Goal: Task Accomplishment & Management: Manage account settings

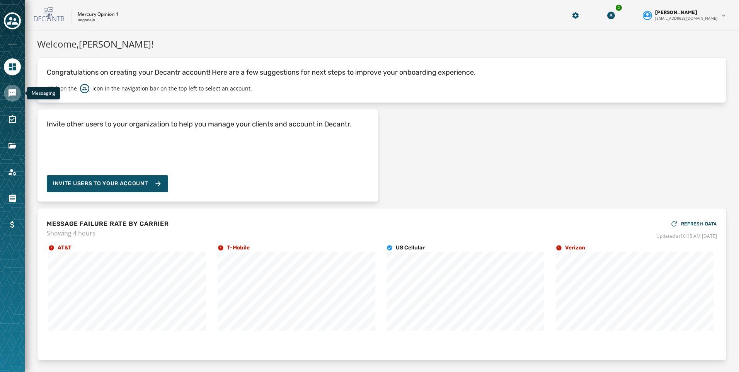
click at [9, 100] on link "Navigate to Messaging" at bounding box center [12, 93] width 17 height 17
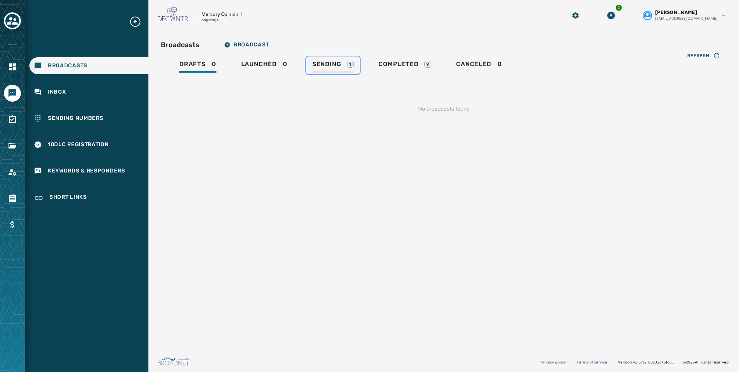
click at [318, 68] on span "Sending" at bounding box center [326, 64] width 29 height 8
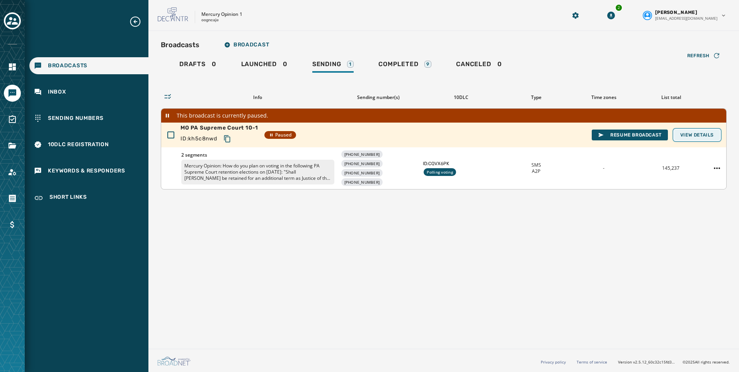
click at [692, 132] on span "View Details" at bounding box center [697, 135] width 34 height 6
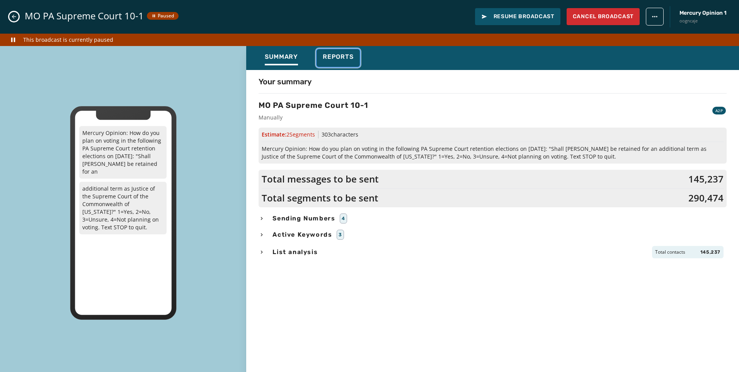
click at [337, 61] on div "Reports" at bounding box center [338, 59] width 31 height 12
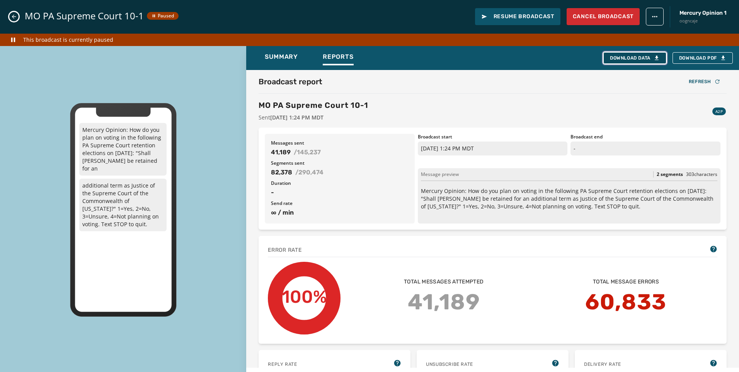
click at [638, 56] on div "Download Data" at bounding box center [635, 58] width 50 height 6
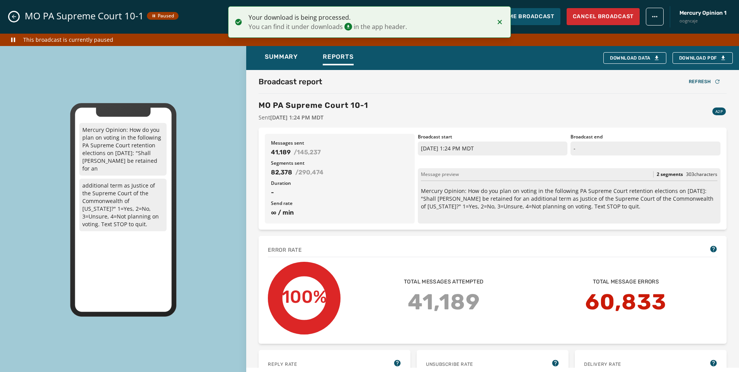
click at [501, 19] on icon "Notifications (F8)" at bounding box center [499, 21] width 9 height 9
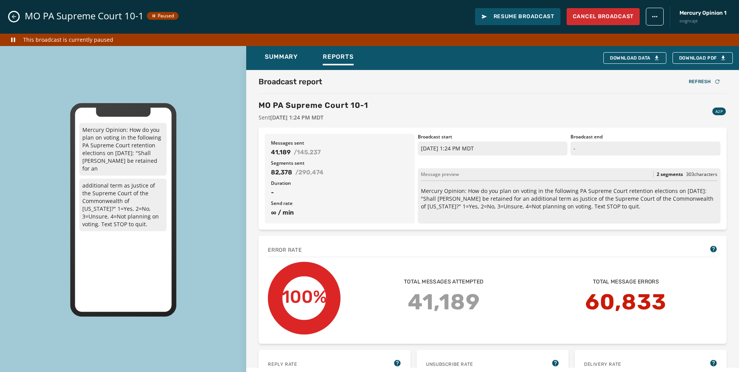
click at [12, 12] on button "Close admin drawer" at bounding box center [13, 16] width 9 height 9
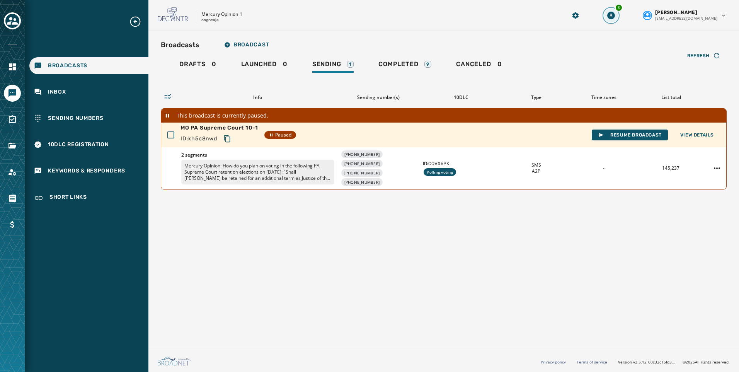
click at [615, 17] on icon "Download Menu" at bounding box center [611, 16] width 8 height 8
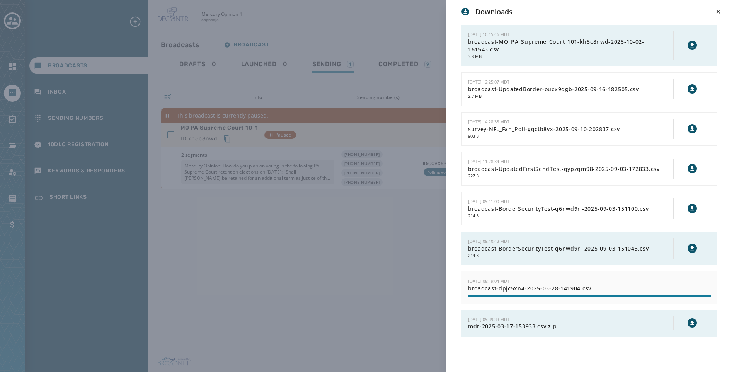
click at [692, 42] on icon at bounding box center [692, 45] width 6 height 6
click at [719, 10] on icon at bounding box center [717, 11] width 3 height 3
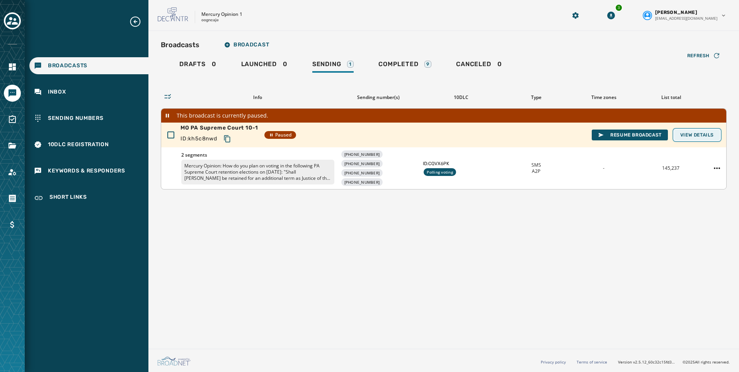
drag, startPoint x: 706, startPoint y: 133, endPoint x: 702, endPoint y: 136, distance: 4.9
click at [706, 133] on span "View Details" at bounding box center [697, 135] width 34 height 6
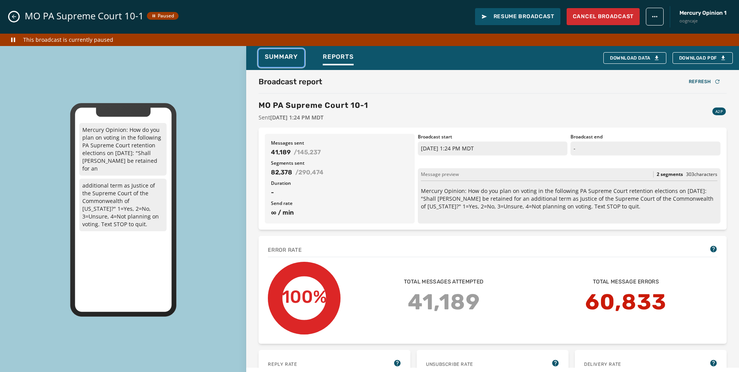
click at [287, 49] on button "Summary" at bounding box center [281, 58] width 46 height 18
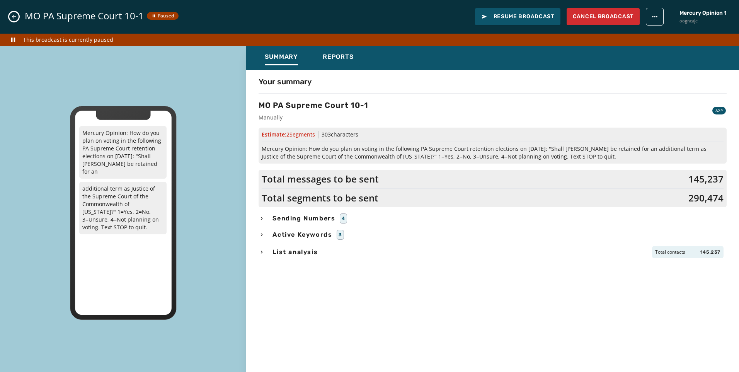
click at [270, 250] on div "List analysis Total contacts 145,237" at bounding box center [492, 252] width 468 height 12
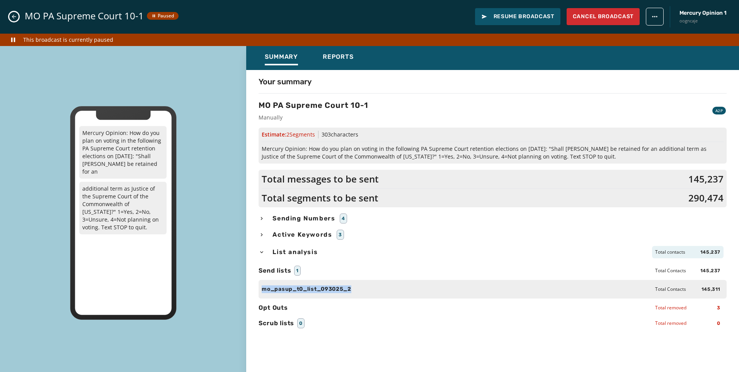
drag, startPoint x: 352, startPoint y: 286, endPoint x: 255, endPoint y: 287, distance: 96.6
click at [255, 287] on div "Your summary MO PA Supreme Court 10-1 Manually A2P Estimate: 2 Segment s 303 ch…" at bounding box center [492, 225] width 493 height 298
copy span "mo_pasup_t0_list_093025_2"
click at [14, 19] on icon "Close admin drawer" at bounding box center [14, 17] width 6 height 6
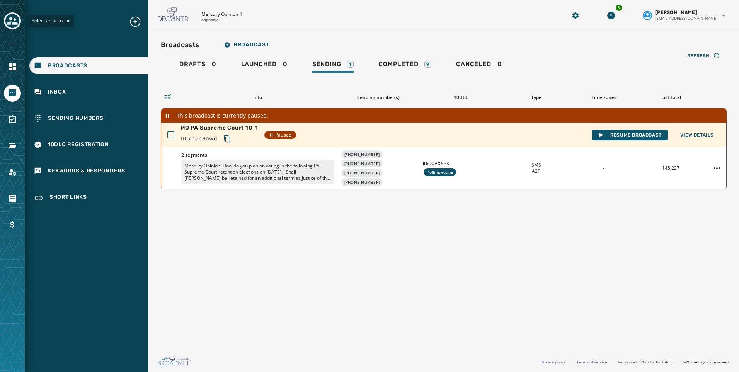
click at [10, 15] on div "Toggle account select drawer" at bounding box center [12, 21] width 14 height 14
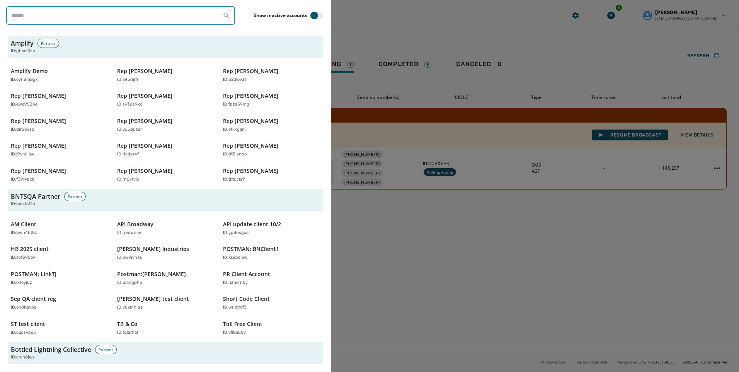
click at [64, 19] on input "search" at bounding box center [120, 15] width 229 height 19
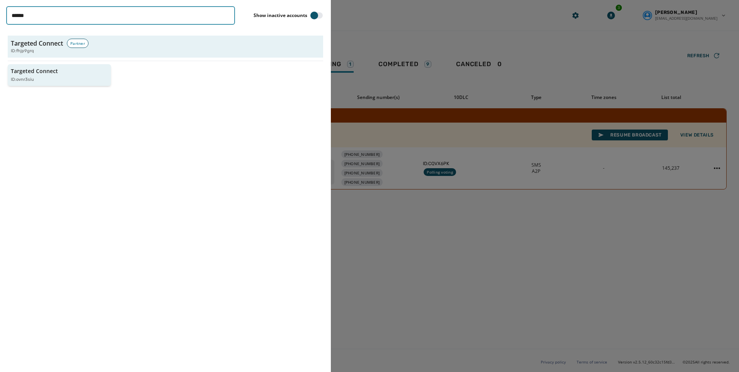
type input "******"
click at [52, 77] on div "ID: ovnr3siu" at bounding box center [55, 80] width 89 height 7
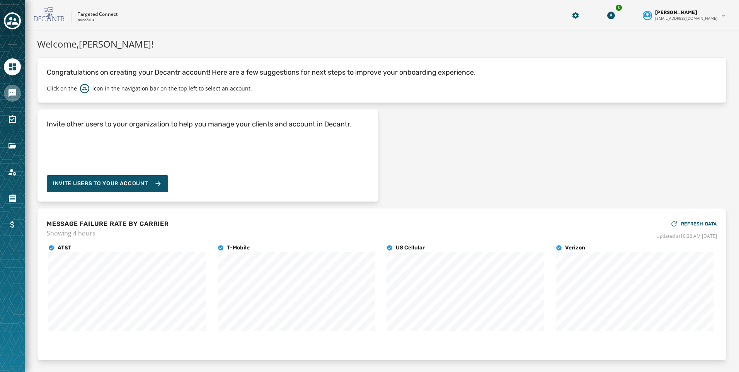
click at [15, 92] on icon "Navigate to Messaging" at bounding box center [13, 93] width 8 height 8
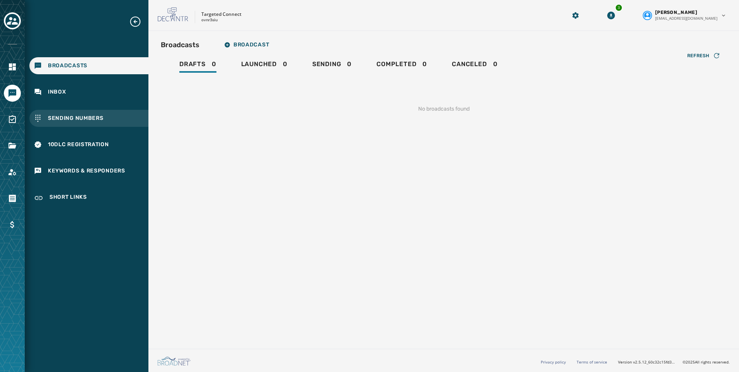
click at [70, 122] on span "Sending Numbers" at bounding box center [76, 118] width 56 height 8
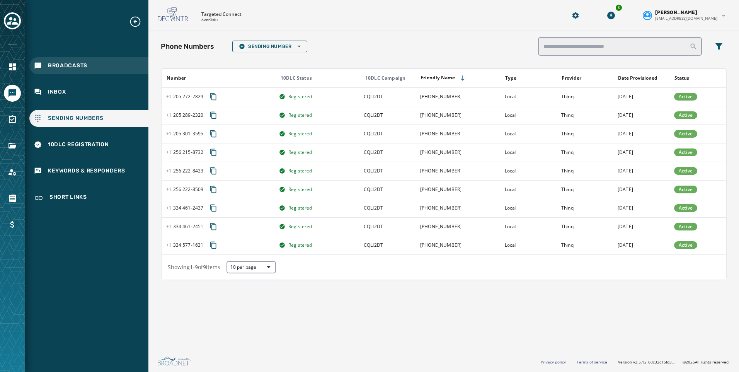
click at [56, 65] on span "Broadcasts" at bounding box center [67, 66] width 39 height 8
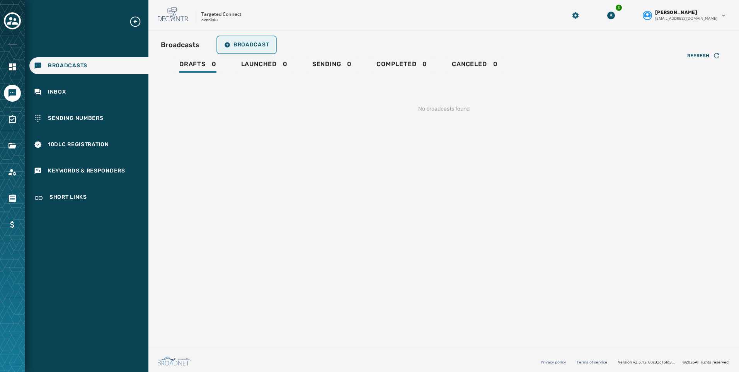
click at [258, 43] on span "Broadcast" at bounding box center [246, 45] width 45 height 6
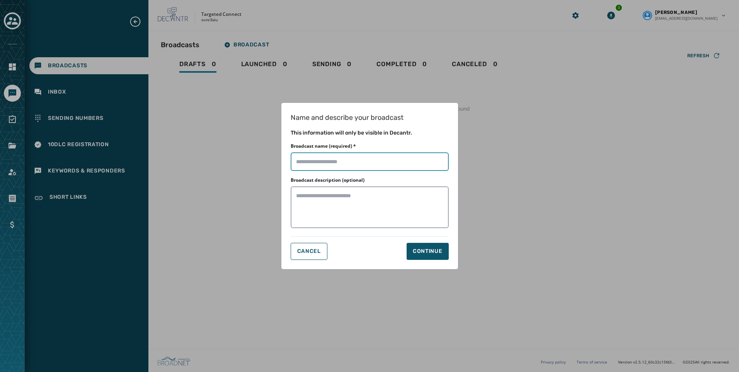
click at [355, 163] on input "Broadcast name (required) *" at bounding box center [370, 161] width 158 height 19
type input "*******"
click at [367, 221] on textarea "Broadcast description (optional)" at bounding box center [370, 207] width 158 height 42
click at [425, 250] on div "Continue" at bounding box center [428, 251] width 30 height 8
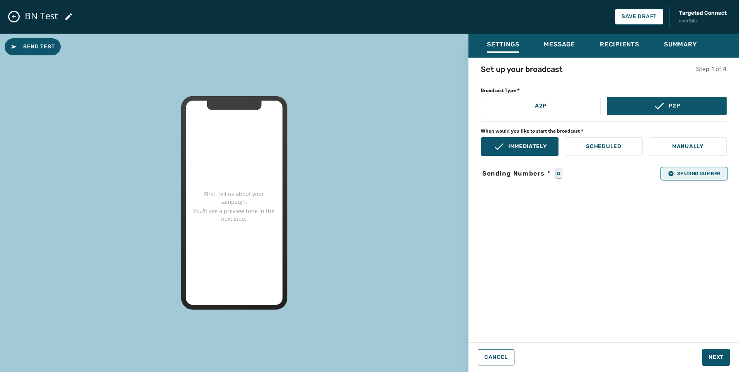
click at [704, 172] on span "Sending Number" at bounding box center [694, 173] width 53 height 6
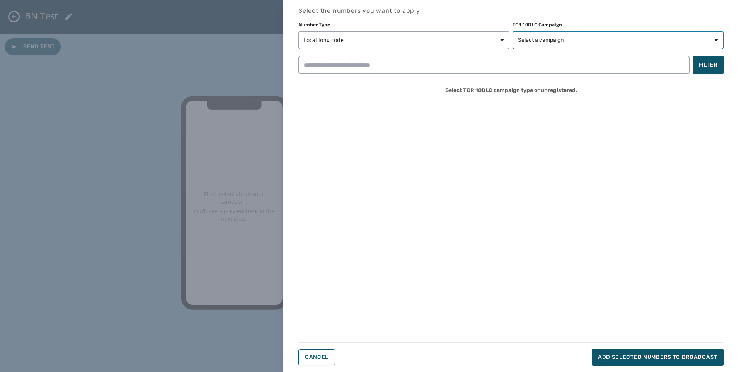
click at [554, 39] on span "Select a campaign" at bounding box center [541, 40] width 46 height 8
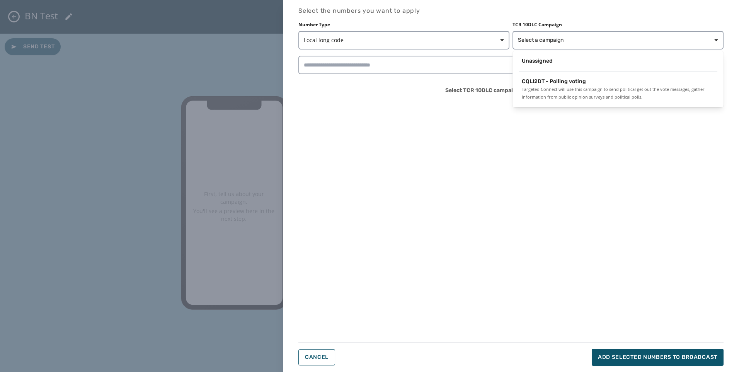
click at [555, 73] on div "Unassigned CQLI2DT - Polling voting Targeted Connect will use this campaign to …" at bounding box center [617, 79] width 211 height 56
click at [524, 91] on span "Targeted Connect will use this campaign to send political get out the vote mess…" at bounding box center [618, 92] width 192 height 15
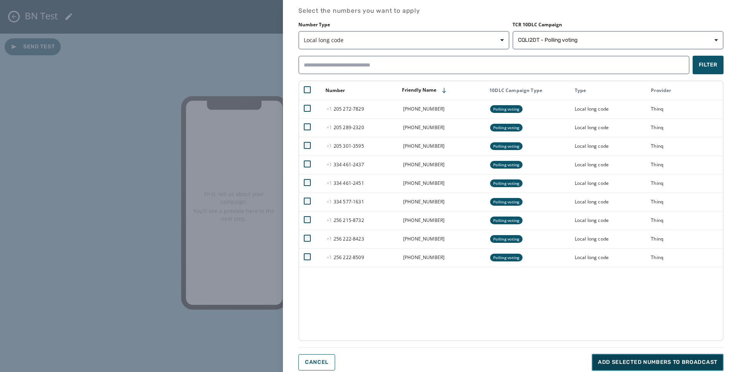
click at [634, 359] on span "Add selected numbers to broadcast" at bounding box center [657, 362] width 119 height 8
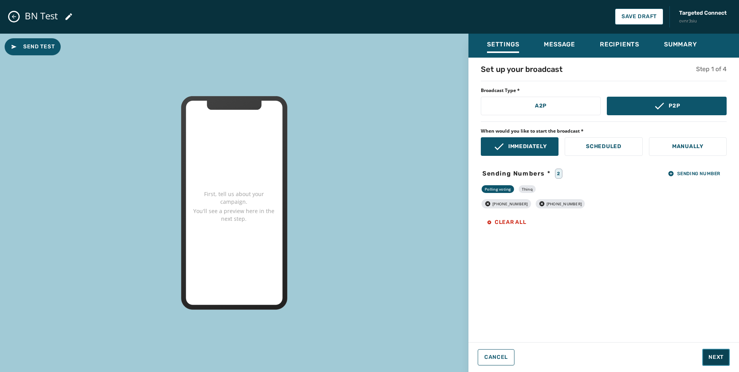
click at [725, 354] on button "Next" at bounding box center [715, 357] width 27 height 17
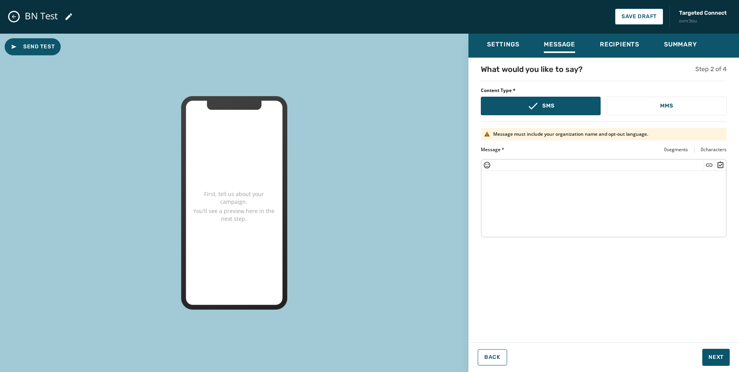
click at [599, 212] on textarea at bounding box center [603, 202] width 244 height 63
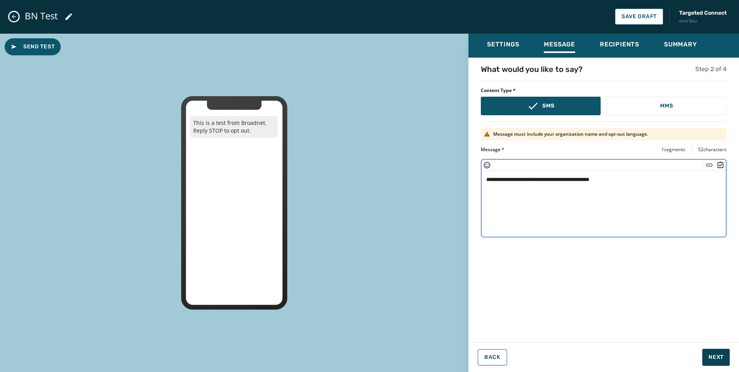
type textarea "**********"
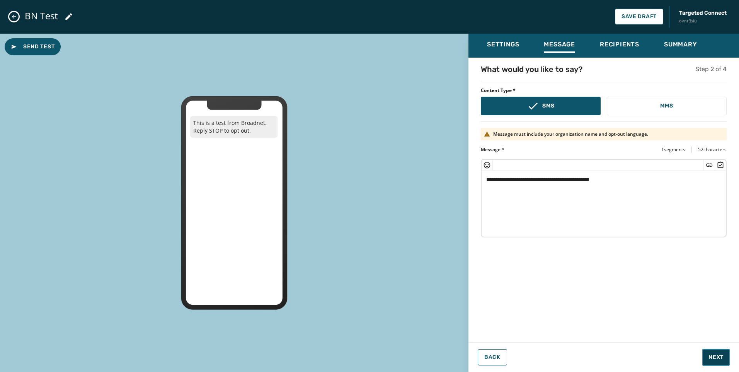
click at [717, 357] on span "Next" at bounding box center [715, 357] width 15 height 8
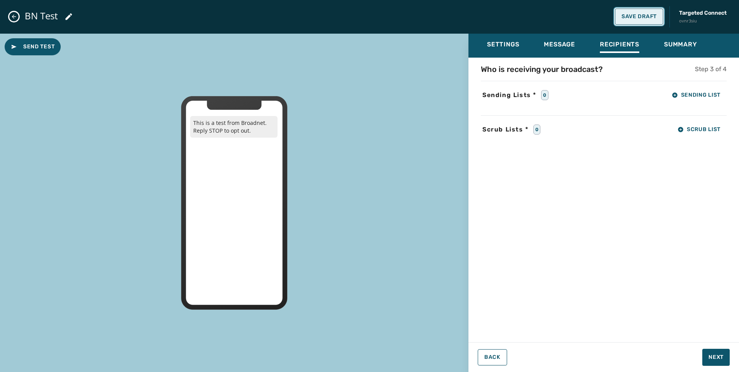
click at [637, 11] on button "Save Draft" at bounding box center [639, 17] width 48 height 16
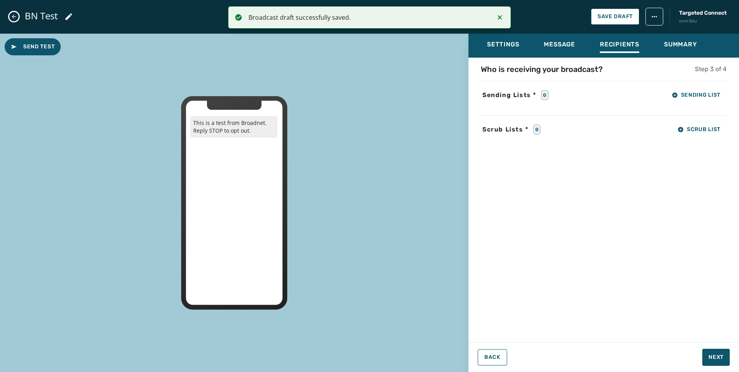
click at [13, 16] on icon "Close admin drawer" at bounding box center [14, 17] width 4 height 4
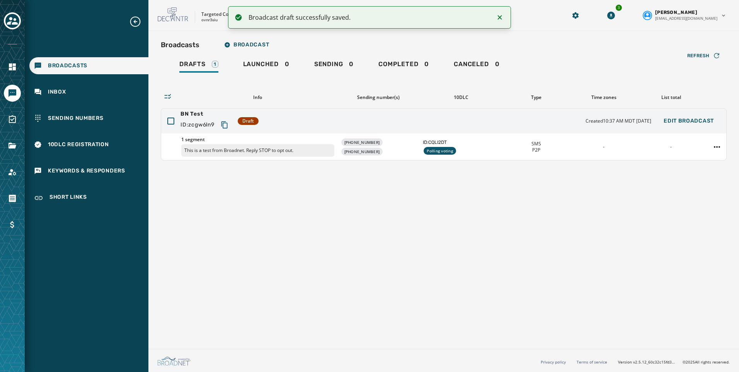
click at [1, 145] on div at bounding box center [12, 186] width 25 height 372
click at [11, 147] on icon "Navigate to Files" at bounding box center [13, 146] width 8 height 6
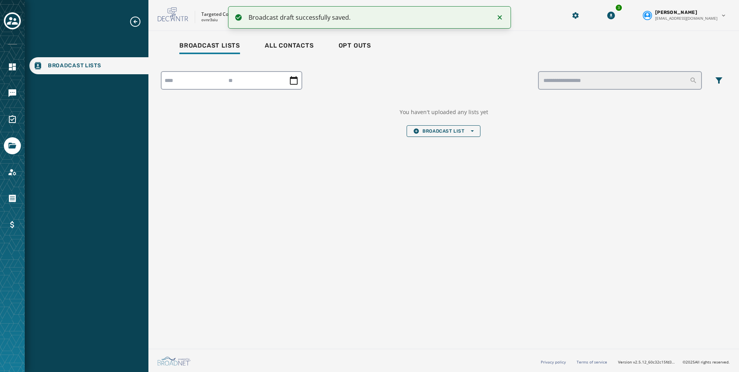
click at [502, 14] on icon "Notifications (F8)" at bounding box center [499, 17] width 9 height 9
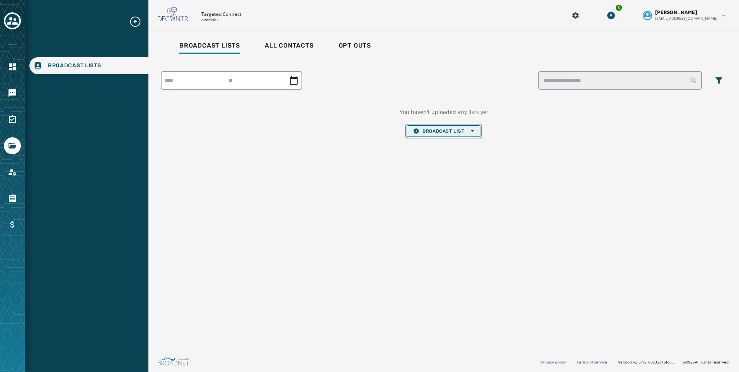
click at [440, 128] on span "Broadcast List Open options" at bounding box center [443, 131] width 60 height 6
click at [437, 142] on span "Upload List" at bounding box center [443, 142] width 60 height 6
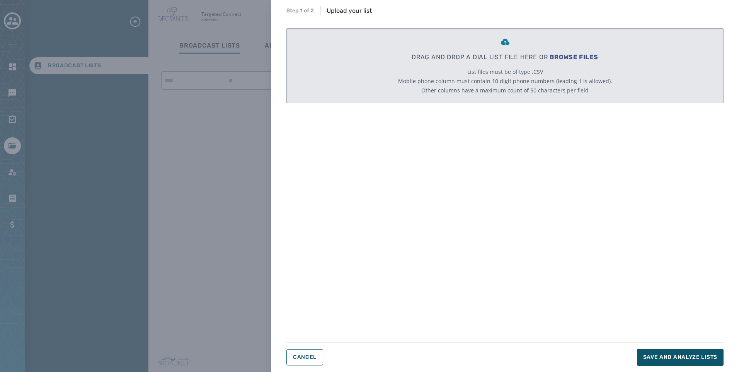
click at [567, 54] on span "BROWSE FILES" at bounding box center [573, 56] width 49 height 7
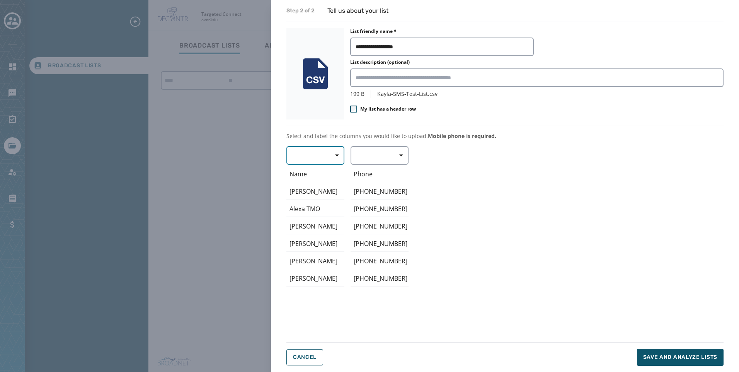
click at [337, 146] on button "button" at bounding box center [315, 155] width 58 height 19
click at [374, 155] on div "Mobile Phone Home Phone First Name Last Name E-mail Name Alexa Levandowski Alex…" at bounding box center [504, 239] width 437 height 186
click at [376, 158] on button "button" at bounding box center [379, 155] width 58 height 19
click at [389, 175] on span "Mobile Phone" at bounding box center [378, 173] width 36 height 8
drag, startPoint x: 307, startPoint y: 156, endPoint x: 309, endPoint y: 160, distance: 4.4
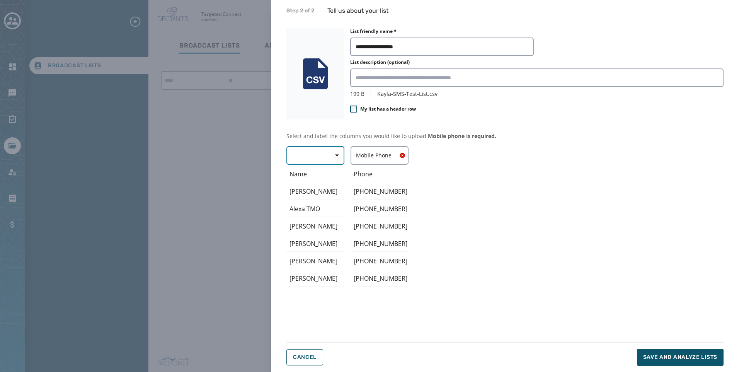
click at [307, 156] on button "button" at bounding box center [315, 155] width 58 height 19
drag, startPoint x: 330, startPoint y: 200, endPoint x: 434, endPoint y: 222, distance: 105.5
click at [330, 200] on span "First Name" at bounding box center [314, 201] width 36 height 8
click at [663, 354] on span "Save and analyze lists" at bounding box center [680, 357] width 74 height 8
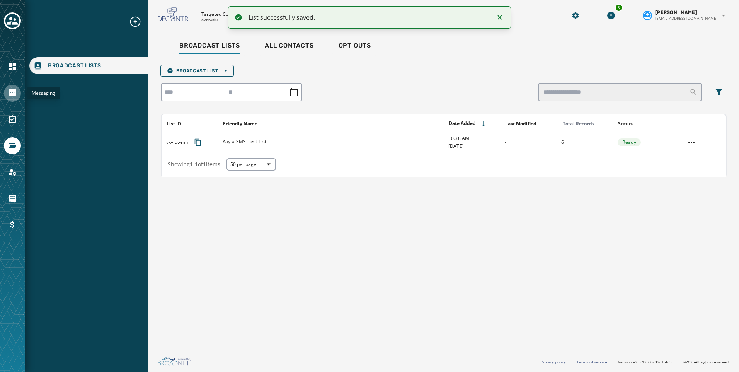
click at [16, 90] on icon "Navigate to Messaging" at bounding box center [13, 93] width 8 height 8
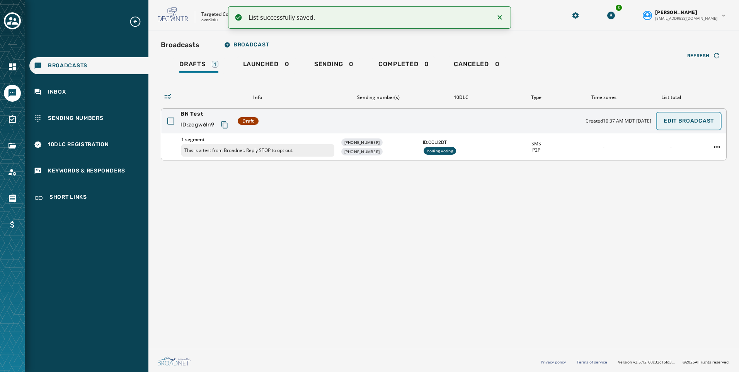
click at [663, 124] on button "Edit Broadcast" at bounding box center [688, 120] width 63 height 15
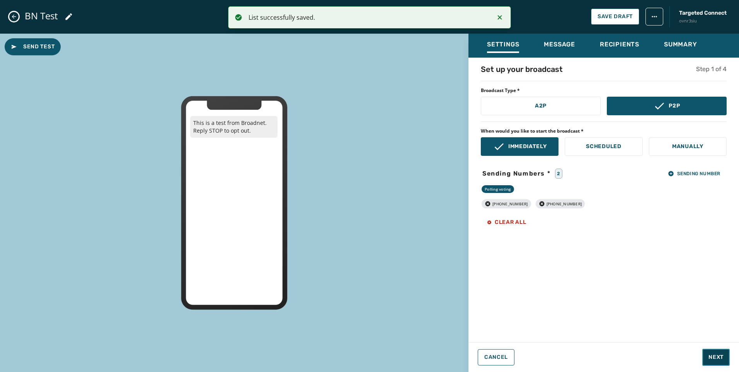
click at [716, 359] on span "Next" at bounding box center [715, 357] width 15 height 8
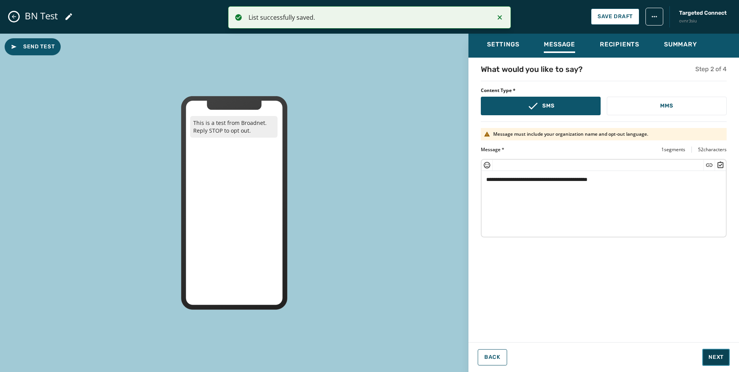
click at [721, 350] on button "Next" at bounding box center [715, 357] width 27 height 17
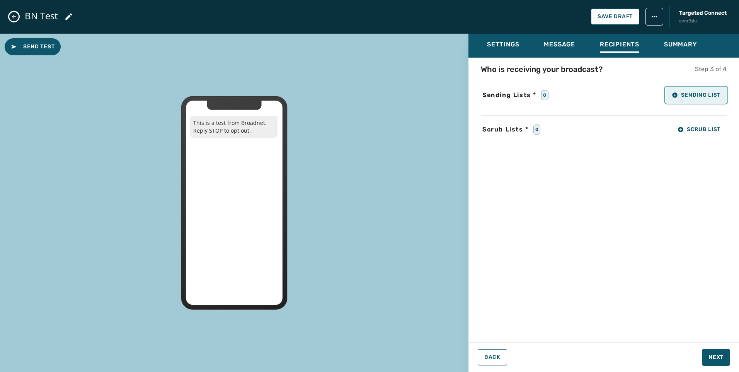
click at [691, 98] on button "Sending List" at bounding box center [695, 94] width 61 height 15
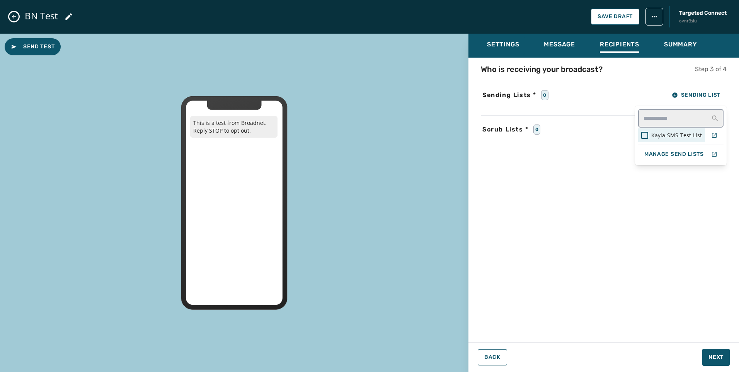
click at [652, 134] on div "Kayla-SMS-Test-List" at bounding box center [671, 135] width 61 height 8
click at [720, 353] on div "Settings Message Recipients Summary Who is receiving your broadcast? Step 3 of …" at bounding box center [603, 200] width 270 height 332
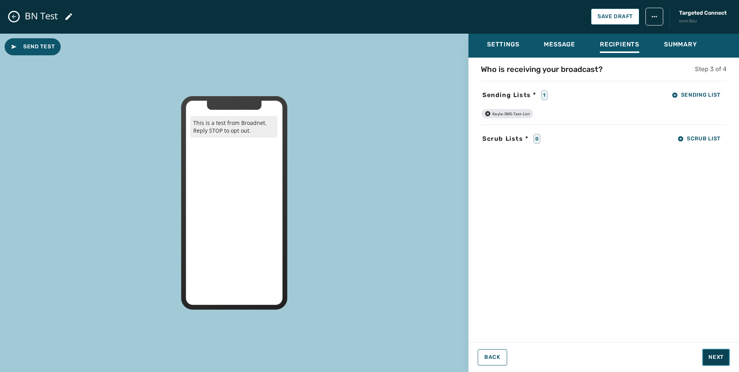
click at [726, 359] on button "Next" at bounding box center [715, 357] width 27 height 17
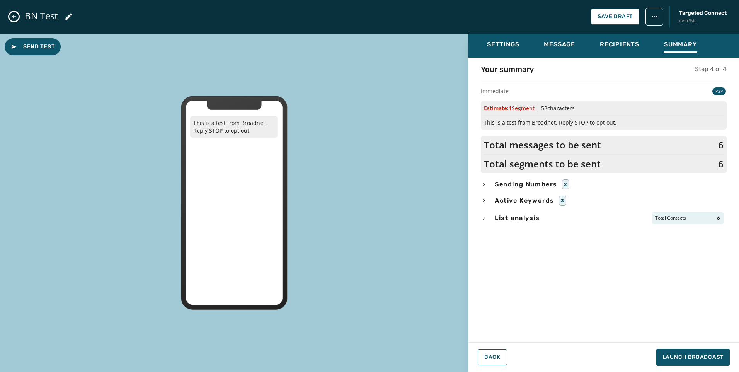
click at [488, 185] on div "Sending Numbers 2" at bounding box center [604, 184] width 246 height 10
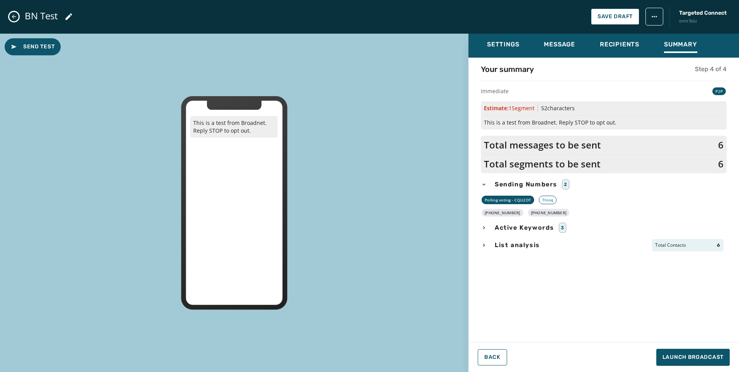
click at [489, 244] on div "List analysis Total Contacts 6" at bounding box center [604, 245] width 246 height 12
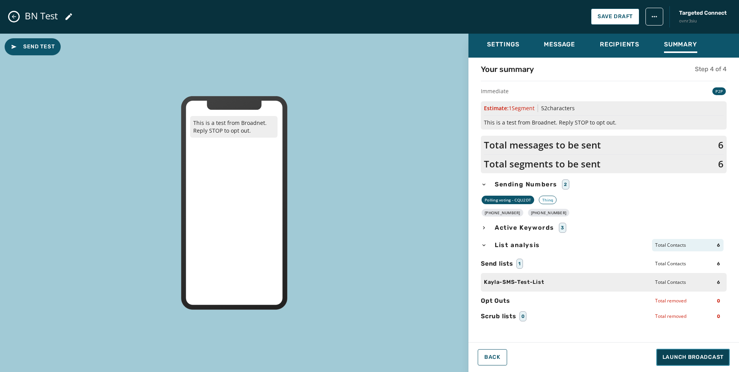
click at [694, 357] on span "Launch Broadcast" at bounding box center [692, 357] width 61 height 8
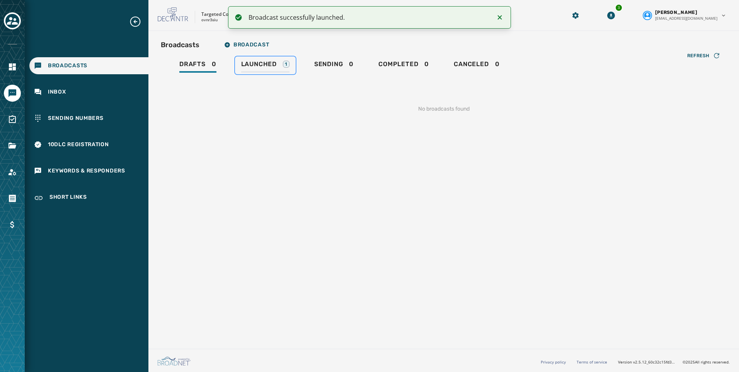
click at [258, 66] on span "Launched" at bounding box center [259, 64] width 36 height 8
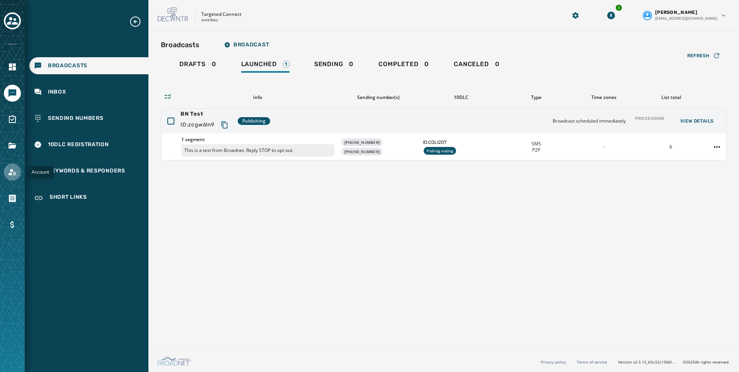
click at [12, 168] on icon "Navigate to Account" at bounding box center [12, 171] width 9 height 9
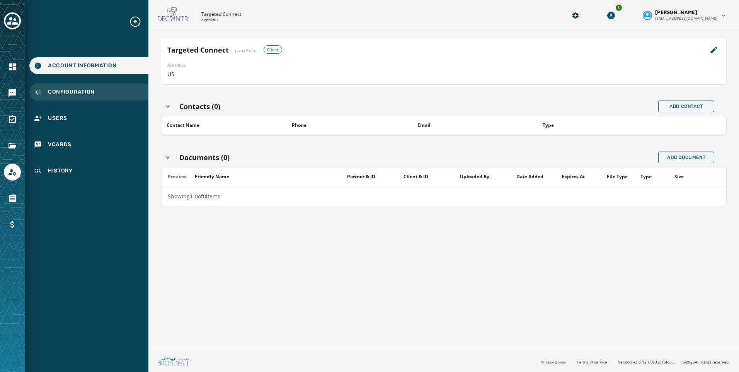
click at [63, 91] on span "Configuration" at bounding box center [71, 92] width 47 height 8
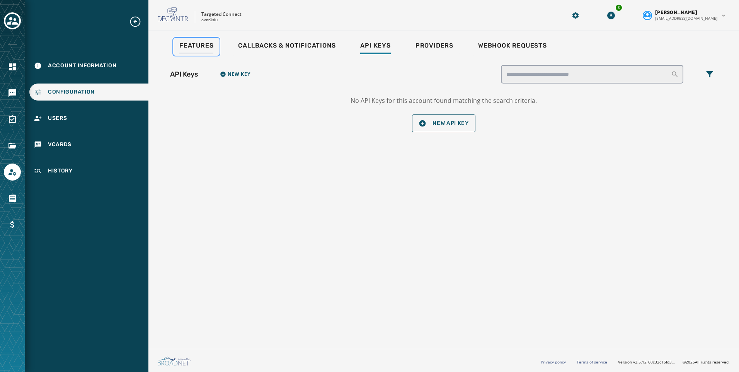
click at [183, 44] on span "Features" at bounding box center [196, 46] width 34 height 8
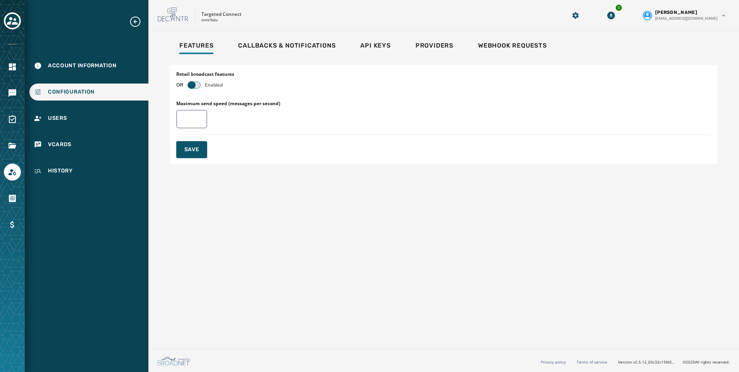
click at [190, 87] on span "button" at bounding box center [192, 85] width 8 height 8
click at [190, 148] on span "Save" at bounding box center [191, 150] width 15 height 8
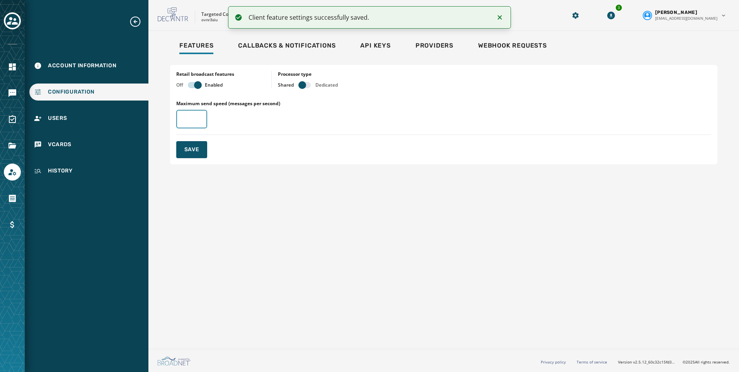
click at [193, 117] on input "Maximum send speed (messages per second)" at bounding box center [191, 119] width 31 height 19
type input "**"
click at [198, 145] on button "Save" at bounding box center [191, 149] width 31 height 17
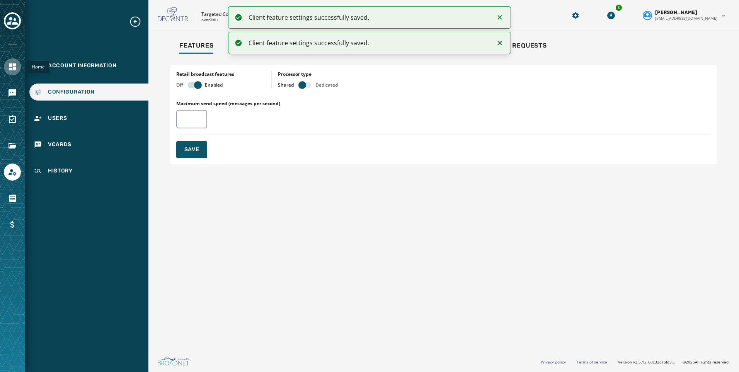
click at [14, 66] on icon "Navigate to Home" at bounding box center [12, 66] width 7 height 7
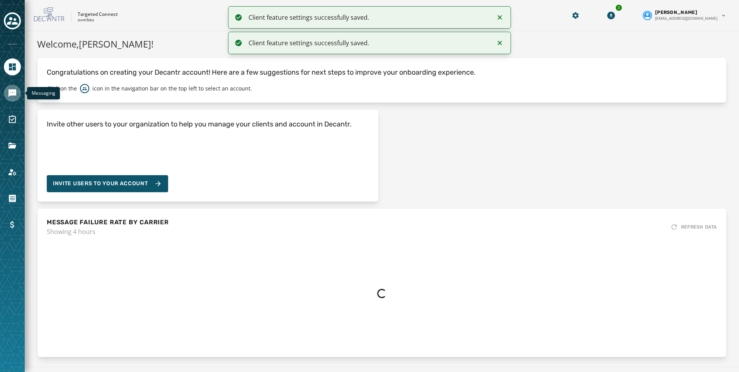
click at [15, 92] on icon "Navigate to Messaging" at bounding box center [13, 93] width 8 height 8
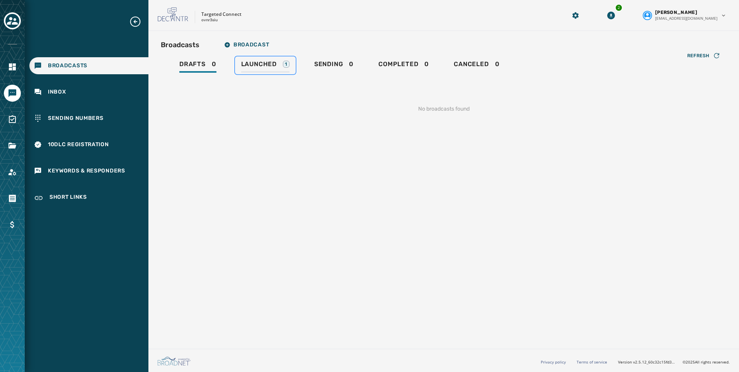
click at [267, 65] on span "Launched" at bounding box center [259, 64] width 36 height 8
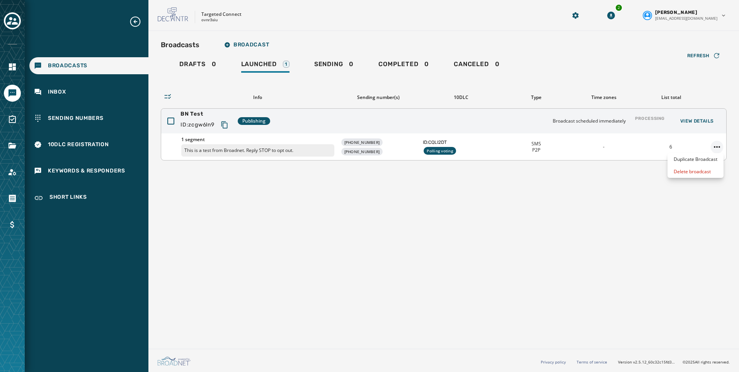
click at [716, 143] on html "Broadcasts Inbox Sending Numbers 10DLC Registration Keywords & Responders Short…" at bounding box center [369, 186] width 739 height 372
click at [691, 159] on div "Duplicate Broadcast" at bounding box center [695, 159] width 56 height 12
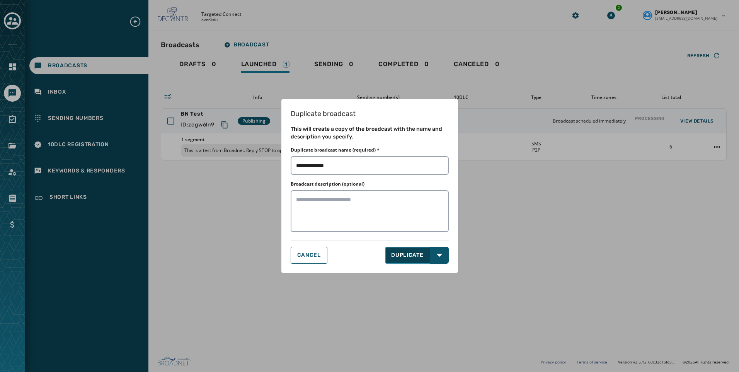
click at [414, 254] on button "DUPLICATE" at bounding box center [407, 255] width 45 height 17
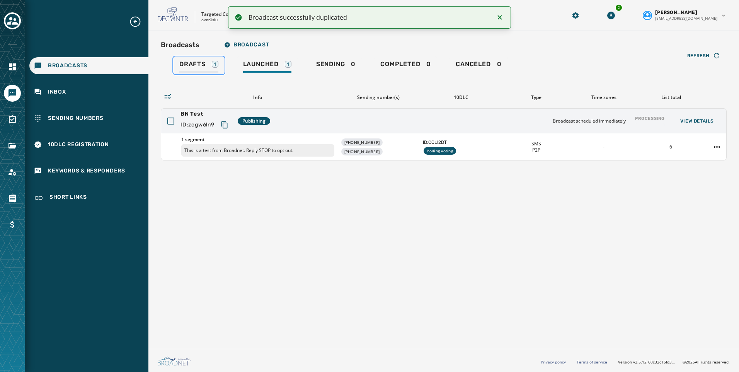
click at [202, 66] on span "Drafts" at bounding box center [192, 64] width 26 height 8
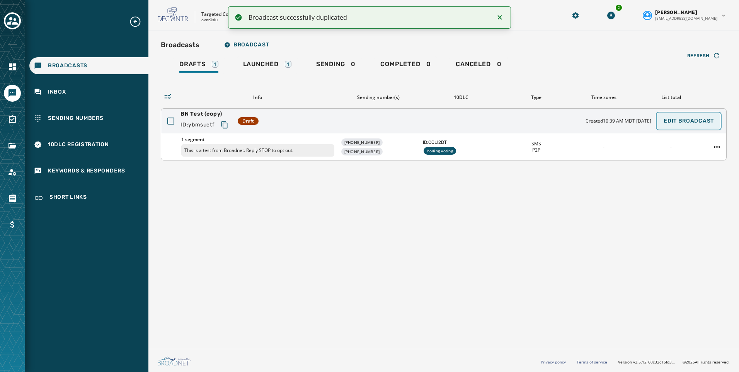
click at [682, 120] on span "Edit Broadcast" at bounding box center [688, 121] width 50 height 6
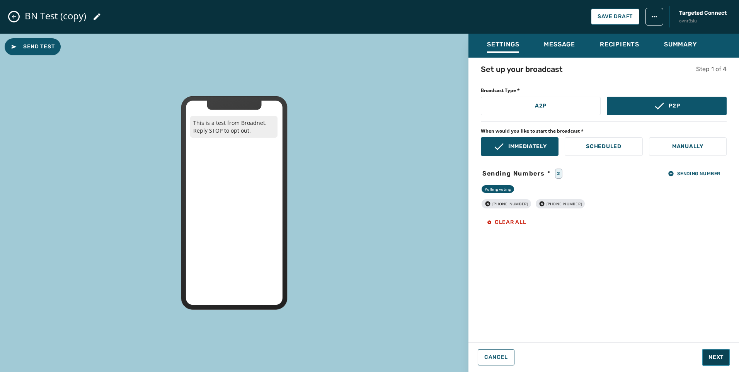
click at [720, 355] on span "Next" at bounding box center [715, 357] width 15 height 8
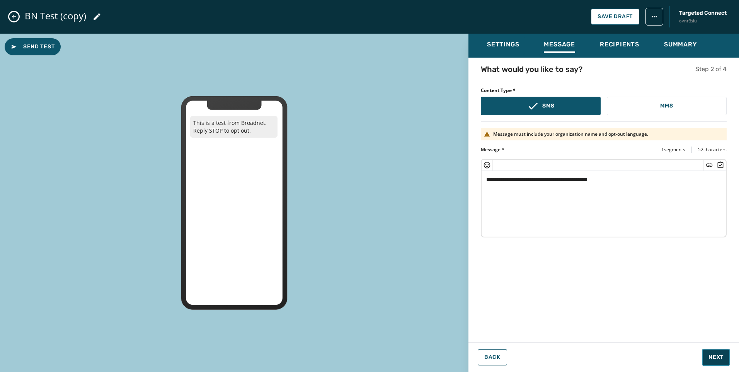
click at [720, 355] on span "Next" at bounding box center [715, 357] width 15 height 8
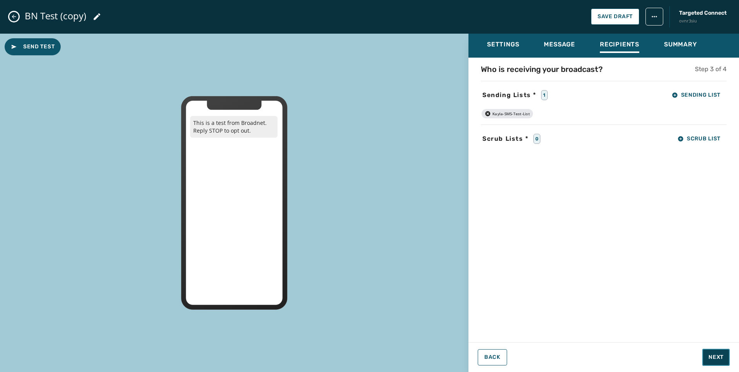
click at [720, 355] on span "Next" at bounding box center [715, 357] width 15 height 8
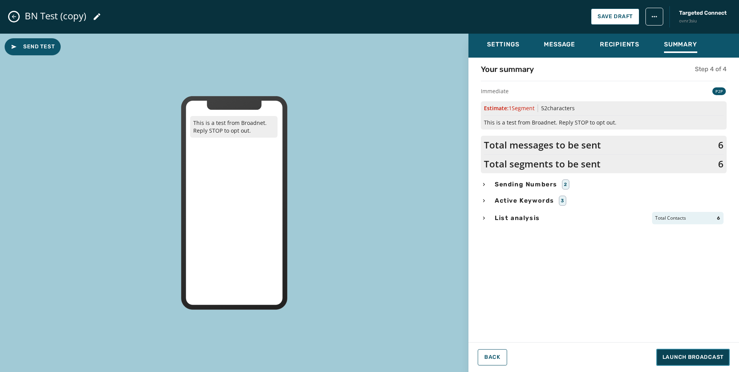
click at [720, 355] on span "Launch Broadcast" at bounding box center [692, 357] width 61 height 8
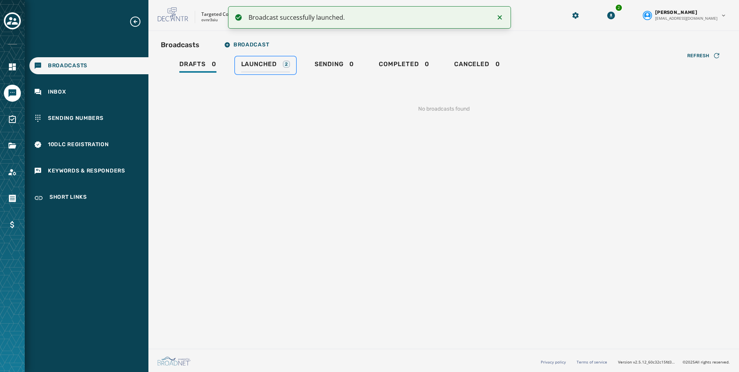
click at [262, 61] on span "Launched" at bounding box center [259, 64] width 36 height 8
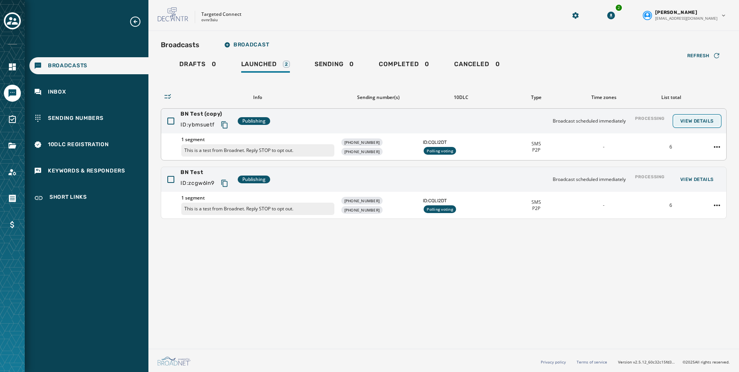
click at [704, 117] on button "View Details" at bounding box center [697, 121] width 46 height 11
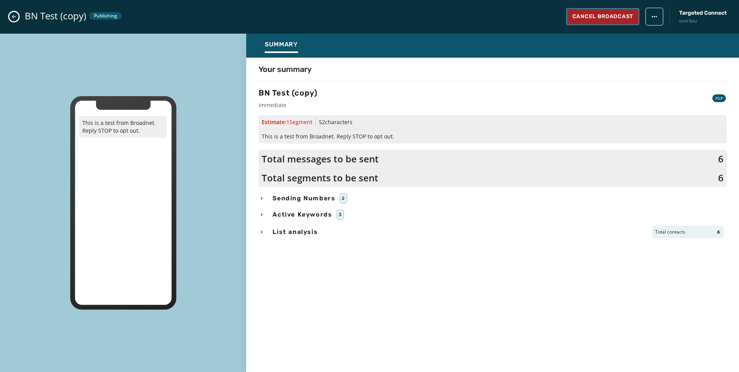
click at [590, 14] on span "Cancel Broadcast" at bounding box center [602, 17] width 61 height 8
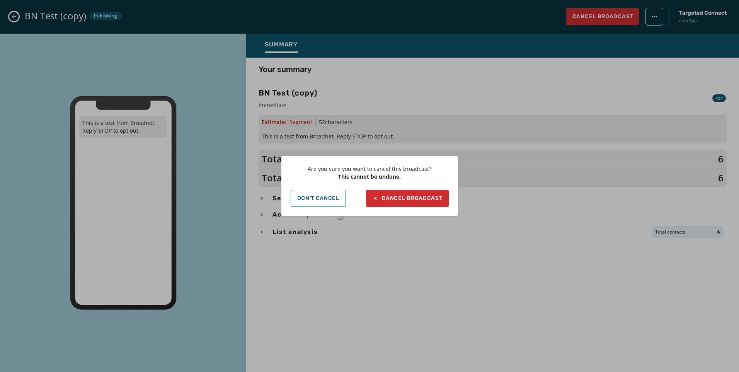
click at [434, 189] on div "Are you sure you want to cancel this broadcast? This cannot be undone. Don't Ca…" at bounding box center [369, 185] width 177 height 61
click at [434, 197] on div "Cancel Broadcast" at bounding box center [407, 198] width 70 height 8
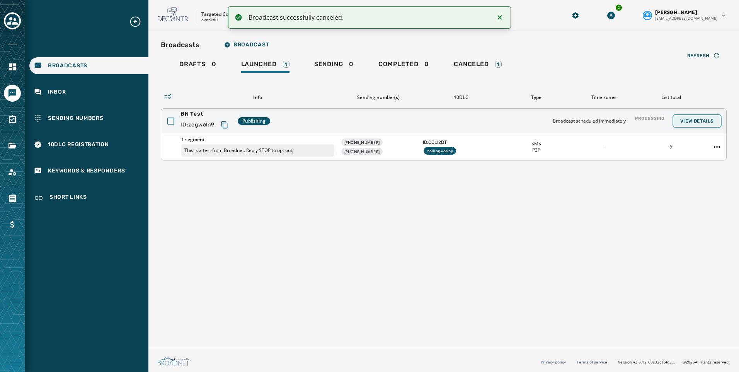
click at [688, 126] on button "View Details" at bounding box center [697, 121] width 46 height 11
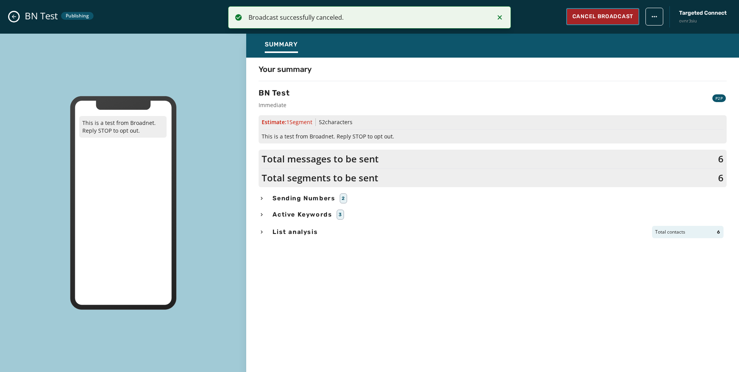
click at [600, 19] on span "Cancel Broadcast" at bounding box center [602, 17] width 61 height 8
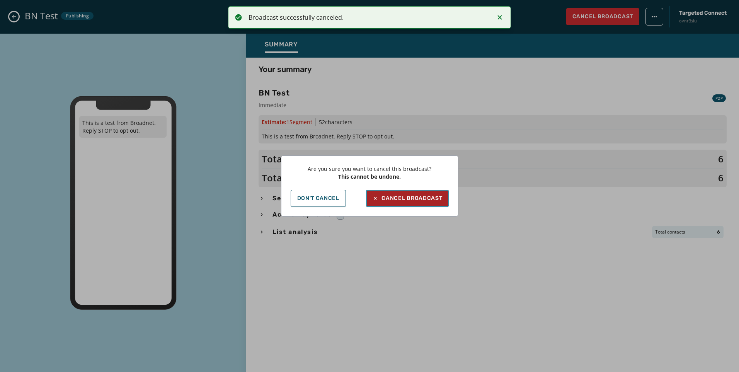
click at [418, 199] on div "Cancel Broadcast" at bounding box center [407, 198] width 70 height 8
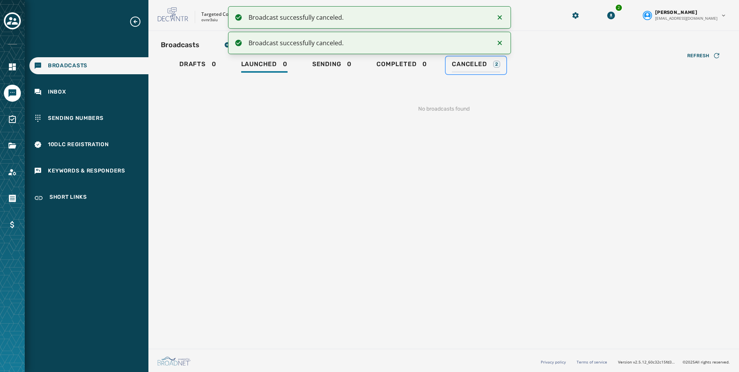
click at [469, 63] on span "Canceled" at bounding box center [469, 64] width 35 height 8
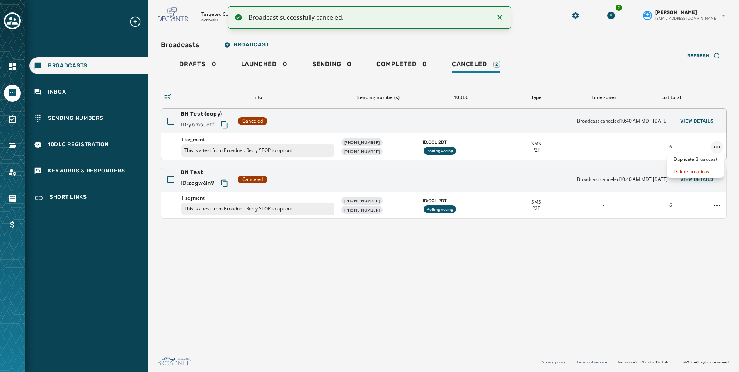
click at [714, 151] on html "Broadcast successfully canceled. Broadcasts Inbox Sending Numbers 10DLC Registr…" at bounding box center [369, 186] width 739 height 372
click at [692, 173] on div "Delete broadcast" at bounding box center [695, 171] width 56 height 12
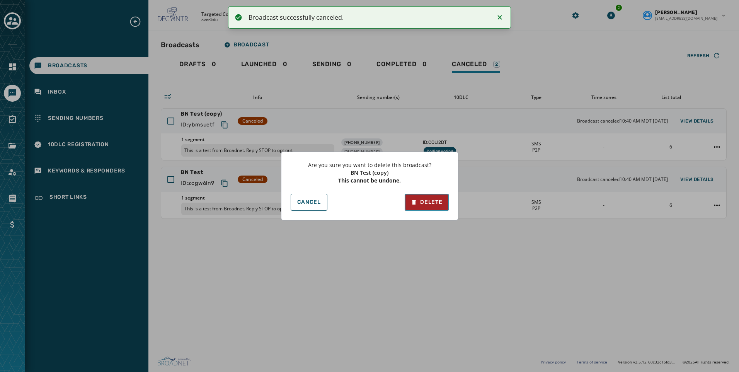
click at [430, 206] on button "Delete" at bounding box center [427, 202] width 44 height 17
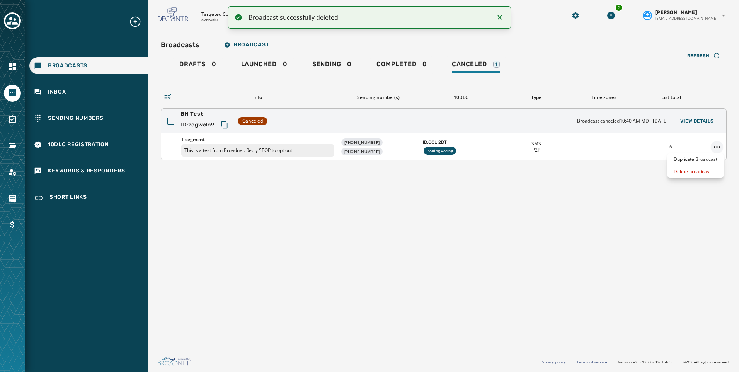
click at [714, 150] on html "Broadcast successfully deleted Broadcasts Inbox Sending Numbers 10DLC Registrat…" at bounding box center [369, 186] width 739 height 372
click at [689, 175] on div "Delete broadcast" at bounding box center [695, 171] width 56 height 12
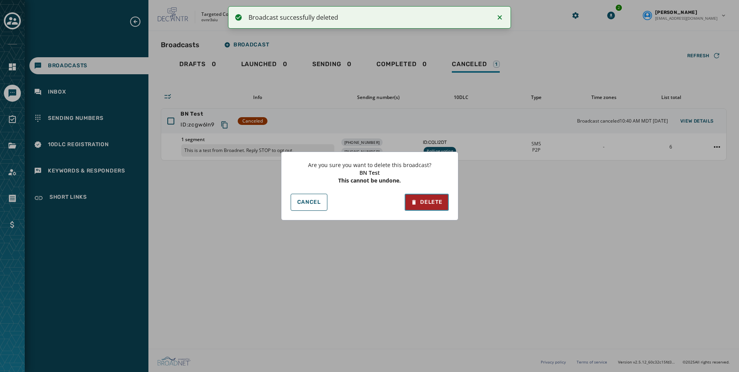
click at [419, 201] on div "Delete" at bounding box center [426, 202] width 31 height 8
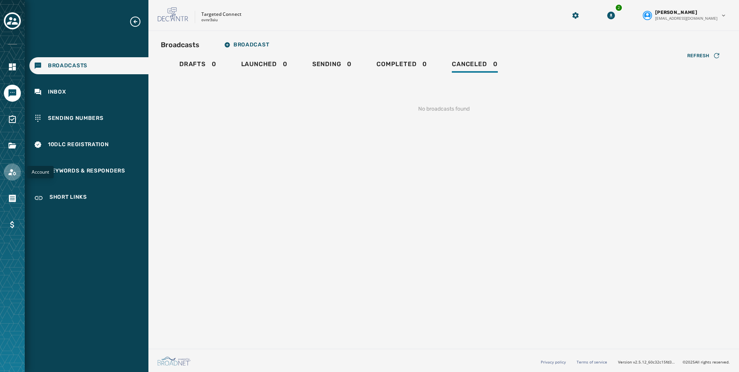
click at [12, 174] on icon "Navigate to Account" at bounding box center [12, 171] width 9 height 9
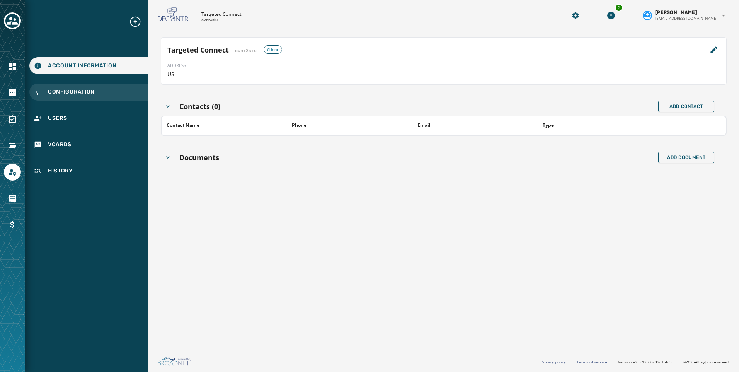
click at [59, 85] on div "Configuration" at bounding box center [88, 91] width 119 height 17
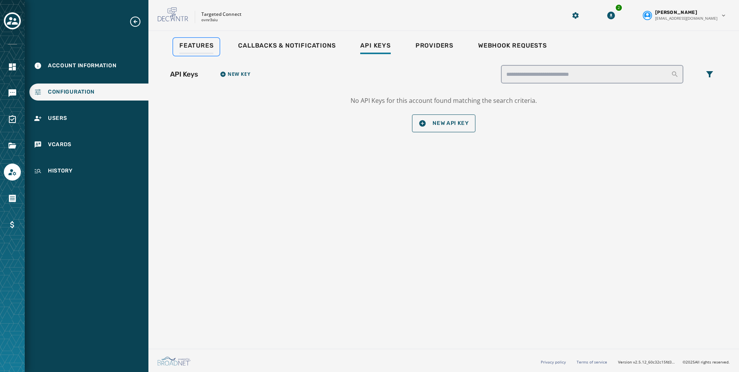
click at [211, 47] on span "Features" at bounding box center [196, 46] width 34 height 8
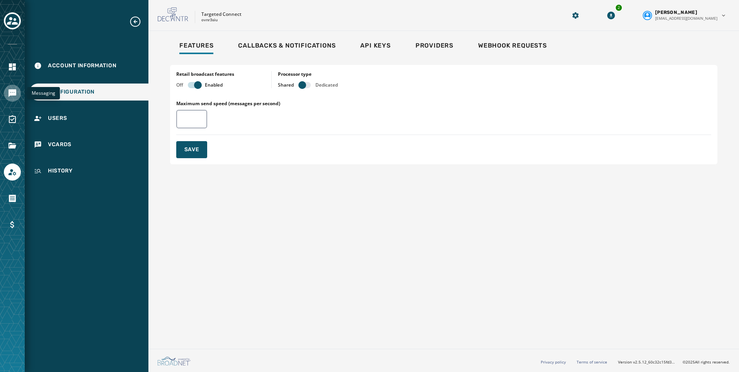
click at [11, 92] on icon "Navigate to Messaging" at bounding box center [13, 93] width 8 height 8
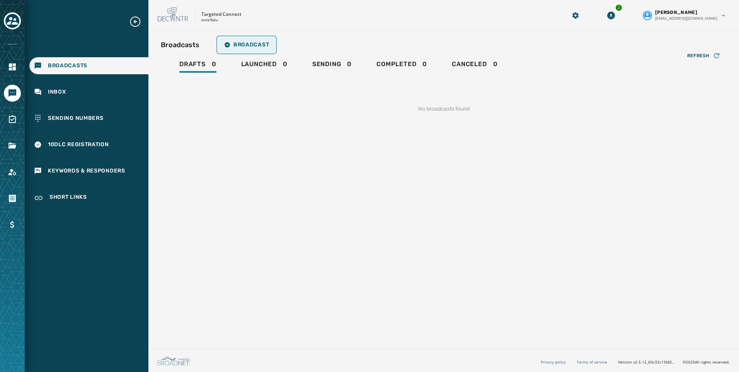
click at [250, 41] on button "Broadcast" at bounding box center [246, 44] width 57 height 15
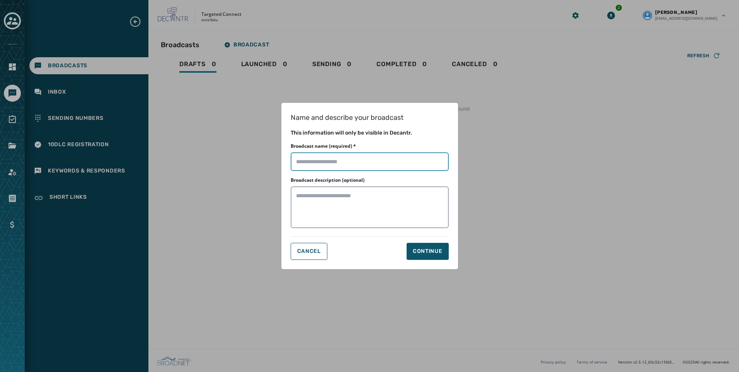
click at [315, 164] on input "Broadcast name (required) *" at bounding box center [370, 161] width 158 height 19
type input "**********"
click at [421, 250] on div "Continue" at bounding box center [428, 251] width 30 height 8
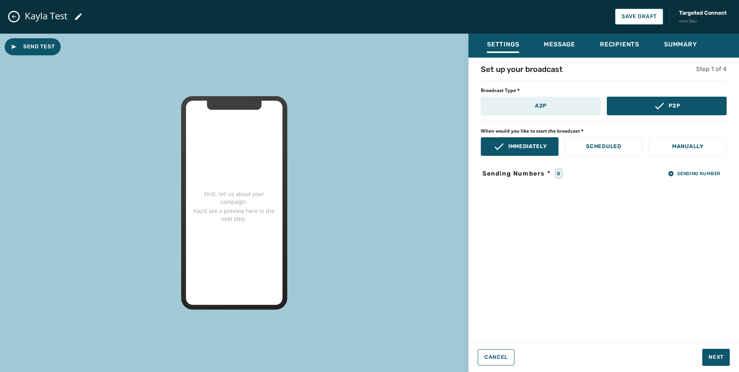
click at [539, 107] on p "A2P" at bounding box center [541, 106] width 12 height 8
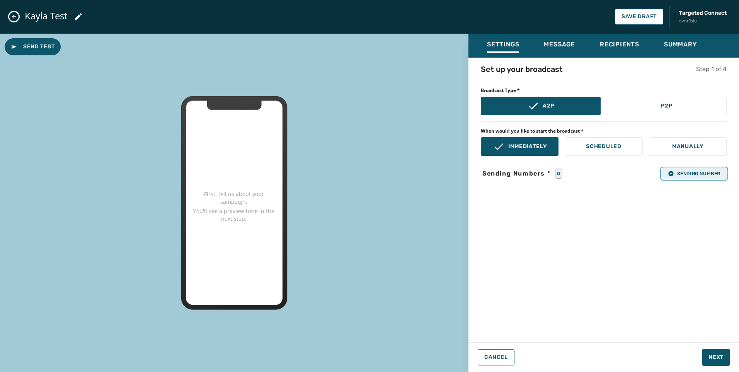
click at [679, 175] on span "Sending Number" at bounding box center [694, 173] width 53 height 6
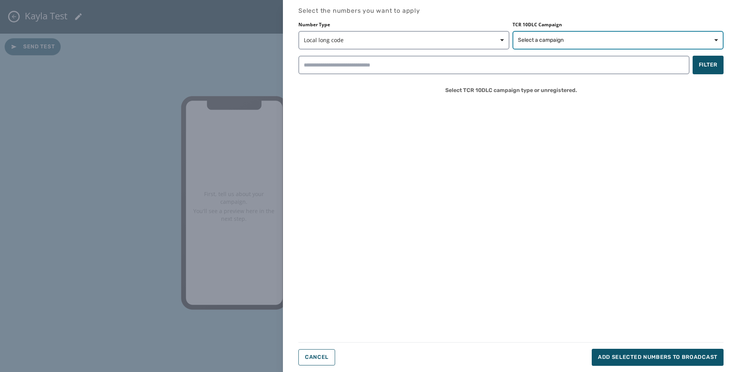
click at [569, 44] on button "Select a campaign" at bounding box center [617, 40] width 211 height 19
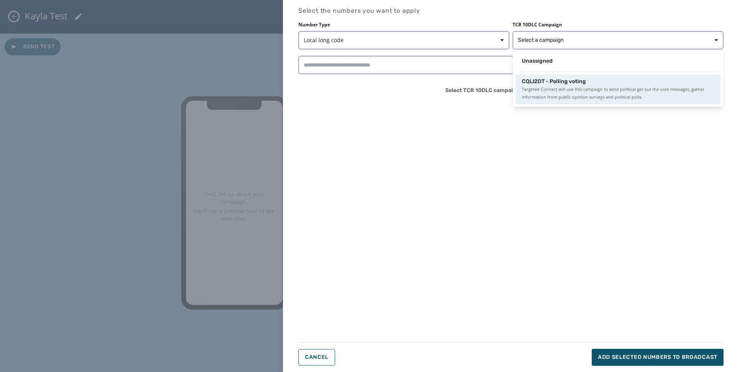
click at [566, 85] on span "CQLI2DT - Polling voting" at bounding box center [554, 82] width 64 height 8
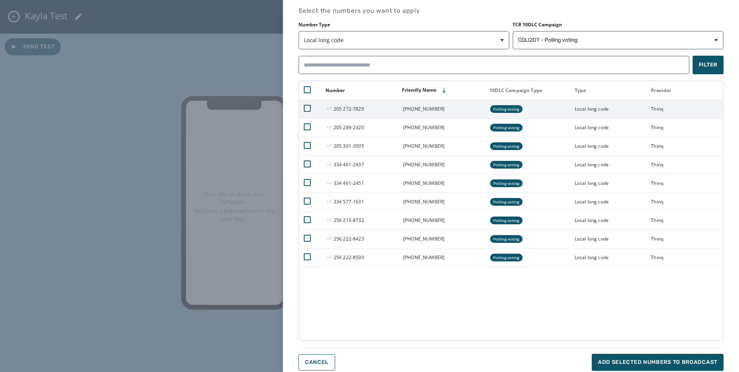
click at [309, 104] on td at bounding box center [310, 109] width 23 height 19
click at [309, 117] on td at bounding box center [310, 109] width 23 height 19
click at [306, 104] on td at bounding box center [310, 109] width 23 height 19
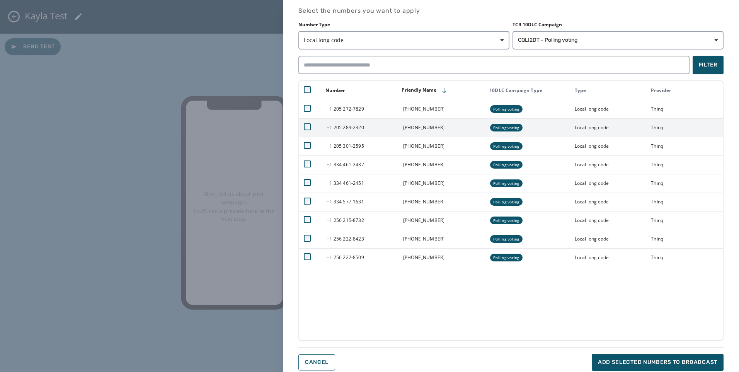
click at [307, 121] on td at bounding box center [310, 127] width 23 height 19
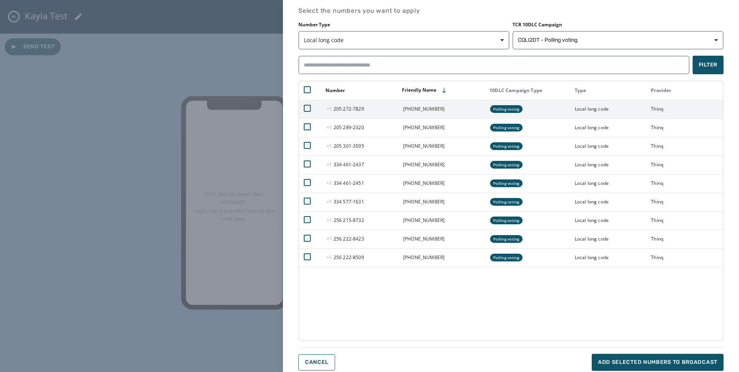
click at [302, 107] on td at bounding box center [310, 109] width 23 height 19
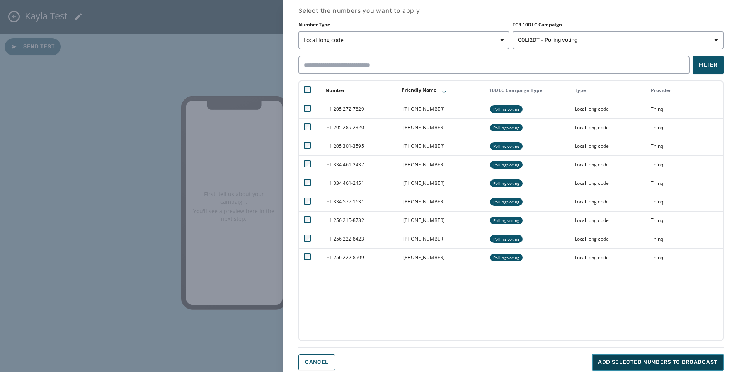
click at [665, 368] on button "Add selected numbers to broadcast" at bounding box center [658, 362] width 132 height 17
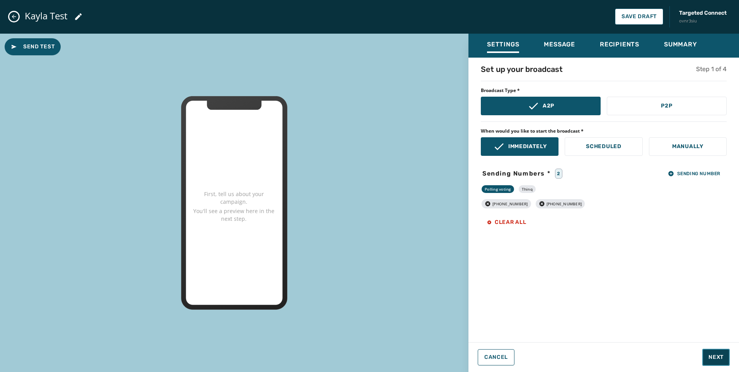
click at [716, 357] on span "Next" at bounding box center [715, 357] width 15 height 8
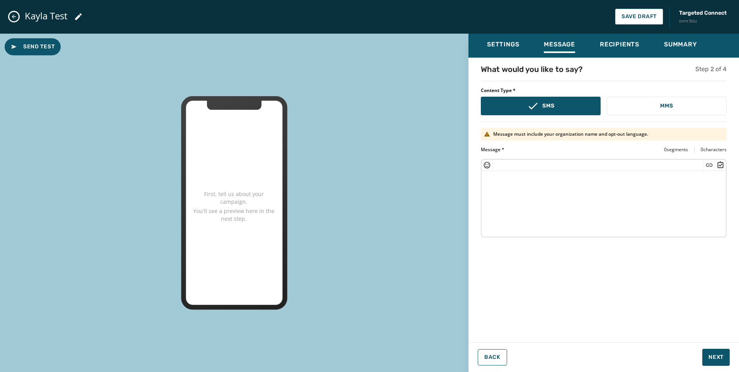
click at [626, 221] on textarea at bounding box center [603, 202] width 244 height 63
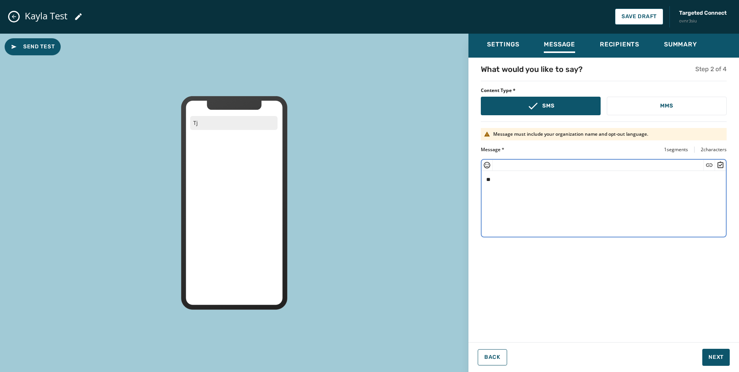
type textarea "*"
type textarea "**********"
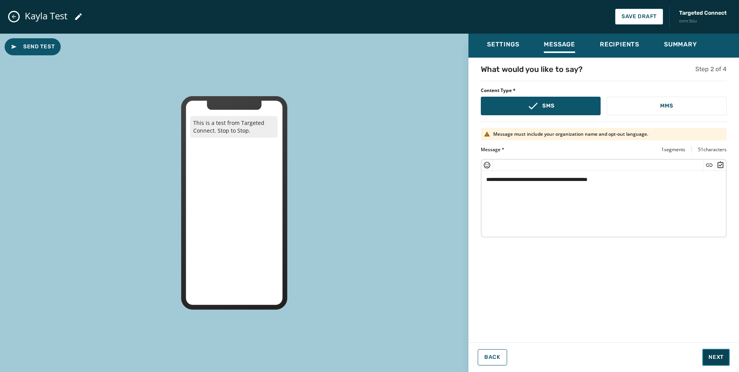
click at [720, 357] on span "Next" at bounding box center [715, 357] width 15 height 8
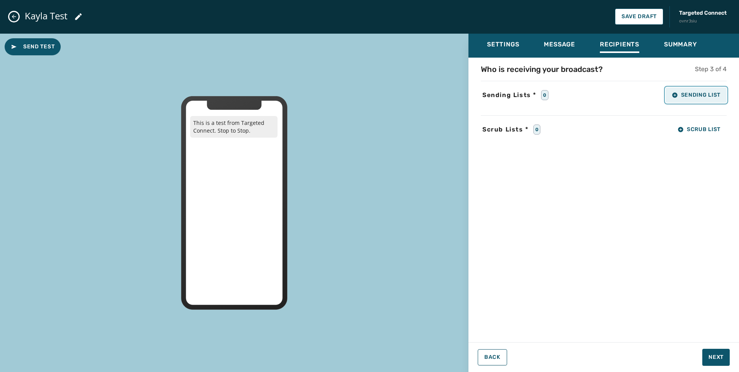
click at [705, 98] on span "Sending List" at bounding box center [696, 95] width 49 height 6
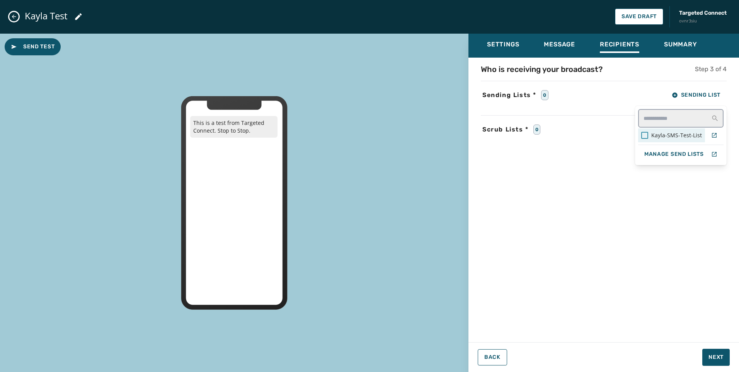
click at [643, 135] on div at bounding box center [644, 135] width 7 height 7
click at [709, 353] on div "Settings Message Recipients Summary Who is receiving your broadcast? Step 3 of …" at bounding box center [603, 200] width 270 height 332
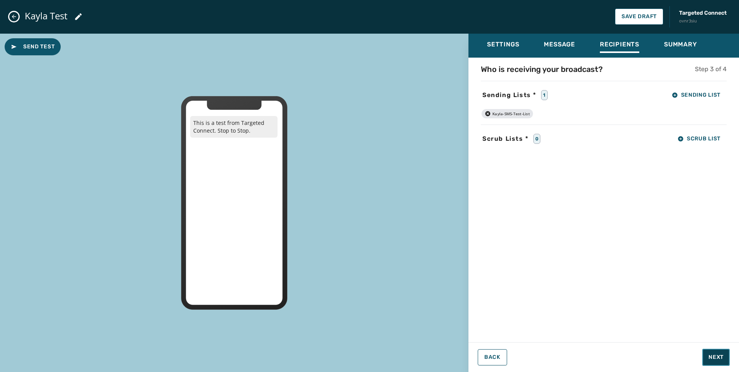
click at [718, 351] on button "Next" at bounding box center [715, 357] width 27 height 17
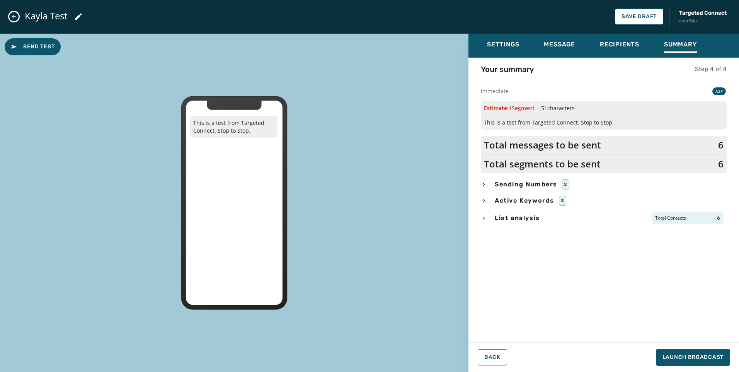
click at [520, 183] on span "Sending Numbers" at bounding box center [526, 184] width 66 height 9
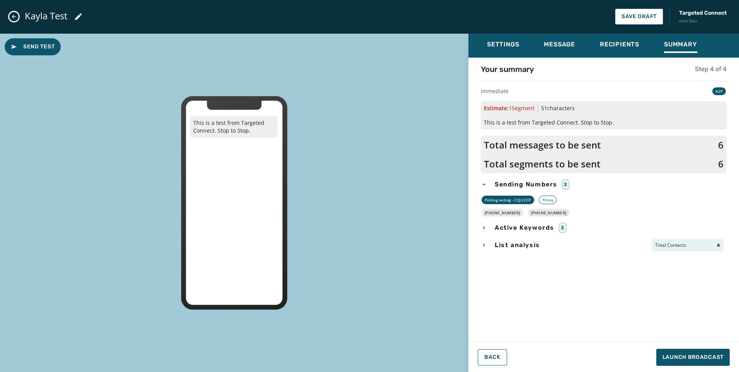
click at [527, 249] on span "List analysis" at bounding box center [517, 244] width 48 height 9
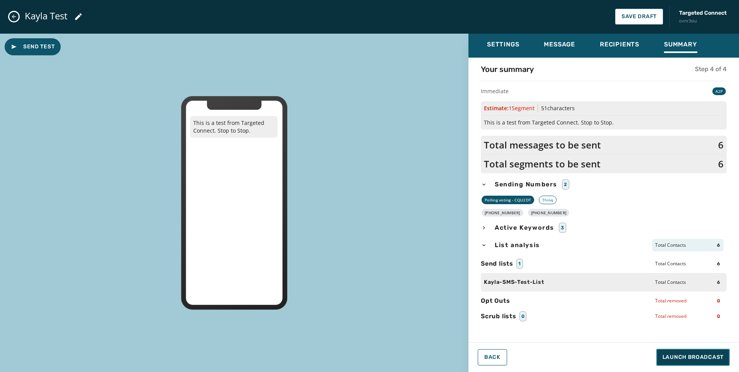
click at [699, 355] on span "Launch Broadcast" at bounding box center [692, 357] width 61 height 8
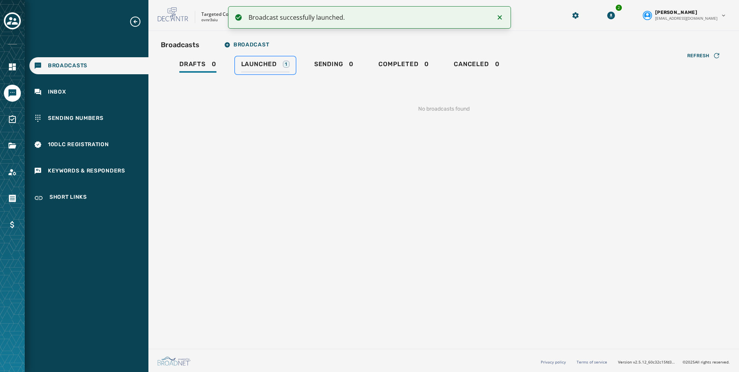
click at [261, 63] on span "Launched" at bounding box center [259, 64] width 36 height 8
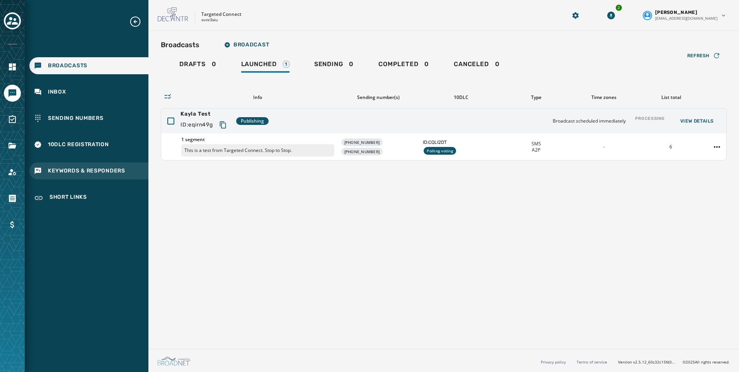
click at [68, 168] on span "Keywords & Responders" at bounding box center [86, 171] width 77 height 8
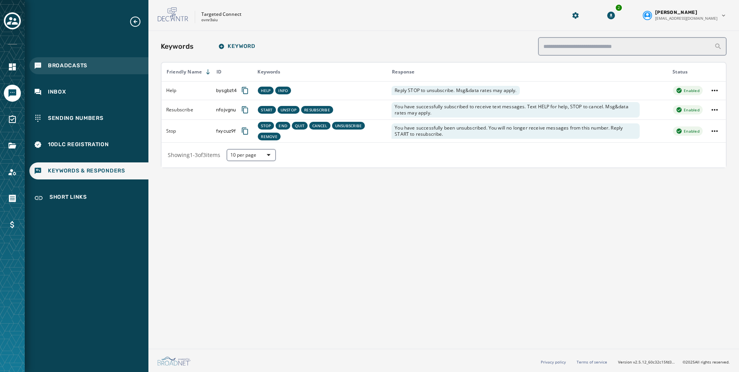
click at [59, 63] on span "Broadcasts" at bounding box center [67, 66] width 39 height 8
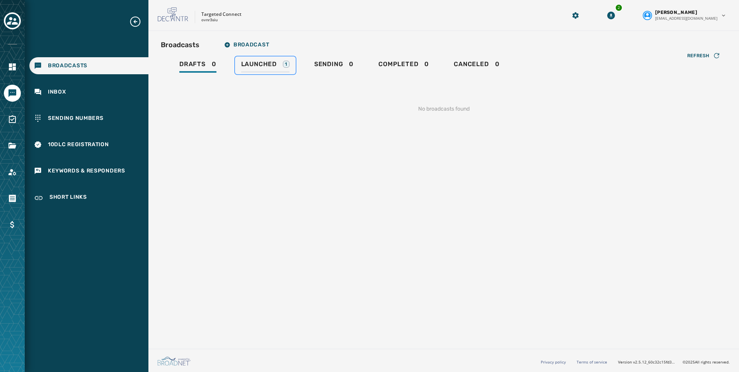
click at [283, 64] on div "1" at bounding box center [286, 64] width 7 height 7
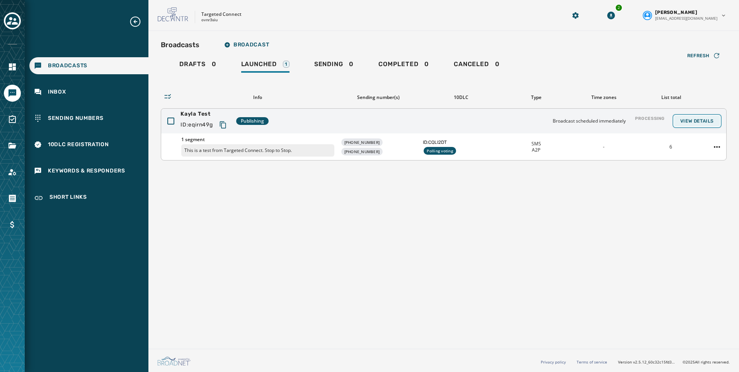
click at [696, 119] on span "View Details" at bounding box center [697, 121] width 34 height 6
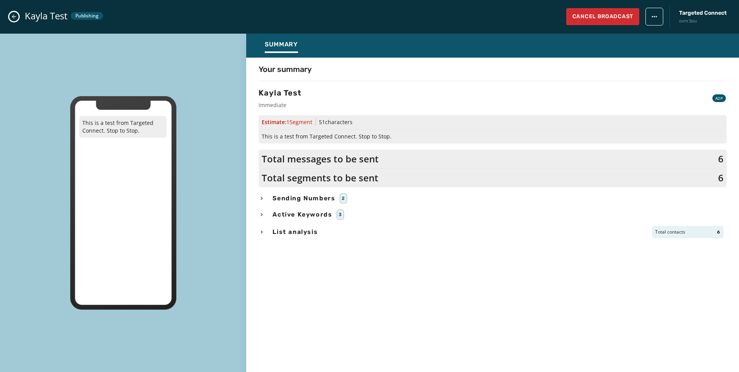
click at [272, 197] on span "Sending Numbers" at bounding box center [304, 198] width 66 height 9
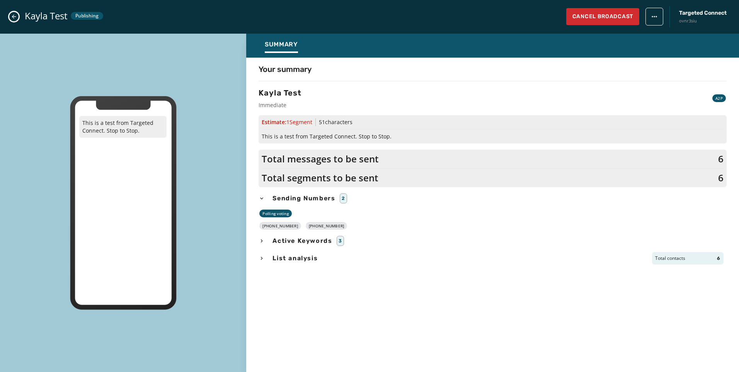
click at [281, 249] on div "Your summary Kayla Test Immediate A2P Estimate: 1 Segment 51 characters This is…" at bounding box center [492, 213] width 493 height 298
click at [285, 263] on div "List analysis Total contacts 6" at bounding box center [492, 258] width 468 height 12
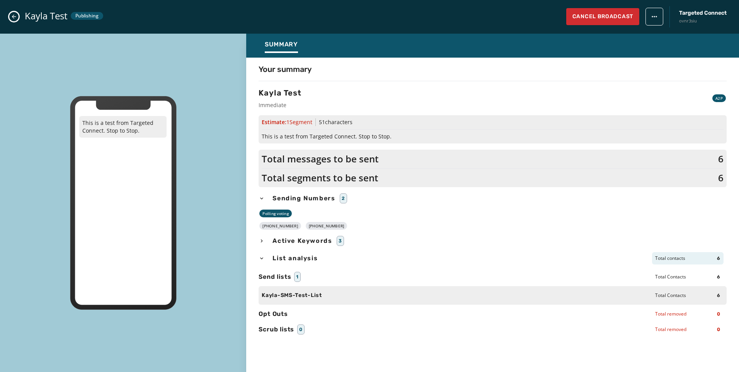
click at [11, 17] on icon "Close admin drawer" at bounding box center [14, 17] width 6 height 6
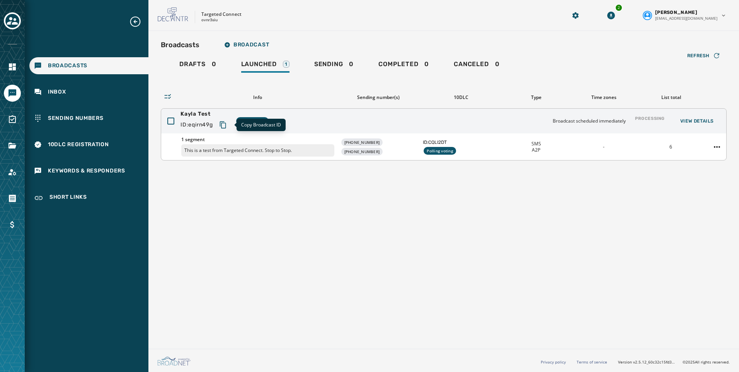
click at [219, 124] on button "Copy text to clipboard" at bounding box center [223, 125] width 14 height 14
drag, startPoint x: 219, startPoint y: 19, endPoint x: 200, endPoint y: 10, distance: 20.9
click at [200, 10] on div "Targeted Connect ovnr3siu" at bounding box center [352, 15] width 389 height 16
copy div "Targeted Connect ovnr3siu"
drag, startPoint x: 224, startPoint y: 123, endPoint x: 188, endPoint y: 150, distance: 45.1
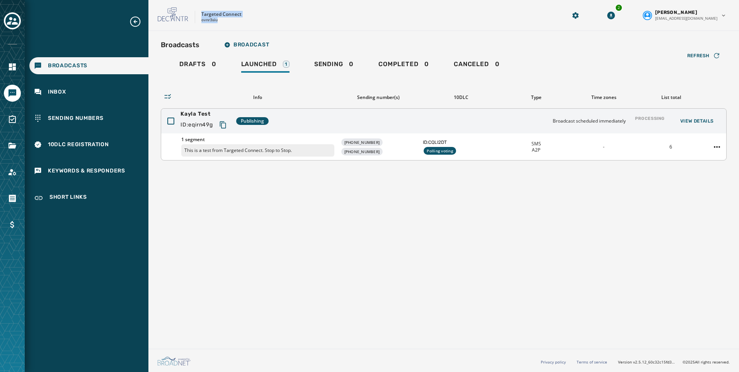
click at [224, 123] on icon "Copy text to clipboard" at bounding box center [223, 125] width 8 height 8
click at [59, 122] on span "Sending Numbers" at bounding box center [76, 118] width 56 height 8
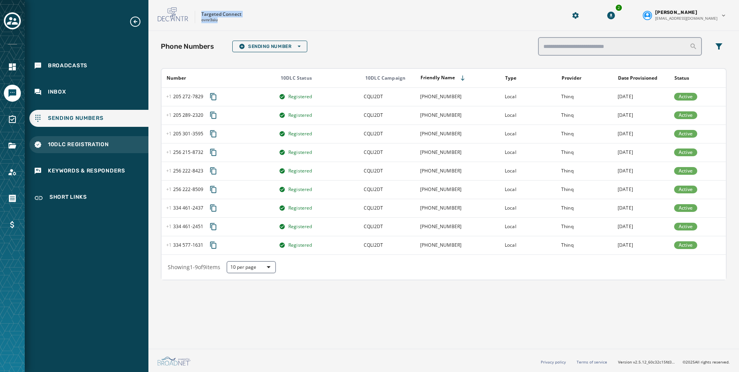
click at [65, 145] on span "10DLC Registration" at bounding box center [78, 145] width 61 height 8
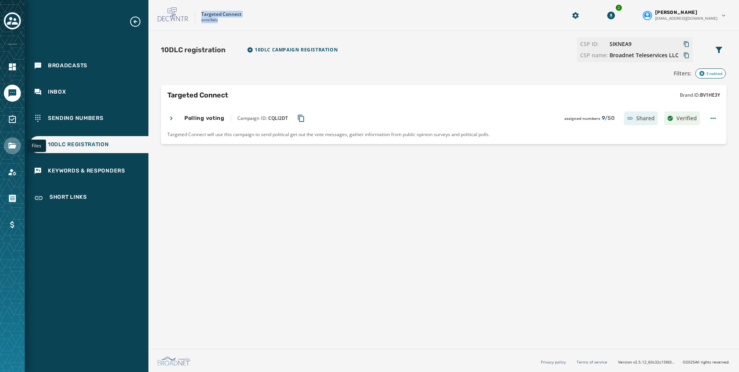
click at [17, 147] on icon "Navigate to Files" at bounding box center [12, 145] width 9 height 9
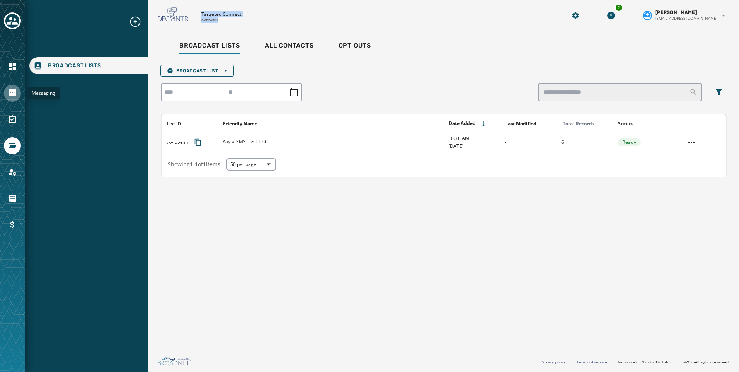
click at [5, 90] on link "Navigate to Messaging" at bounding box center [12, 93] width 17 height 17
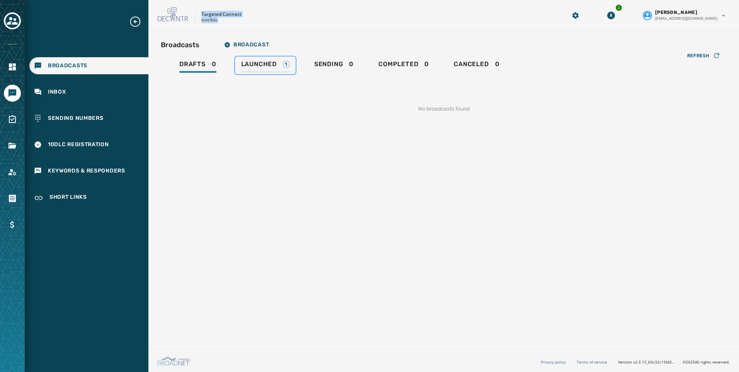
click at [263, 63] on span "Launched" at bounding box center [259, 64] width 36 height 8
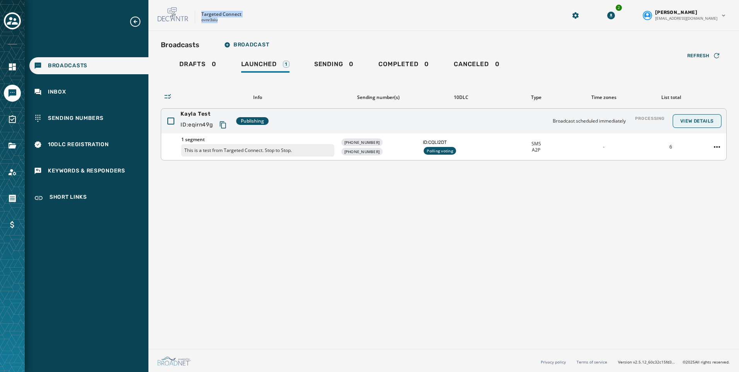
click at [694, 120] on span "View Details" at bounding box center [697, 121] width 34 height 6
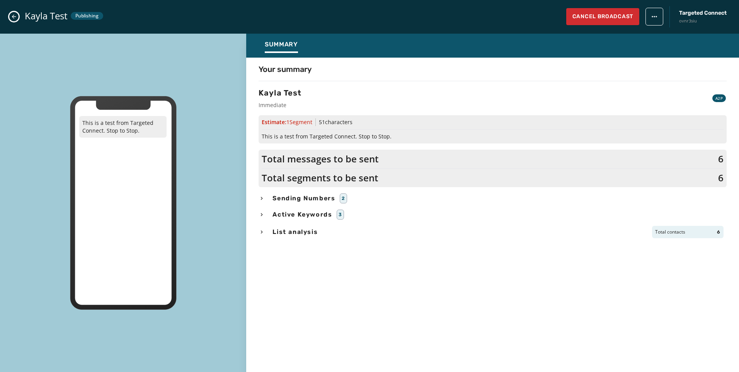
click at [275, 197] on span "Sending Numbers" at bounding box center [304, 198] width 66 height 9
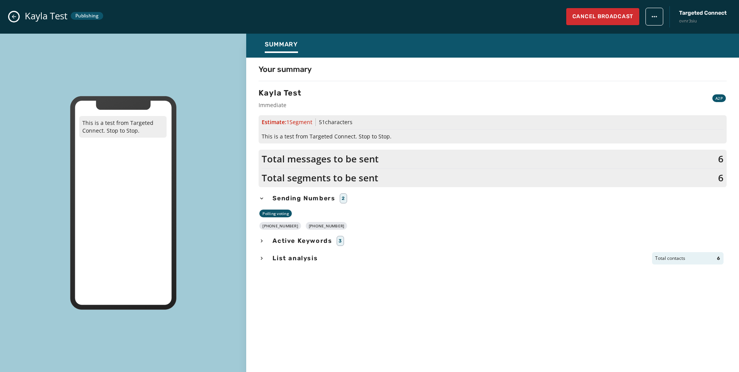
click at [281, 254] on span "List analysis" at bounding box center [295, 257] width 48 height 9
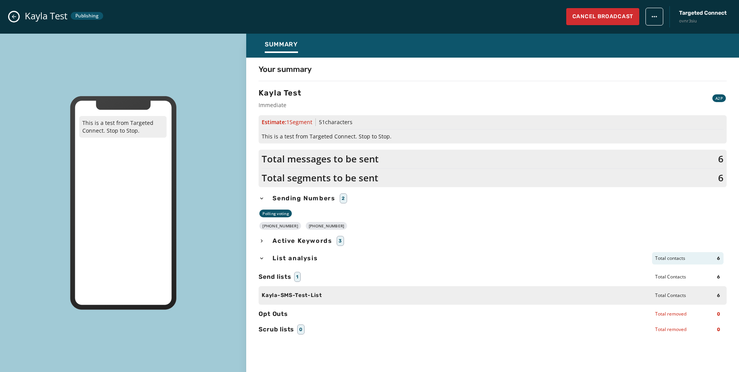
click at [9, 16] on button "Close admin drawer" at bounding box center [13, 16] width 9 height 9
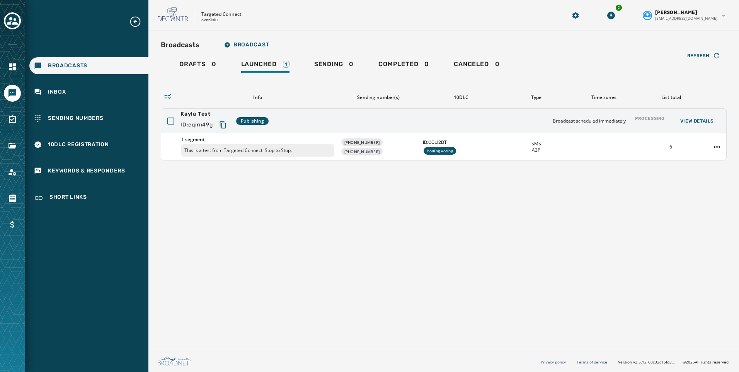
click at [280, 198] on div "Broadcasts Broadcast Drafts 0 Launched 1 Sending 0 Completed 0 Canceled 0 Refre…" at bounding box center [443, 188] width 590 height 315
click at [702, 116] on button "View Details" at bounding box center [697, 121] width 46 height 11
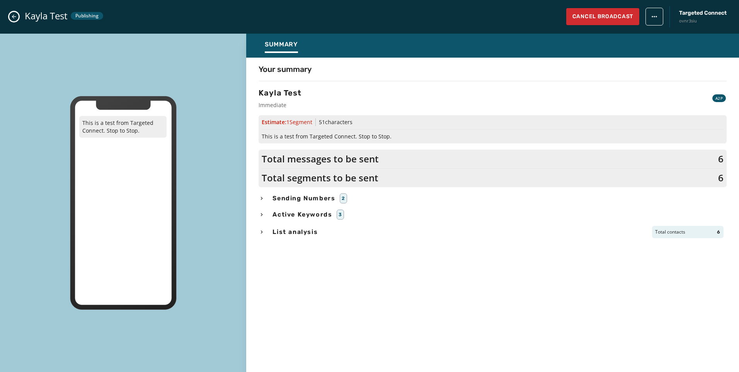
click at [21, 14] on div "Kayla Test Publishing Cancel Broadcast Targeted Connect ovnr3siu" at bounding box center [369, 17] width 739 height 34
click at [17, 14] on button "Close admin drawer" at bounding box center [13, 16] width 9 height 9
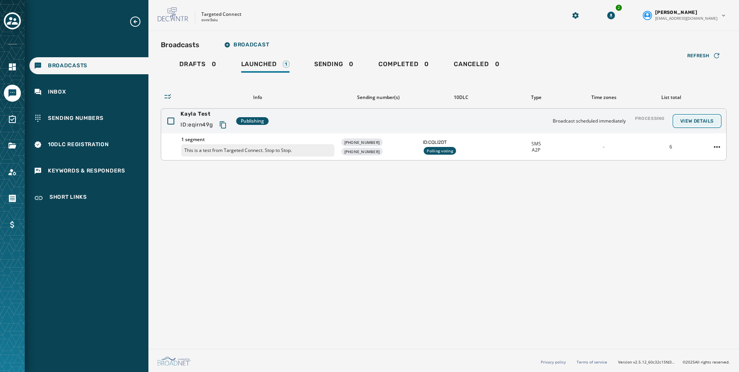
click at [686, 124] on button "View Details" at bounding box center [697, 121] width 46 height 11
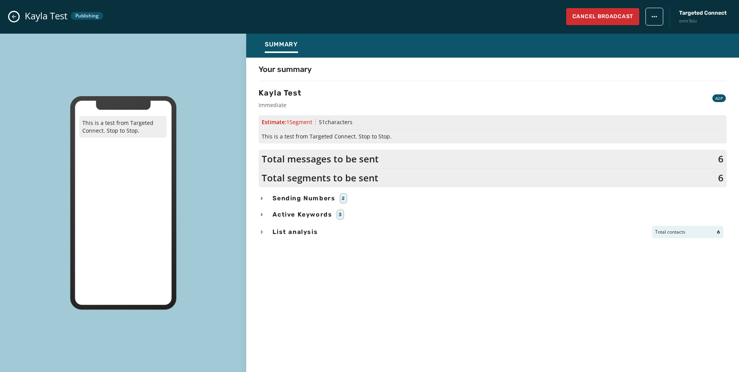
click at [262, 216] on icon "button" at bounding box center [261, 214] width 6 height 6
click at [267, 245] on div "List analysis Total contacts 6" at bounding box center [492, 246] width 468 height 12
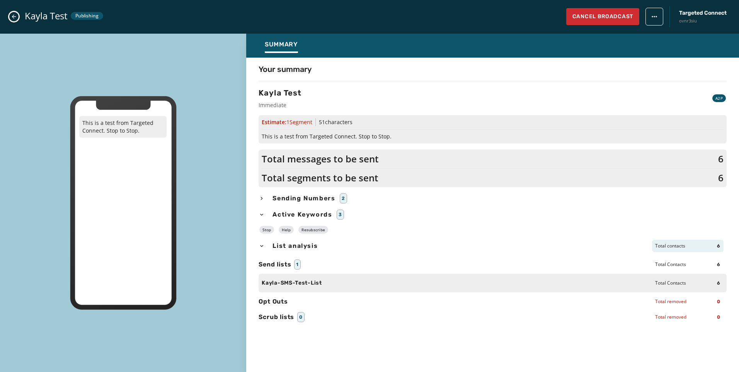
click at [11, 17] on icon "Close admin drawer" at bounding box center [14, 17] width 6 height 6
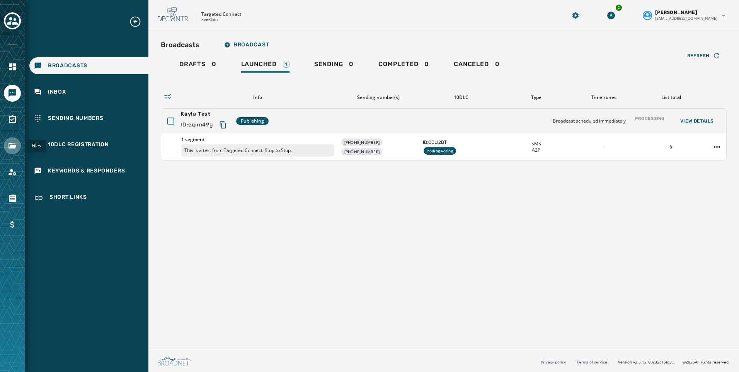
click at [17, 142] on link "Navigate to Files" at bounding box center [12, 145] width 17 height 17
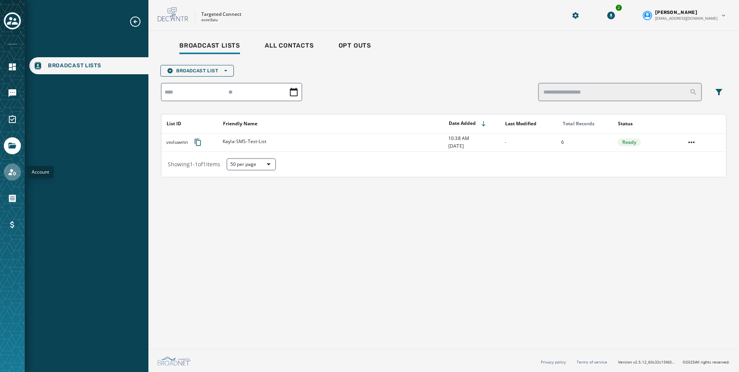
click at [14, 176] on icon "Navigate to Account" at bounding box center [12, 171] width 9 height 9
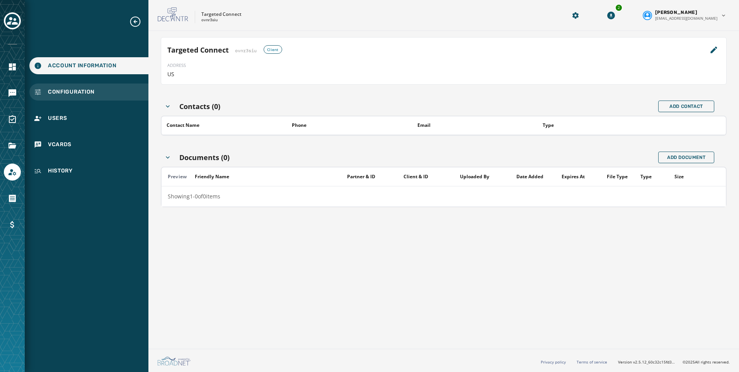
click at [60, 97] on div "Configuration" at bounding box center [88, 91] width 119 height 17
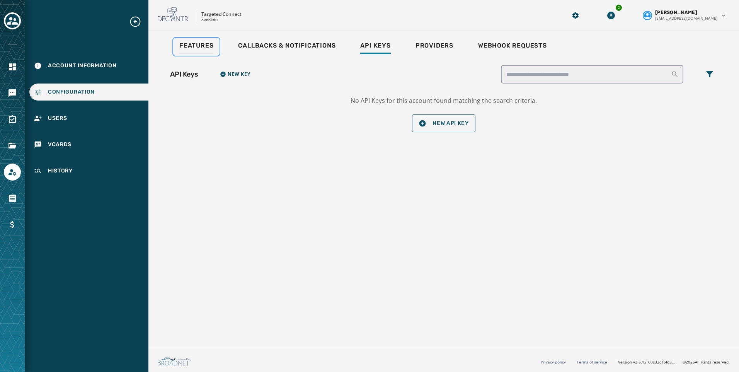
click at [187, 44] on span "Features" at bounding box center [196, 46] width 34 height 8
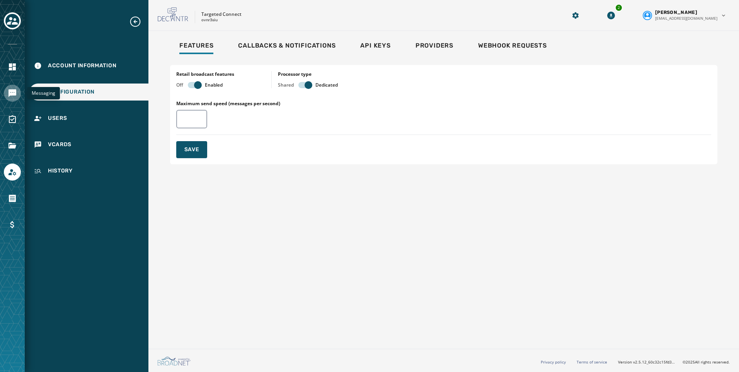
click at [14, 90] on icon "Navigate to Messaging" at bounding box center [13, 93] width 8 height 8
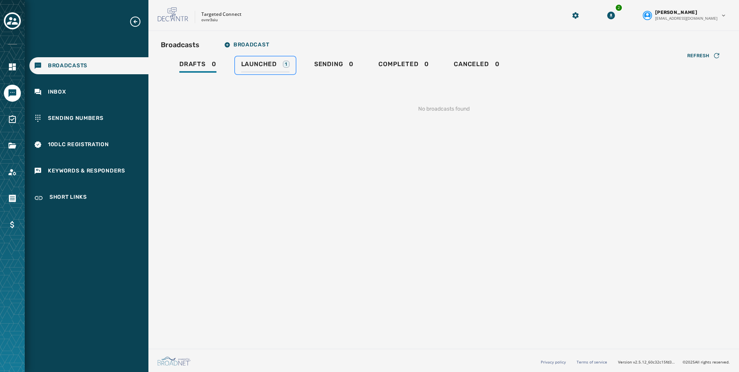
click at [259, 64] on span "Launched" at bounding box center [259, 64] width 36 height 8
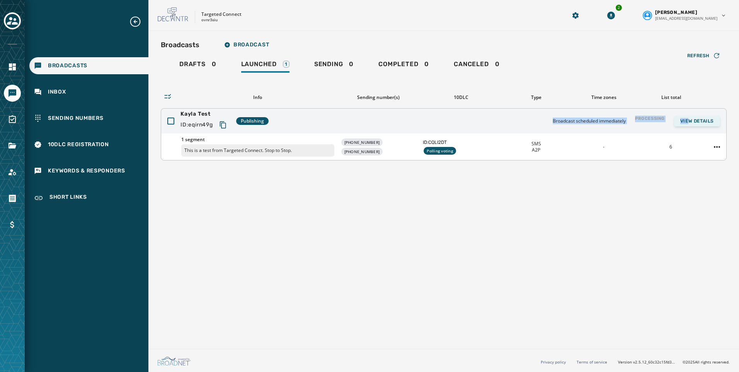
drag, startPoint x: 536, startPoint y: 114, endPoint x: 689, endPoint y: 116, distance: 152.6
click at [689, 116] on div "Kayla Test ID: eqirn49g Publishing Broadcast scheduled immediately Processing V…" at bounding box center [443, 121] width 565 height 25
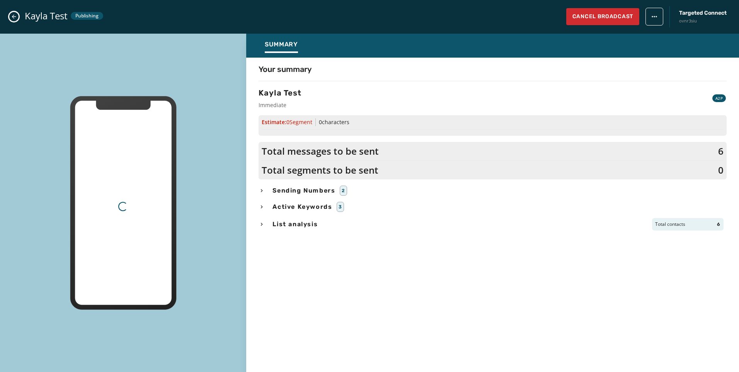
click at [694, 212] on div "Active Keywords 3" at bounding box center [492, 207] width 468 height 10
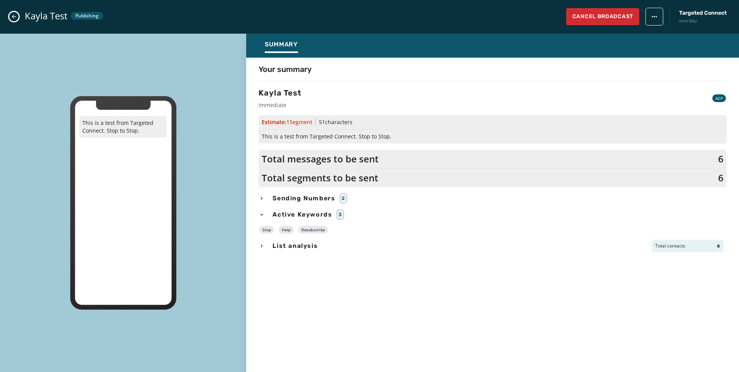
click at [19, 14] on div "Kayla Test Publishing Cancel Broadcast Targeted Connect ovnr3siu" at bounding box center [369, 17] width 739 height 34
click at [15, 14] on icon "Close admin drawer" at bounding box center [14, 17] width 6 height 6
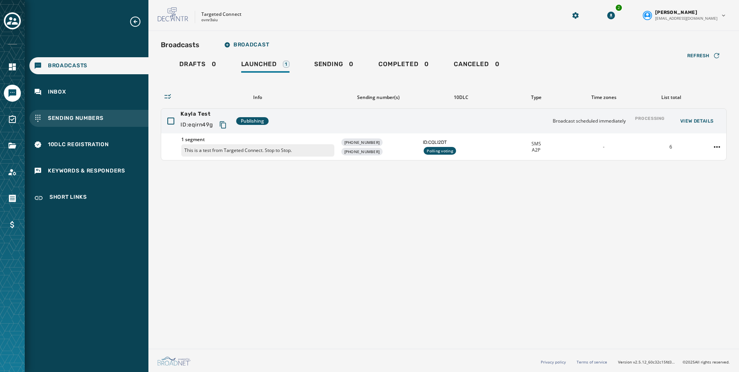
click at [81, 112] on div "Sending Numbers" at bounding box center [88, 118] width 119 height 17
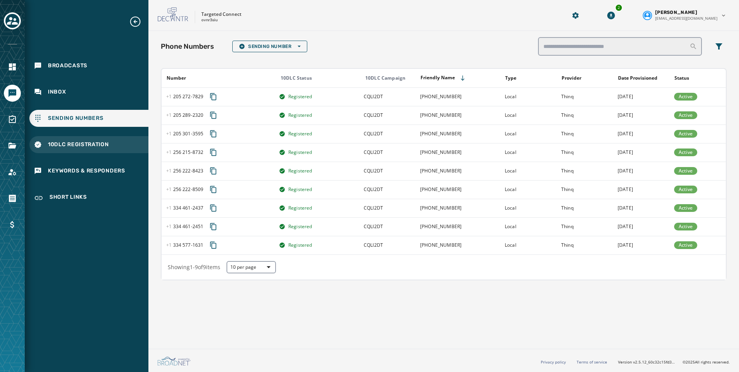
click at [53, 150] on div "10DLC Registration" at bounding box center [88, 144] width 119 height 17
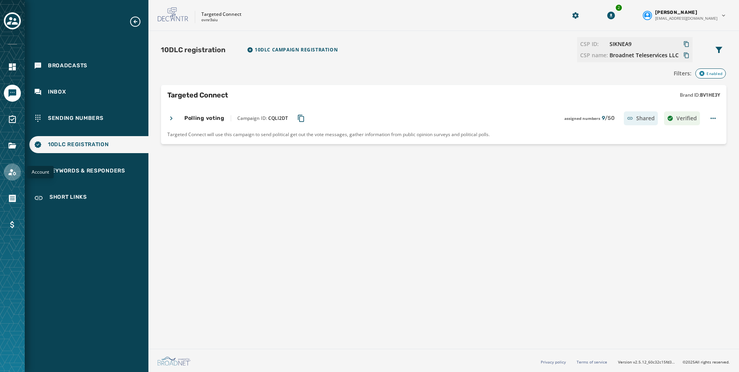
click at [7, 172] on link "Navigate to Account" at bounding box center [12, 171] width 17 height 17
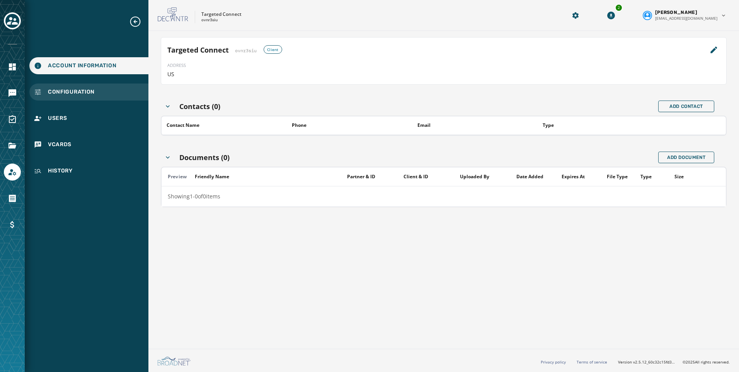
click at [100, 96] on div "Configuration" at bounding box center [88, 91] width 119 height 17
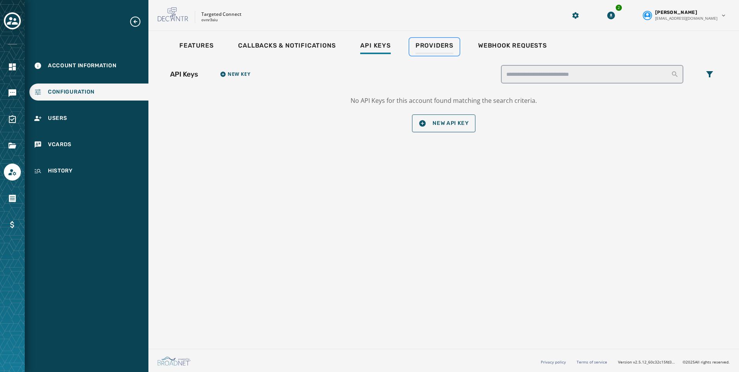
click at [447, 41] on link "Providers" at bounding box center [434, 47] width 50 height 18
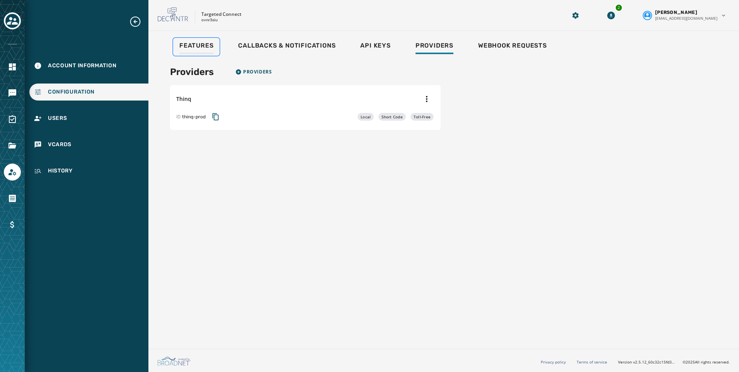
click at [202, 48] on span "Features" at bounding box center [196, 46] width 34 height 8
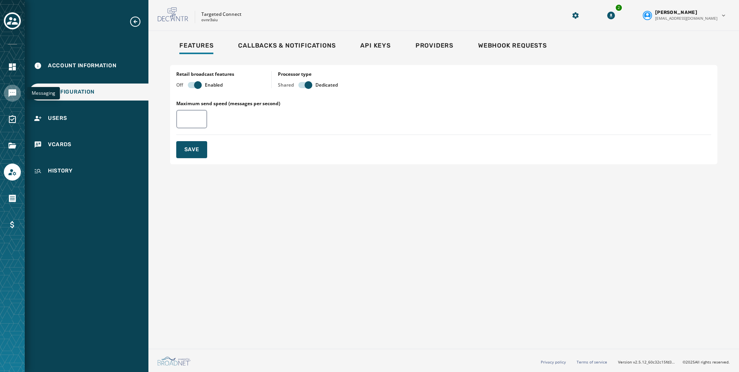
click at [18, 94] on link "Navigate to Messaging" at bounding box center [12, 93] width 17 height 17
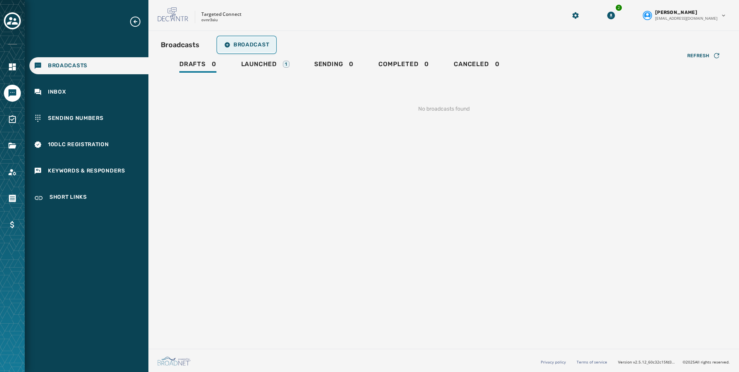
click at [240, 50] on button "Broadcast" at bounding box center [246, 44] width 57 height 15
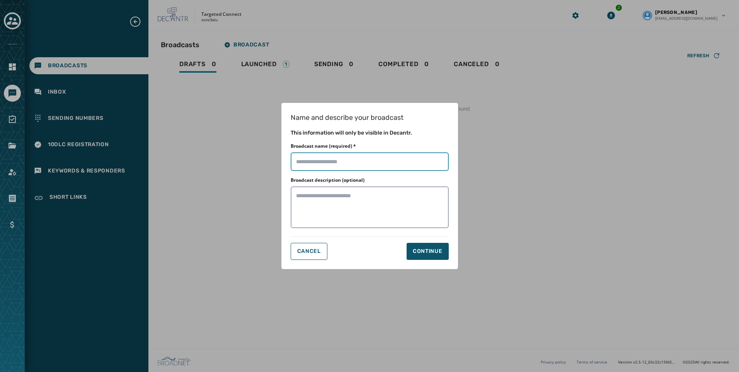
click at [382, 155] on input "Broadcast name (required) *" at bounding box center [370, 161] width 158 height 19
type input "**********"
click at [427, 251] on div "Continue" at bounding box center [428, 251] width 30 height 8
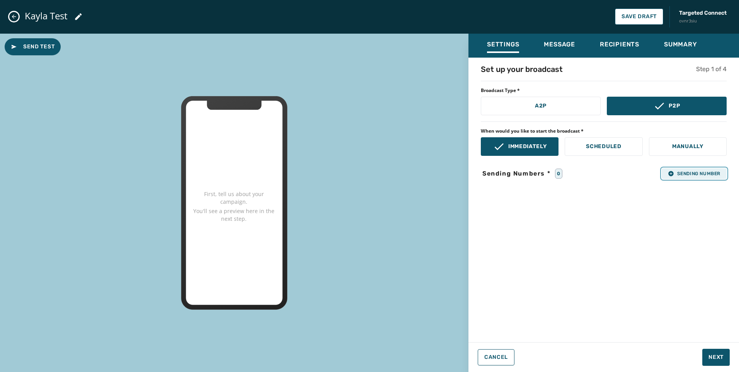
click at [672, 176] on icon "button" at bounding box center [671, 173] width 6 height 6
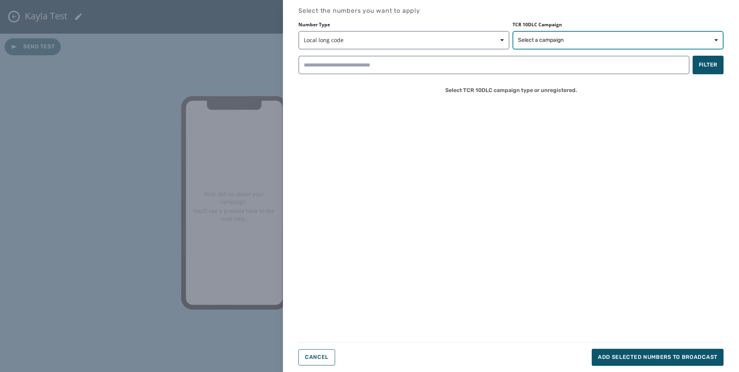
click at [533, 40] on span "Select a campaign" at bounding box center [541, 40] width 46 height 8
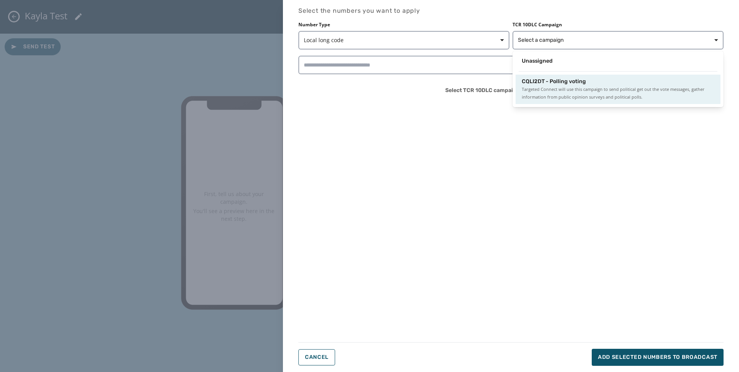
click at [544, 90] on span "Targeted Connect will use this campaign to send political get out the vote mess…" at bounding box center [618, 92] width 192 height 15
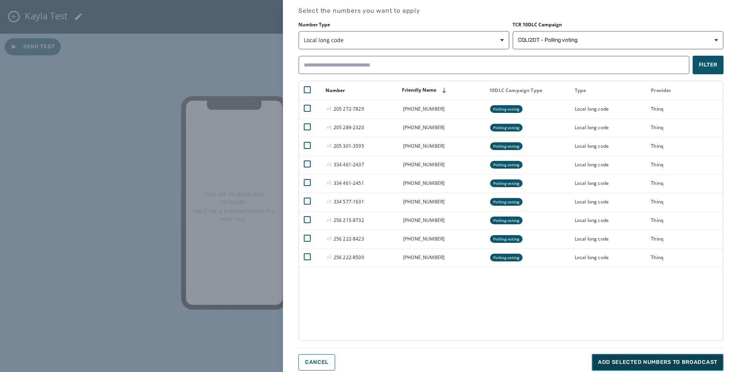
click at [637, 359] on span "Add selected numbers to broadcast" at bounding box center [657, 362] width 119 height 8
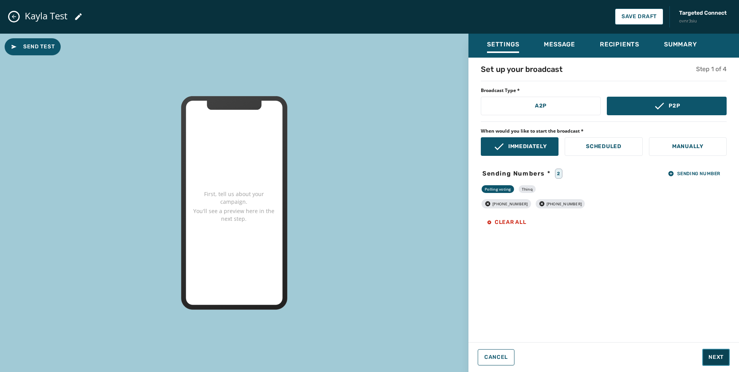
click at [716, 351] on button "Next" at bounding box center [715, 357] width 27 height 17
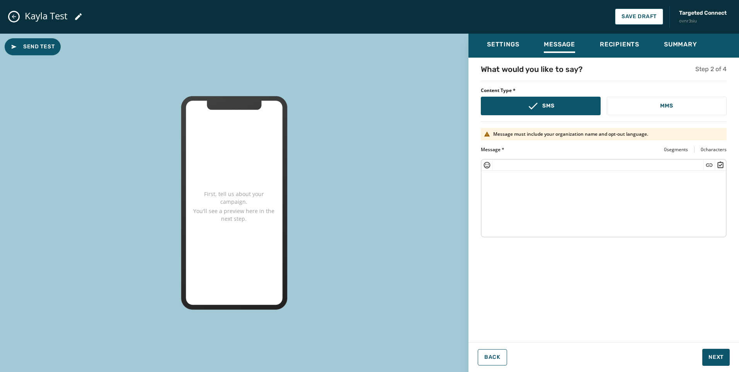
drag, startPoint x: 600, startPoint y: 180, endPoint x: 581, endPoint y: 164, distance: 24.4
click at [599, 177] on textarea at bounding box center [603, 202] width 244 height 63
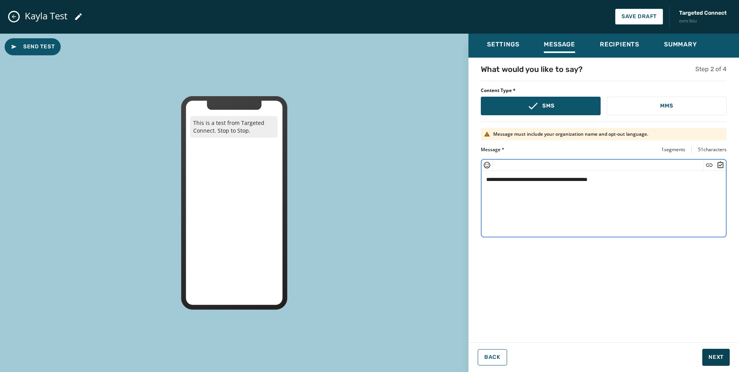
type textarea "**********"
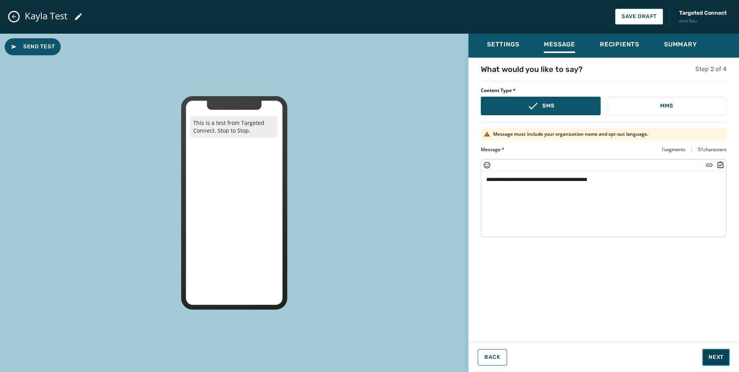
click at [708, 359] on span "Next" at bounding box center [715, 357] width 15 height 8
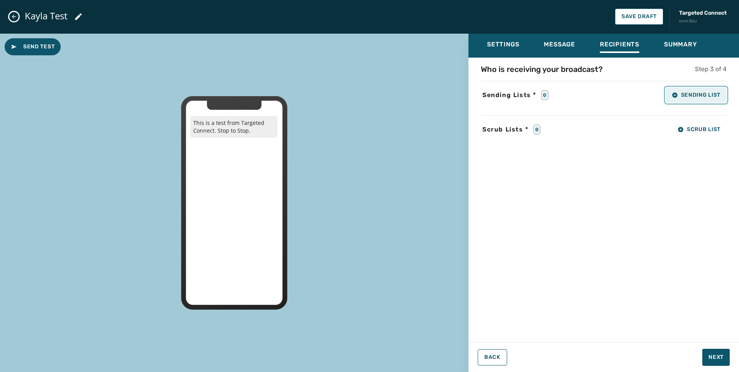
click at [707, 87] on button "Sending List" at bounding box center [695, 94] width 61 height 15
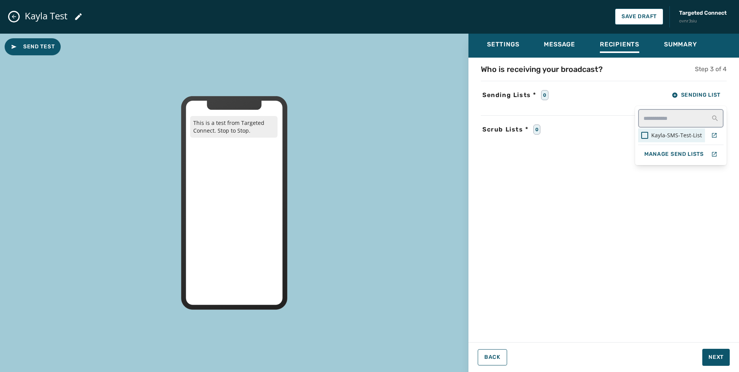
click at [642, 135] on div "Kayla-SMS-Test-List" at bounding box center [671, 135] width 67 height 14
click at [713, 357] on div "Settings Message Recipients Summary Who is receiving your broadcast? Step 3 of …" at bounding box center [603, 200] width 270 height 332
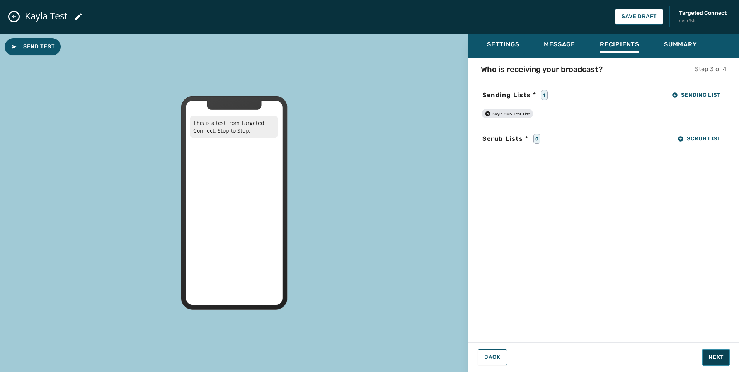
click at [720, 353] on span "Next" at bounding box center [715, 357] width 15 height 8
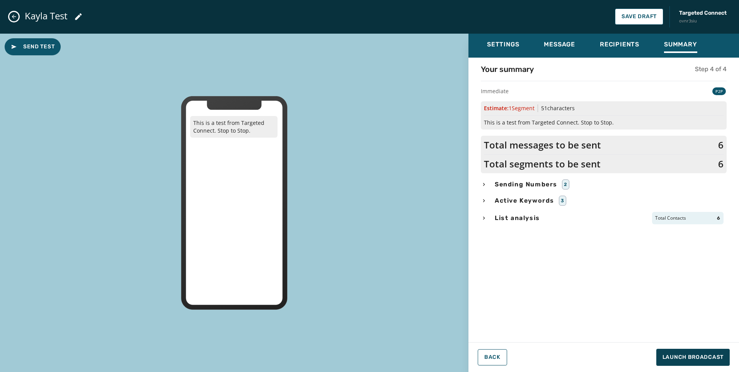
click at [537, 187] on span "Sending Numbers" at bounding box center [526, 184] width 66 height 9
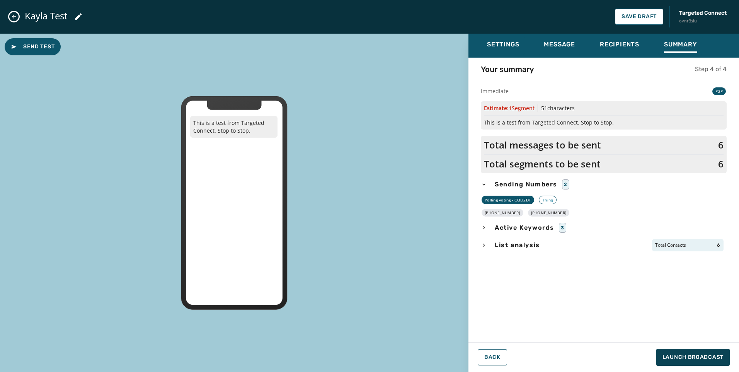
click at [525, 244] on span "List analysis" at bounding box center [517, 244] width 48 height 9
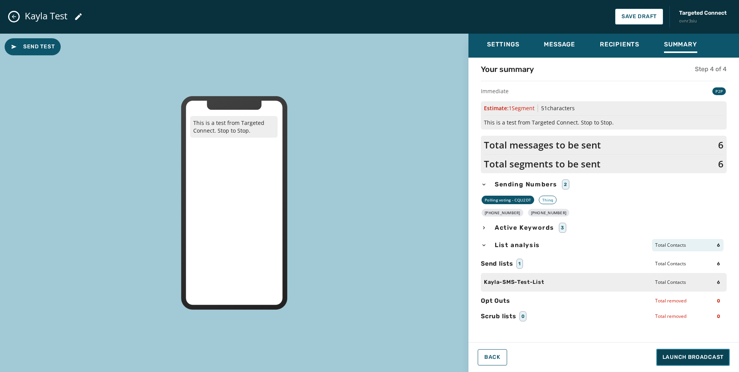
click at [707, 354] on span "Launch Broadcast" at bounding box center [692, 357] width 61 height 8
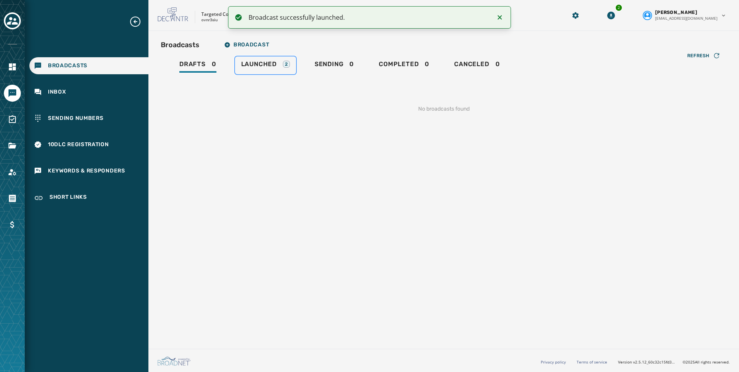
drag, startPoint x: 260, startPoint y: 67, endPoint x: 272, endPoint y: 90, distance: 25.9
click at [260, 67] on span "Launched" at bounding box center [259, 64] width 36 height 8
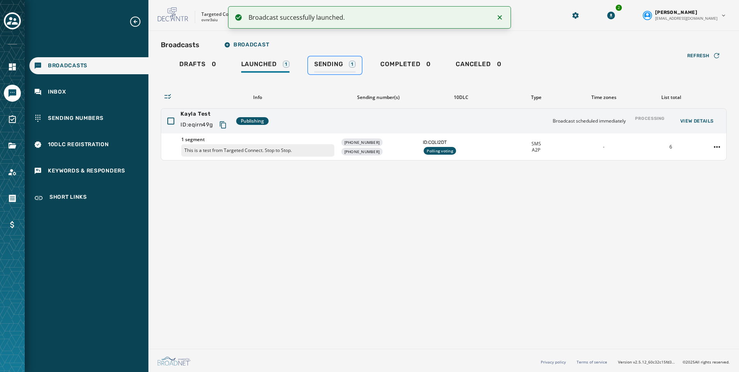
click at [324, 65] on span "Sending" at bounding box center [328, 64] width 29 height 8
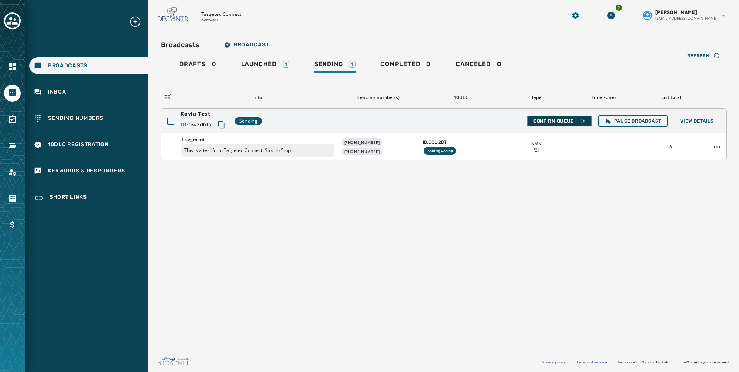
click at [553, 120] on span "Confirm Queue" at bounding box center [559, 121] width 53 height 6
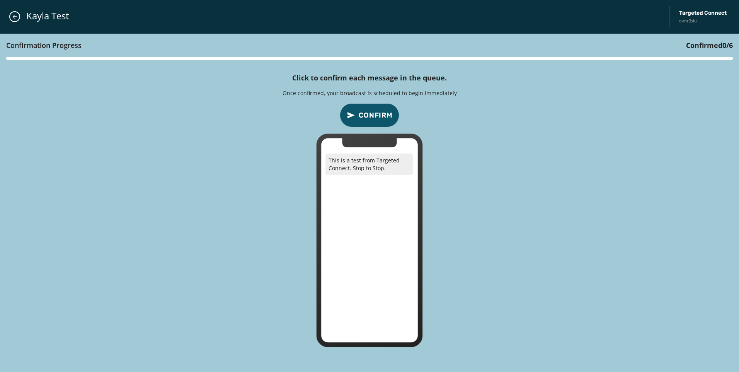
click at [372, 118] on span "Confirm" at bounding box center [376, 115] width 34 height 11
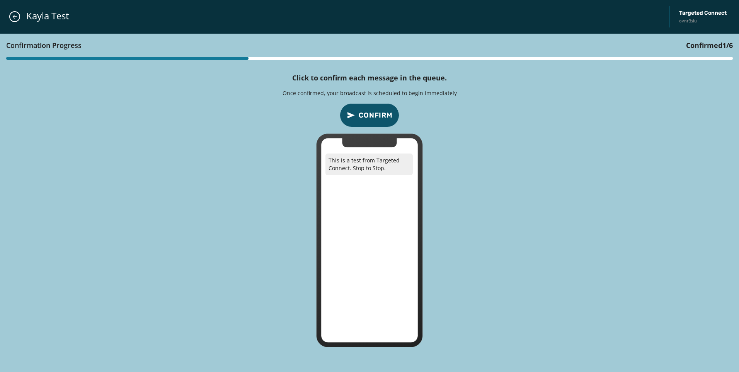
click at [372, 118] on span "Confirm" at bounding box center [376, 115] width 34 height 11
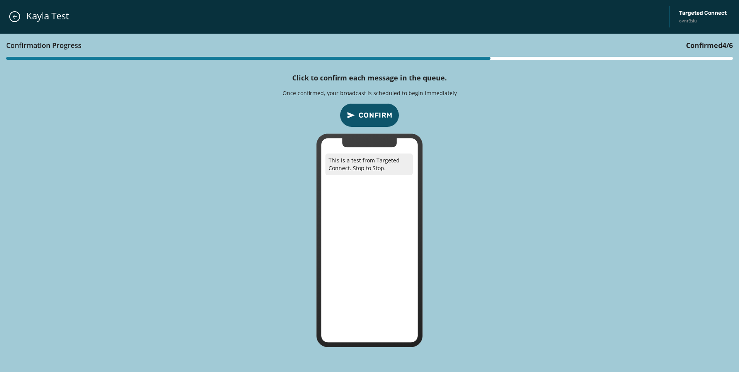
click at [372, 118] on span "Confirm" at bounding box center [376, 115] width 34 height 11
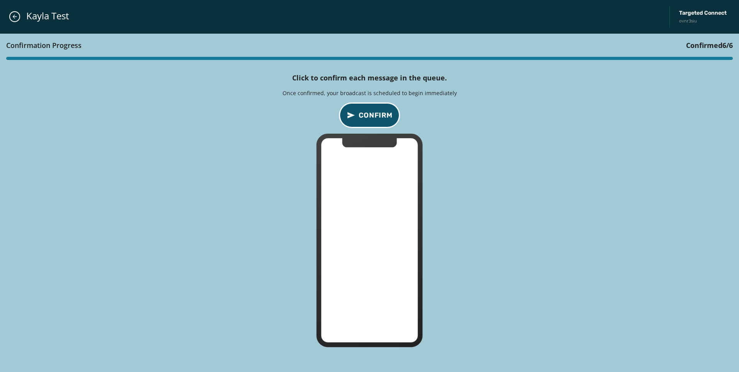
click at [376, 112] on span "Confirm" at bounding box center [376, 115] width 34 height 11
click at [377, 113] on span "Confirm" at bounding box center [376, 115] width 34 height 11
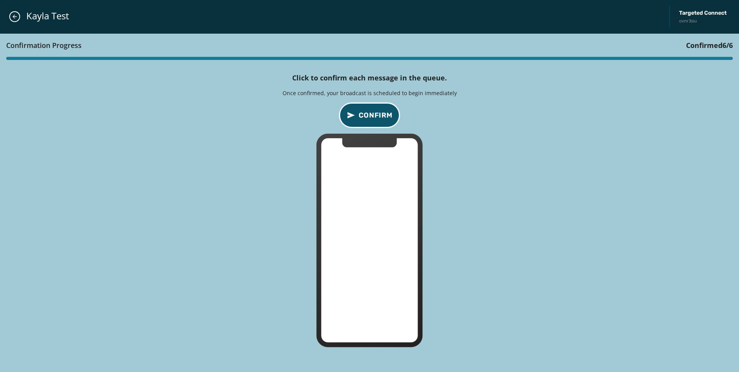
click at [377, 113] on span "Confirm" at bounding box center [376, 115] width 34 height 11
click at [383, 111] on span "Confirm" at bounding box center [376, 115] width 34 height 11
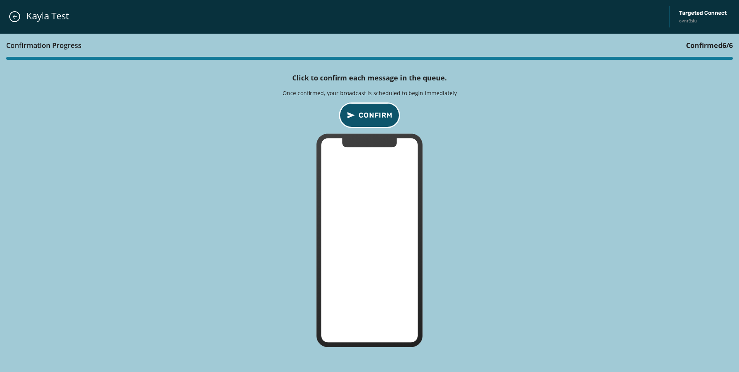
click at [383, 111] on span "Confirm" at bounding box center [376, 115] width 34 height 11
click at [360, 117] on span "Confirm" at bounding box center [376, 115] width 34 height 11
click at [21, 15] on div "Kayla Test Targeted Connect ovnr3siu" at bounding box center [369, 17] width 739 height 34
click at [10, 15] on button "Close admin drawer" at bounding box center [14, 16] width 11 height 11
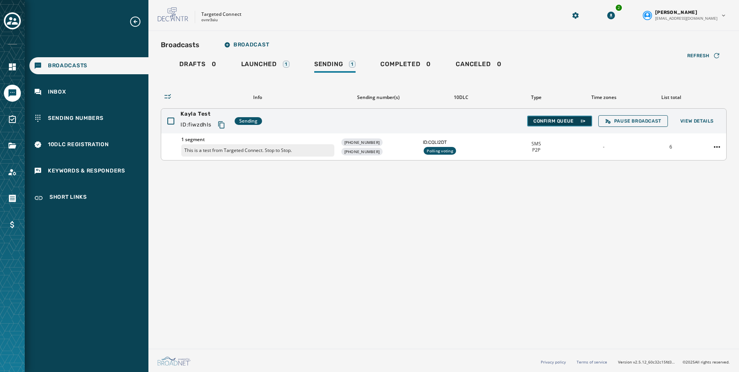
click at [542, 122] on span "Confirm Queue" at bounding box center [559, 121] width 53 height 6
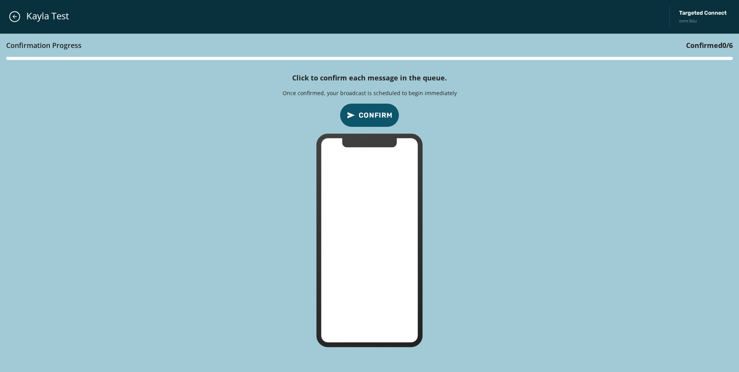
click at [366, 113] on span "Confirm" at bounding box center [376, 115] width 34 height 11
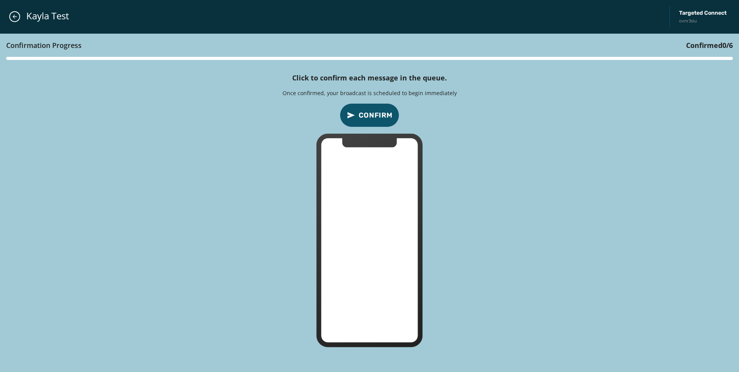
click at [366, 113] on span "Confirm" at bounding box center [376, 115] width 34 height 11
click at [369, 116] on span "Confirm" at bounding box center [376, 115] width 34 height 11
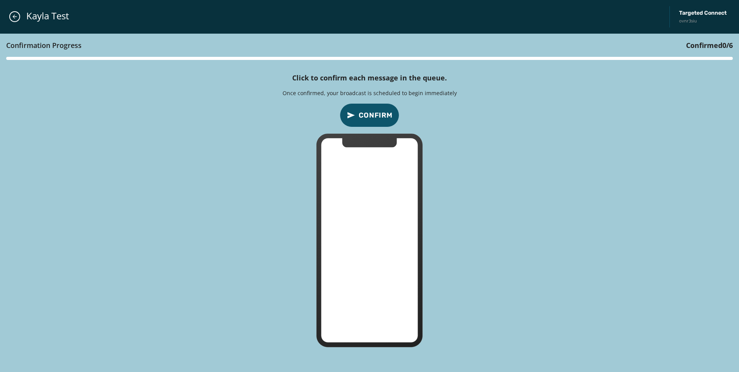
click at [369, 116] on span "Confirm" at bounding box center [376, 115] width 34 height 11
click at [19, 15] on button "Close admin drawer" at bounding box center [14, 16] width 11 height 11
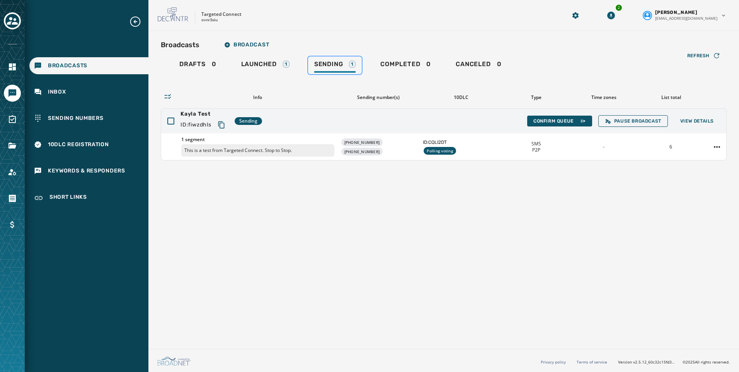
click at [319, 70] on div "Sending 1" at bounding box center [334, 66] width 41 height 12
click at [255, 60] on link "Launched 1" at bounding box center [265, 65] width 61 height 18
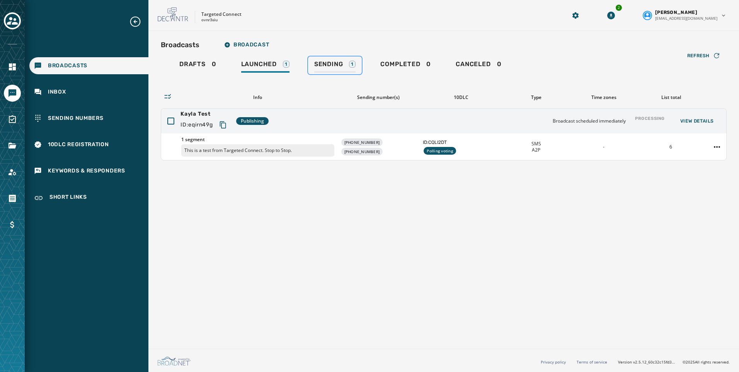
click at [326, 61] on span "Sending" at bounding box center [328, 64] width 29 height 8
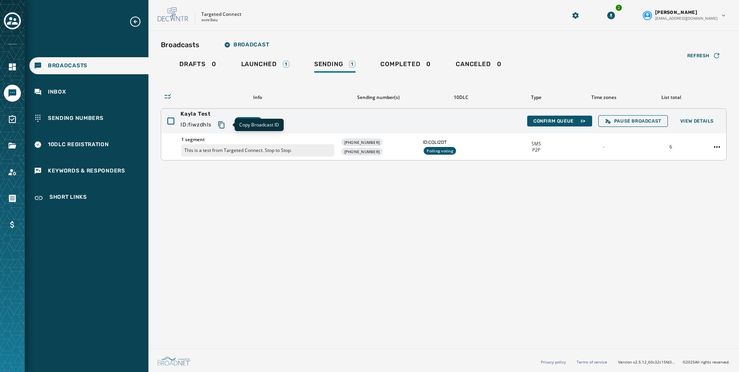
click at [219, 124] on button "Copy text to clipboard" at bounding box center [221, 125] width 14 height 14
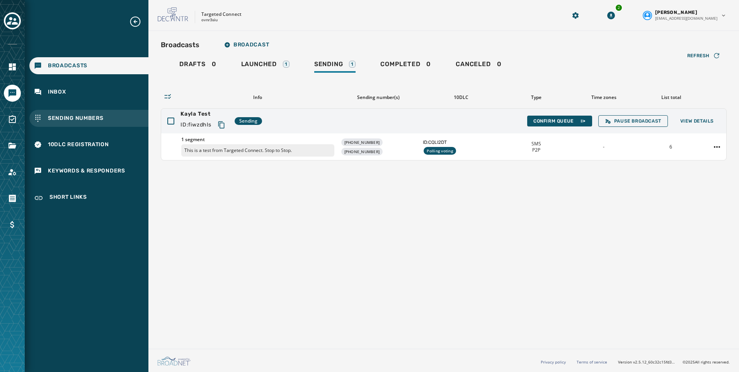
click at [79, 121] on span "Sending Numbers" at bounding box center [76, 118] width 56 height 8
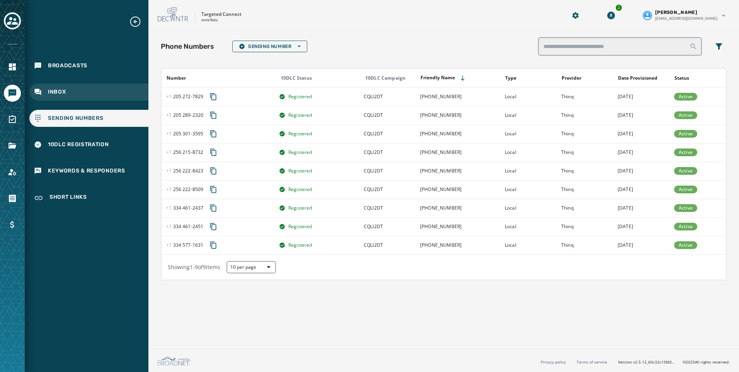
click at [79, 97] on div "Inbox" at bounding box center [88, 91] width 119 height 17
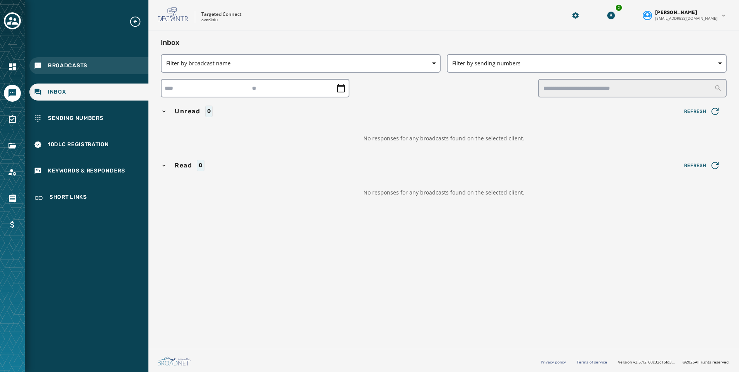
click at [85, 69] on span "Broadcasts" at bounding box center [67, 66] width 39 height 8
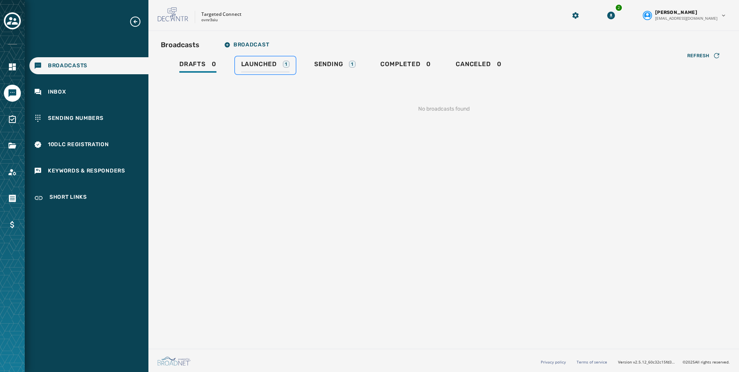
click at [268, 65] on span "Launched" at bounding box center [259, 64] width 36 height 8
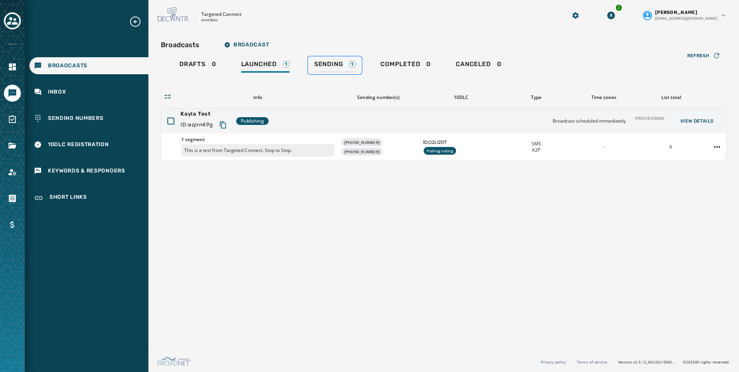
click at [326, 62] on span "Sending" at bounding box center [328, 64] width 29 height 8
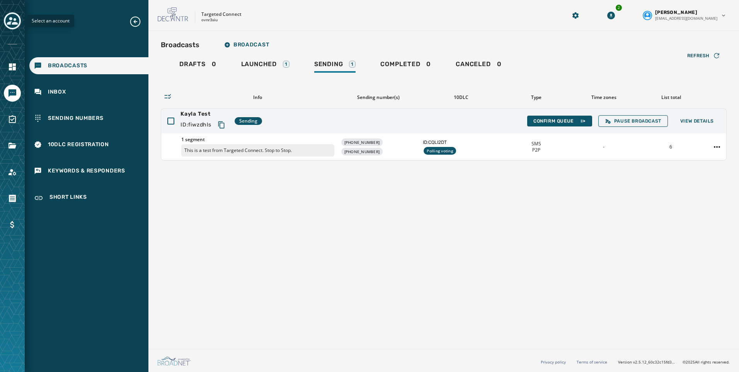
click at [8, 21] on icon "Toggle account select drawer" at bounding box center [12, 20] width 11 height 11
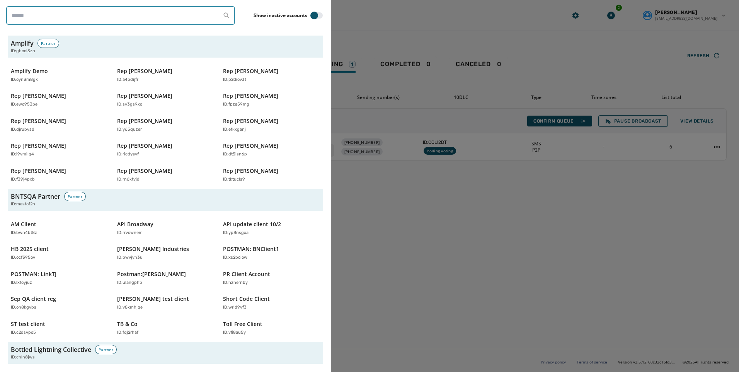
click at [63, 21] on input "search" at bounding box center [120, 15] width 229 height 19
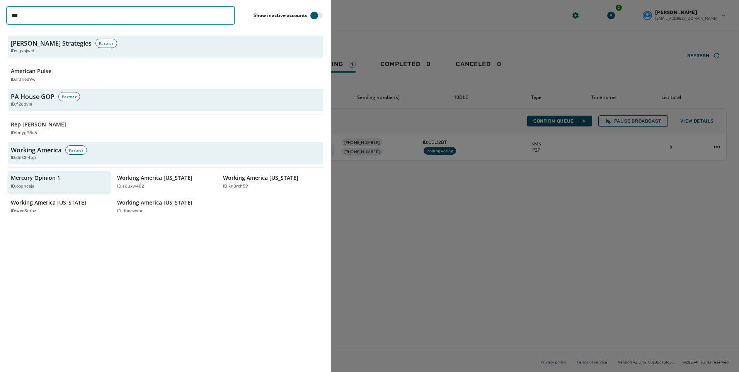
type input "***"
click at [37, 182] on div "Mercury Opinion 1 ID: oogncaje" at bounding box center [55, 182] width 89 height 16
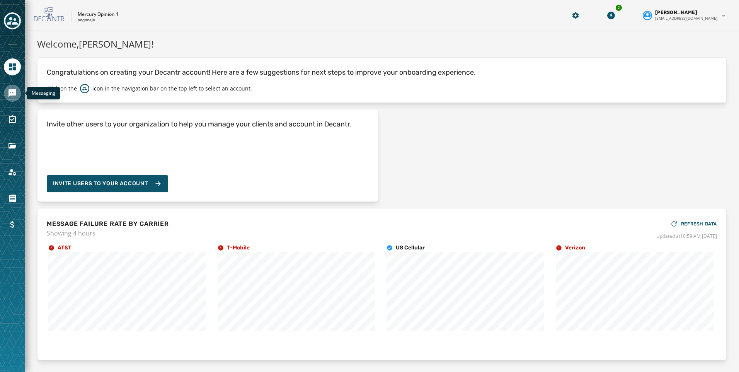
click at [8, 94] on icon "Navigate to Messaging" at bounding box center [12, 92] width 9 height 9
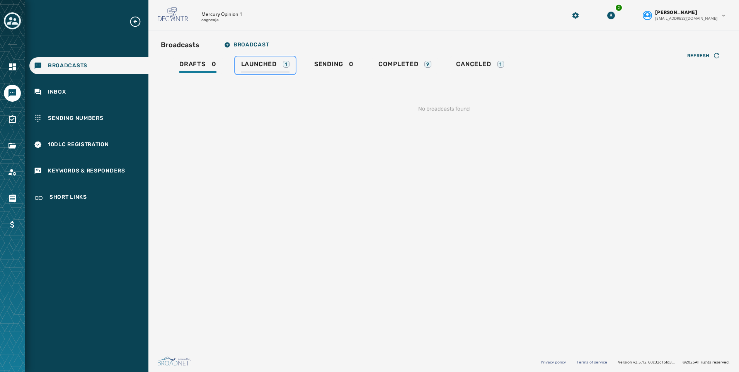
click at [260, 65] on span "Launched" at bounding box center [259, 64] width 36 height 8
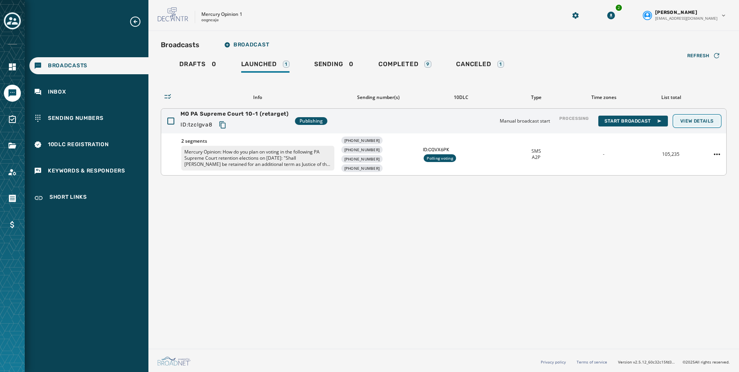
click at [713, 119] on span "View Details" at bounding box center [697, 121] width 34 height 6
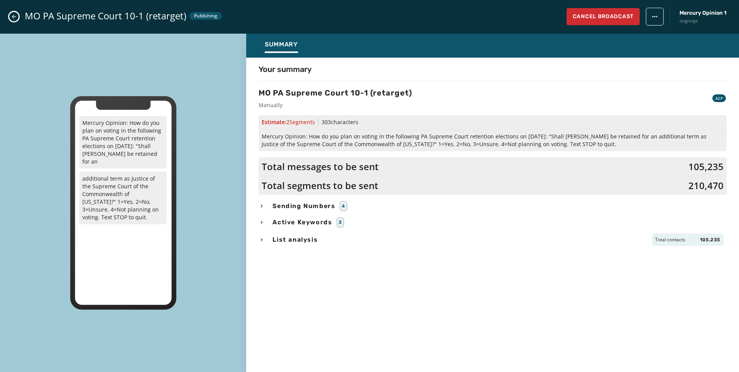
click at [264, 236] on icon "button" at bounding box center [261, 239] width 6 height 6
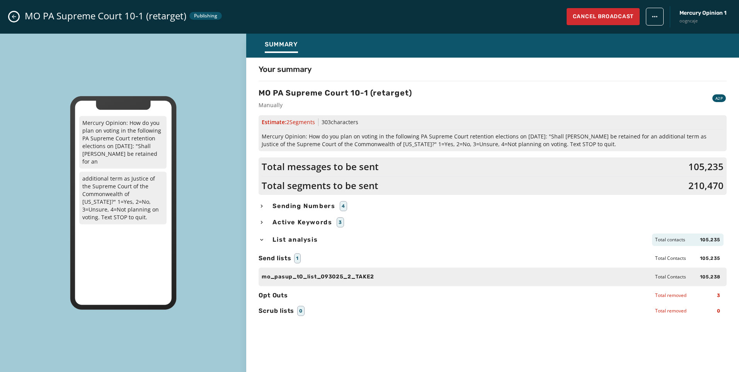
click at [264, 212] on div "Your summary MO PA Supreme Court 10-1 (retarget) Manually A2P Estimate: 2 Segme…" at bounding box center [492, 213] width 493 height 298
click at [263, 204] on icon "button" at bounding box center [261, 206] width 6 height 6
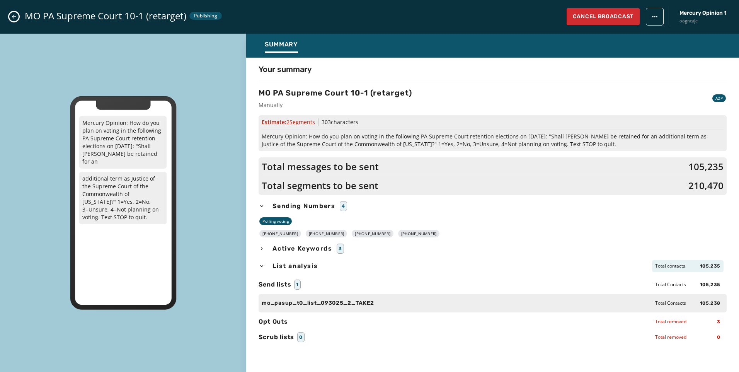
click at [8, 18] on div "MO PA Supreme Court 10-1 (retarget) Publishing Cancel Broadcast Mercury Opinion…" at bounding box center [369, 17] width 739 height 34
click at [12, 17] on icon "Close admin drawer" at bounding box center [14, 17] width 4 height 4
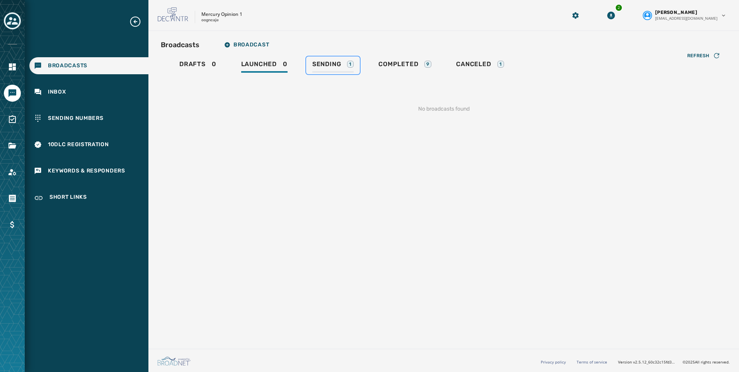
click at [334, 65] on span "Sending" at bounding box center [326, 64] width 29 height 8
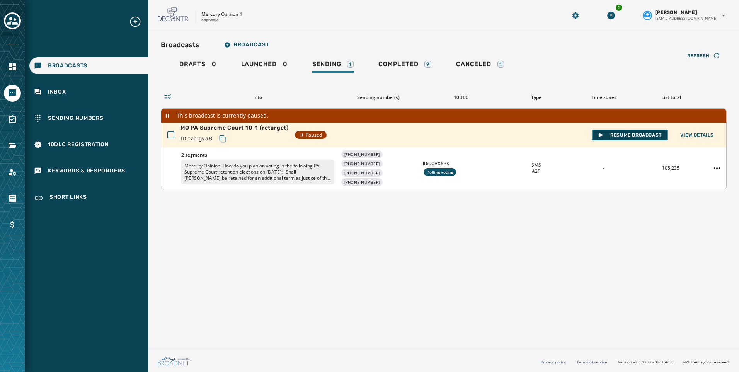
click at [618, 134] on span "Resume Broadcast" at bounding box center [630, 135] width 64 height 6
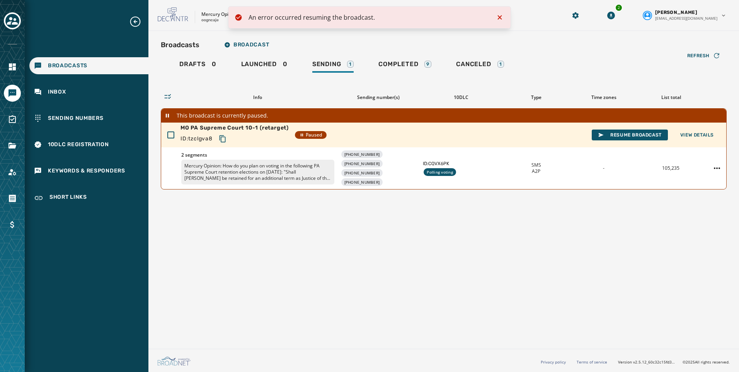
click at [502, 19] on icon "Notifications (F8)" at bounding box center [499, 17] width 9 height 9
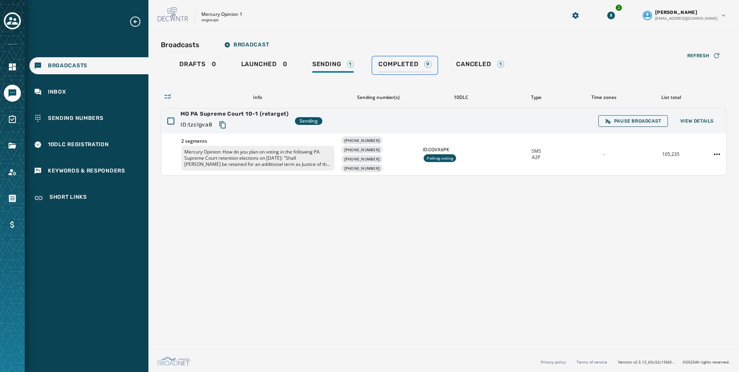
click at [396, 63] on span "Completed" at bounding box center [398, 64] width 40 height 8
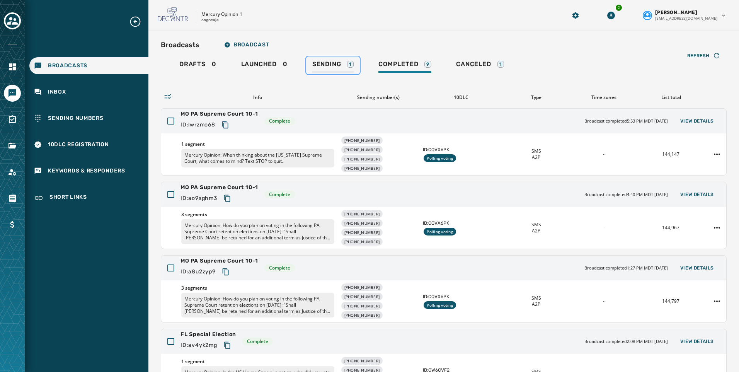
click at [328, 66] on span "Sending" at bounding box center [326, 64] width 29 height 8
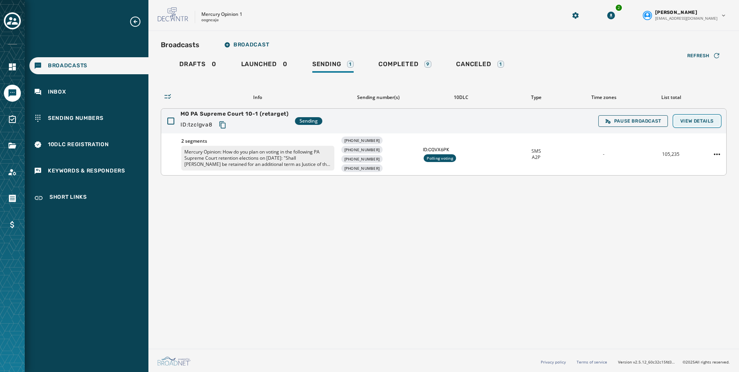
click at [693, 122] on span "View Details" at bounding box center [697, 121] width 34 height 6
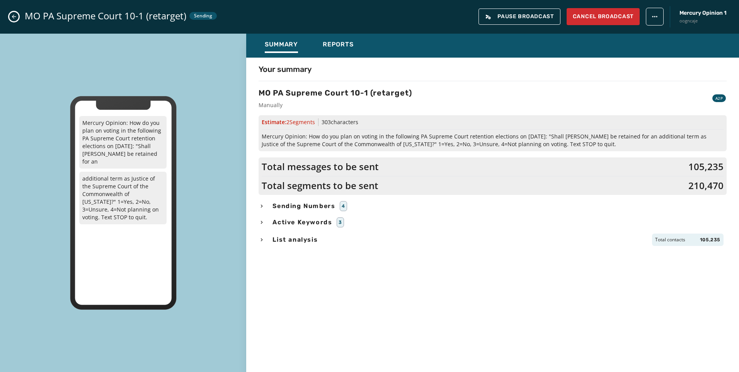
click at [14, 15] on icon "Close admin drawer" at bounding box center [14, 17] width 4 height 4
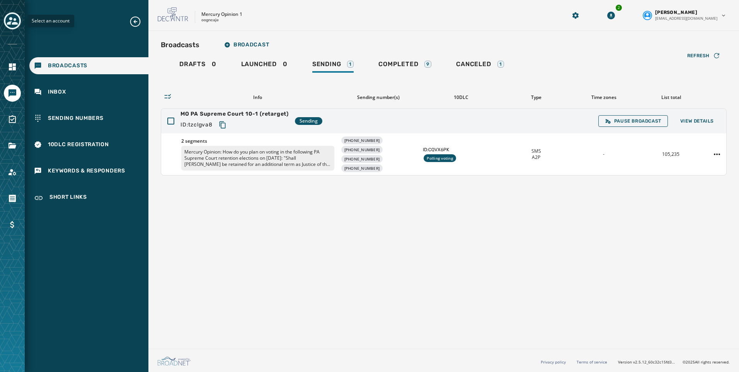
click at [12, 15] on div "Toggle account select drawer" at bounding box center [12, 21] width 14 height 14
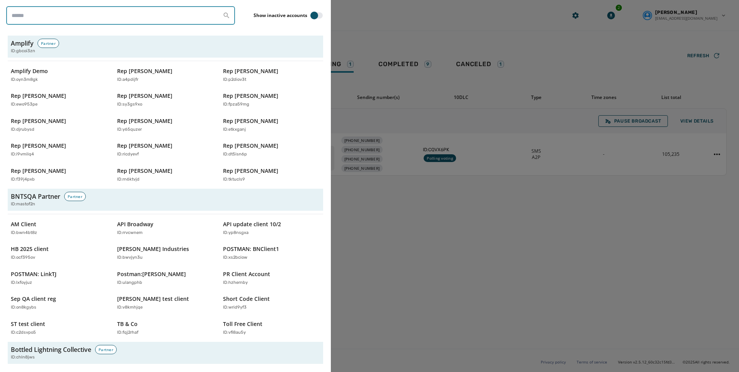
click at [39, 21] on input "search" at bounding box center [120, 15] width 229 height 19
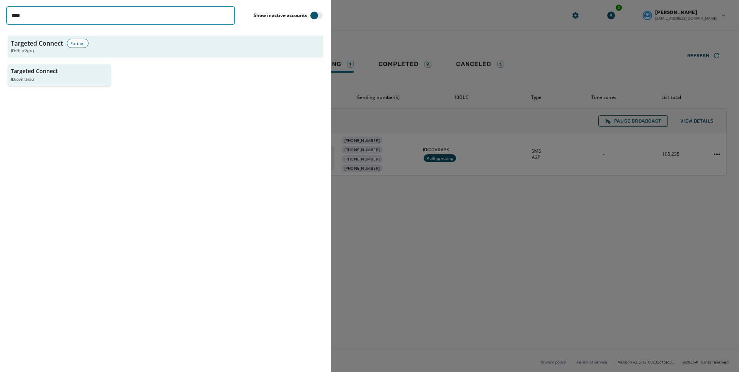
type input "****"
click at [47, 73] on p "Targeted Connect" at bounding box center [34, 71] width 47 height 8
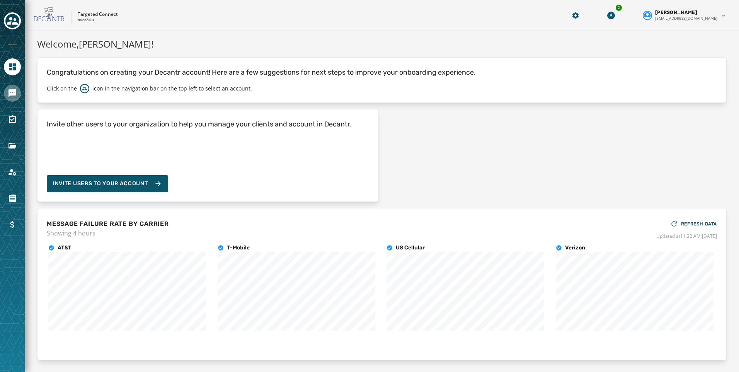
click at [14, 97] on icon "Navigate to Messaging" at bounding box center [12, 92] width 9 height 9
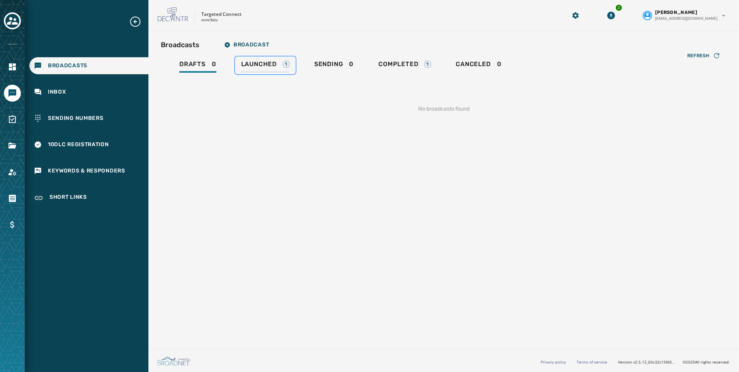
click at [255, 64] on span "Launched" at bounding box center [259, 64] width 36 height 8
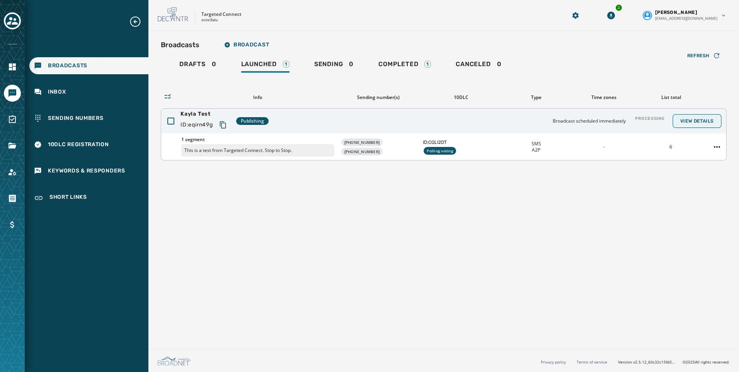
click at [697, 118] on span "View Details" at bounding box center [697, 121] width 34 height 6
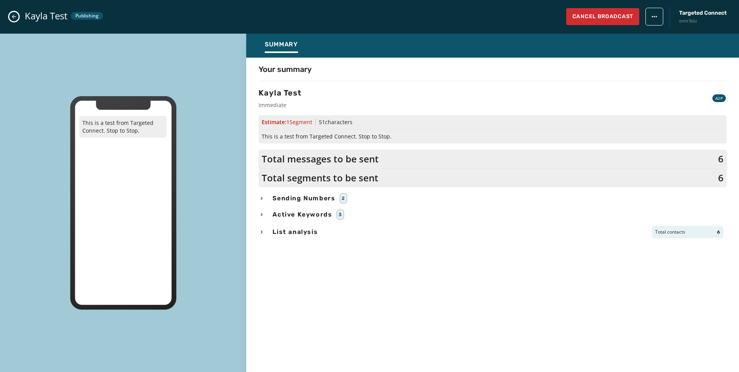
click at [11, 15] on icon "Close admin drawer" at bounding box center [14, 17] width 6 height 6
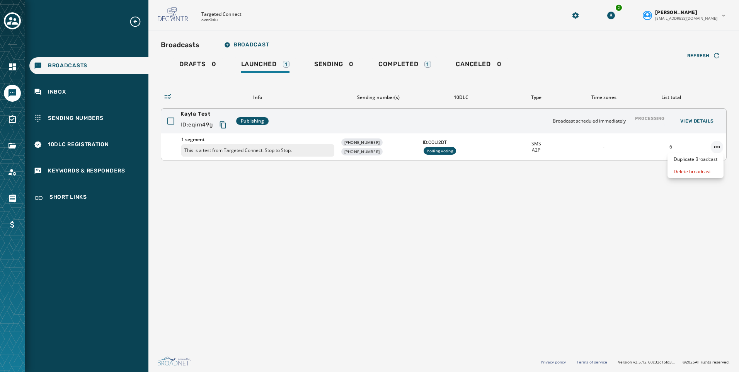
click at [722, 149] on html "Broadcasts Inbox Sending Numbers 10DLC Registration Keywords & Responders Short…" at bounding box center [369, 186] width 739 height 372
click at [688, 121] on html "Broadcasts Inbox Sending Numbers 10DLC Registration Keywords & Responders Short…" at bounding box center [369, 186] width 739 height 372
click at [688, 121] on span "View Details" at bounding box center [697, 121] width 34 height 6
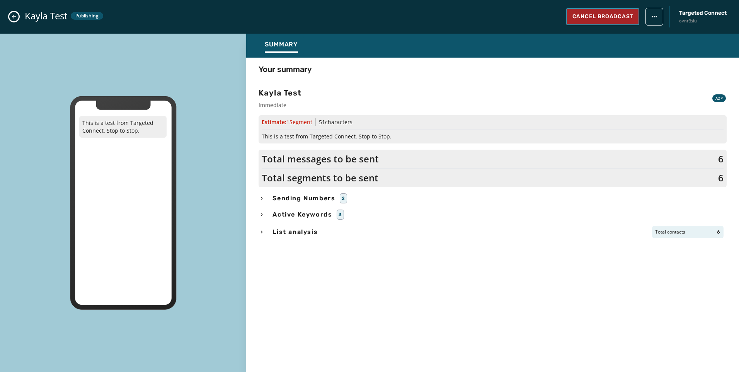
click at [604, 15] on span "Cancel Broadcast" at bounding box center [602, 17] width 61 height 8
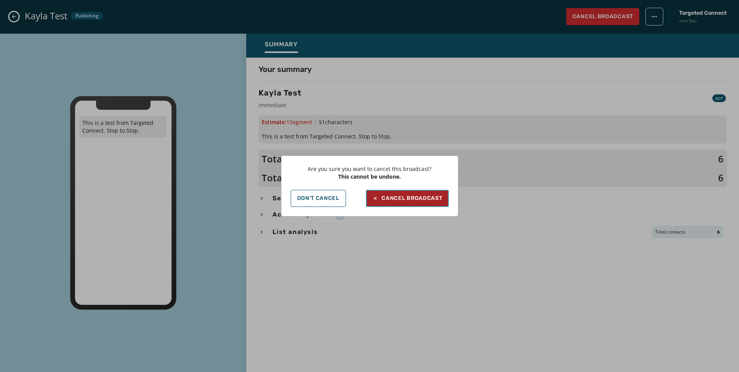
click at [422, 196] on div "Cancel Broadcast" at bounding box center [407, 198] width 70 height 8
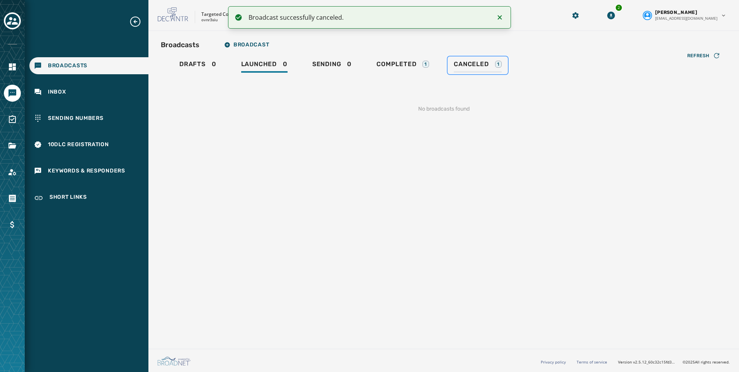
click at [463, 68] on span "Canceled" at bounding box center [471, 64] width 35 height 8
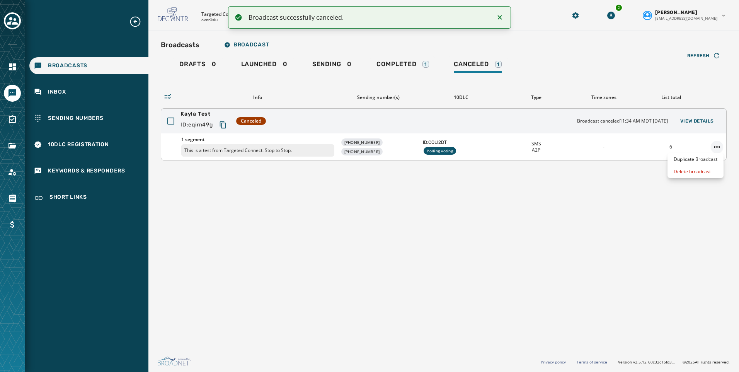
click at [711, 146] on html "Broadcast successfully canceled. Broadcasts Inbox Sending Numbers 10DLC Registr…" at bounding box center [369, 186] width 739 height 372
click at [701, 161] on div "Duplicate Broadcast" at bounding box center [695, 159] width 56 height 12
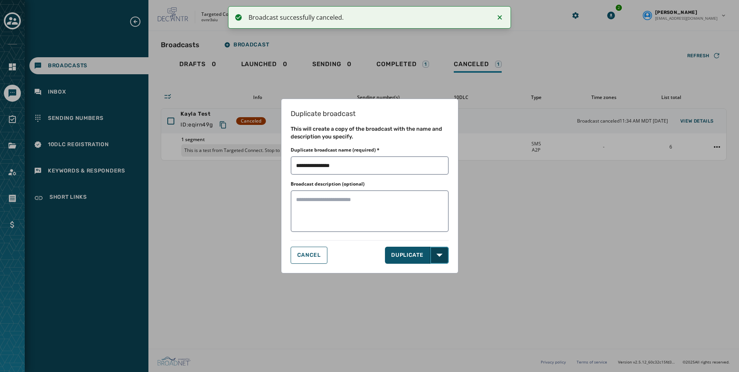
click at [441, 255] on icon "button" at bounding box center [439, 255] width 6 height 6
click at [418, 268] on button "DUPLICATE & EDIT" at bounding box center [417, 272] width 65 height 17
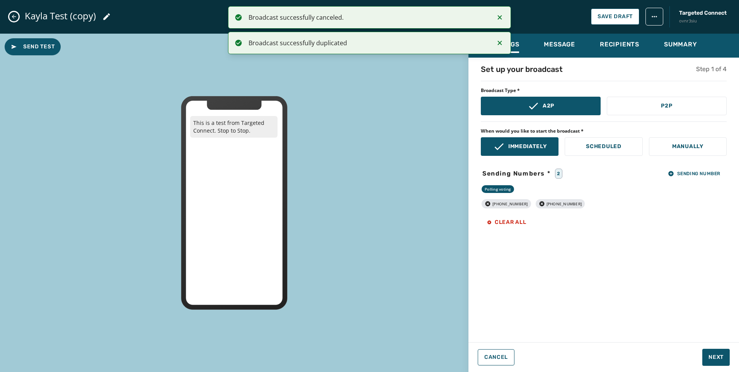
click at [105, 16] on icon at bounding box center [106, 16] width 9 height 9
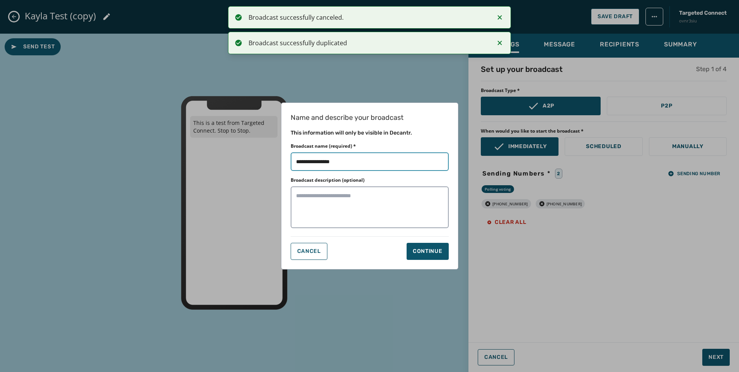
drag, startPoint x: 324, startPoint y: 161, endPoint x: 360, endPoint y: 162, distance: 35.9
click at [360, 162] on input "Broadcast name (required) *" at bounding box center [370, 161] width 158 height 19
type input "**********"
click at [445, 254] on button "Continue" at bounding box center [427, 251] width 42 height 17
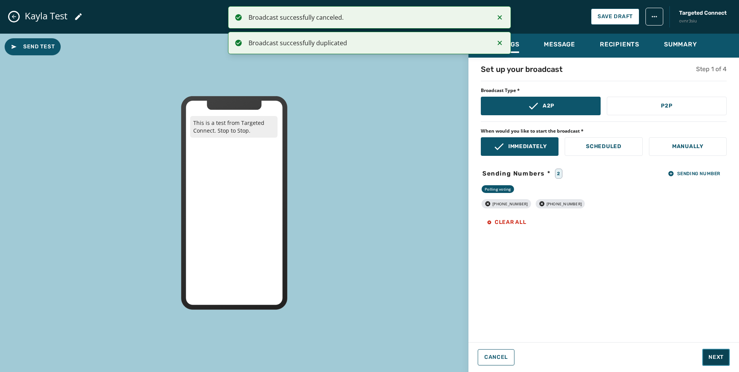
click at [723, 351] on button "Next" at bounding box center [715, 357] width 27 height 17
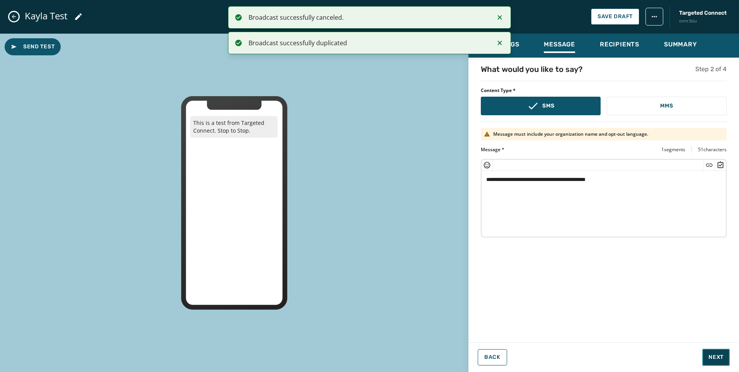
click at [722, 352] on button "Next" at bounding box center [715, 357] width 27 height 17
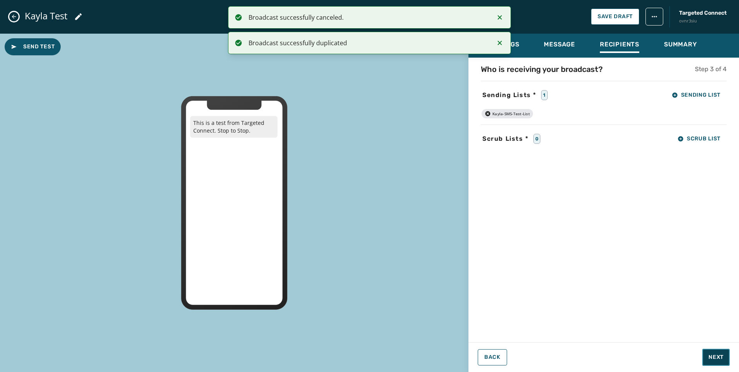
click at [722, 352] on button "Next" at bounding box center [715, 357] width 27 height 17
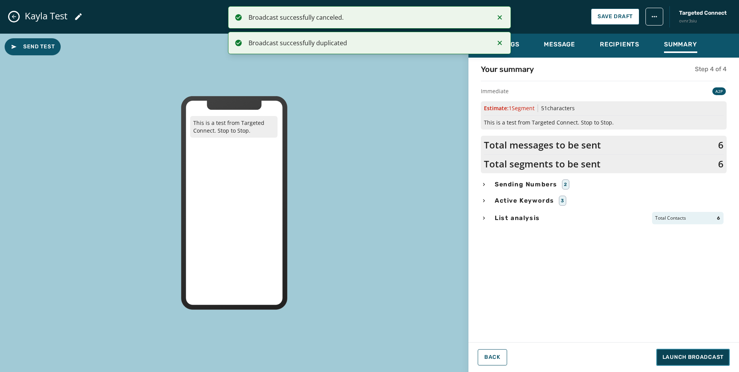
click at [722, 352] on button "Launch Broadcast" at bounding box center [692, 357] width 73 height 17
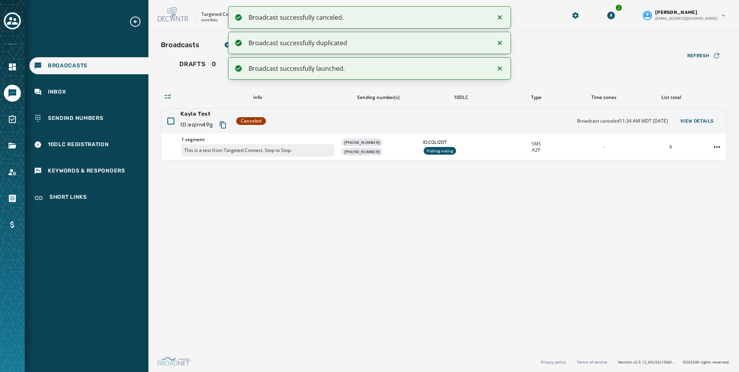
click at [500, 15] on icon "Notifications (F8)" at bounding box center [499, 17] width 9 height 9
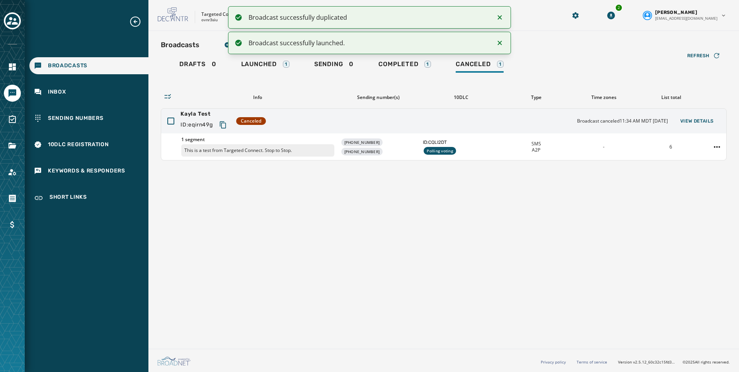
click at [500, 15] on icon "Notifications (F8)" at bounding box center [499, 17] width 9 height 9
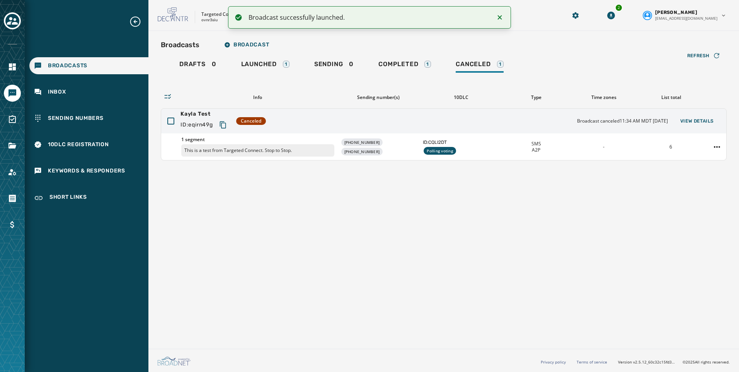
click at [500, 15] on icon "Notifications (F8)" at bounding box center [499, 17] width 9 height 9
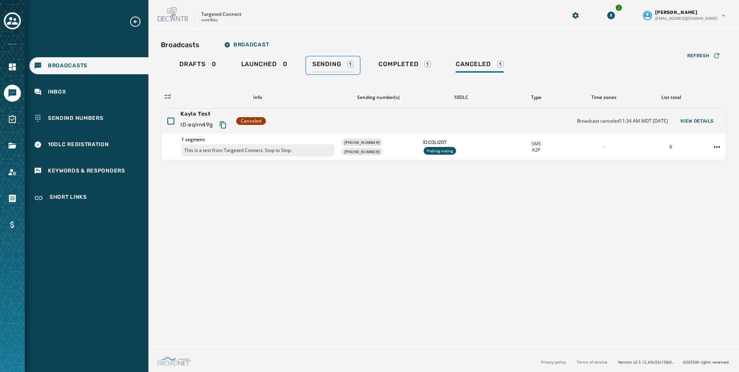
click at [312, 69] on div "Sending 1" at bounding box center [332, 66] width 41 height 12
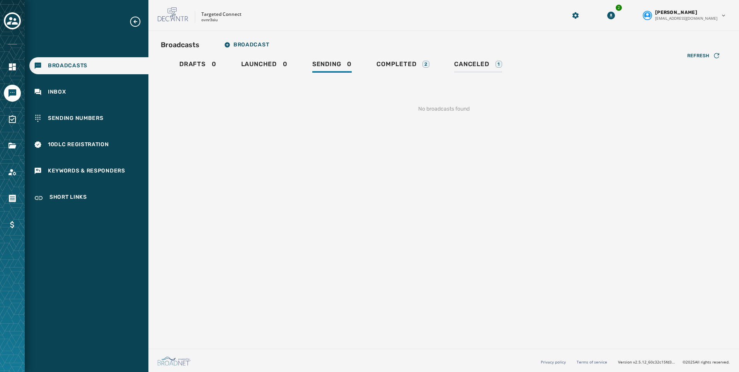
click at [448, 64] on div "Drafts 0 Launched 0 Sending 0 Completed 2 Canceled 1" at bounding box center [444, 65] width 566 height 18
click at [476, 62] on span "Canceled" at bounding box center [471, 64] width 35 height 8
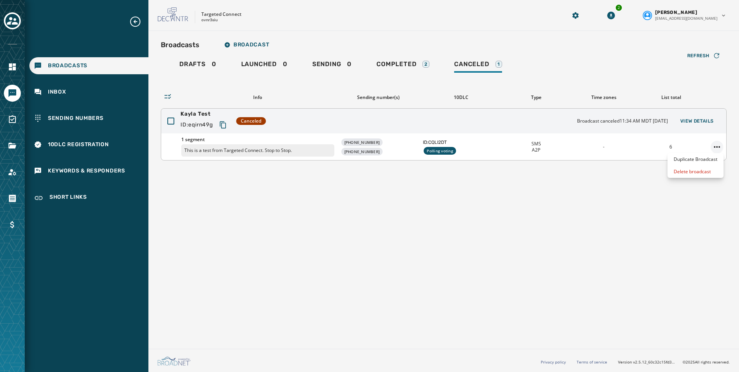
click at [712, 142] on html "Broadcasts Inbox Sending Numbers 10DLC Registration Keywords & Responders Short…" at bounding box center [369, 186] width 739 height 372
click at [709, 172] on div "Delete broadcast" at bounding box center [695, 171] width 56 height 12
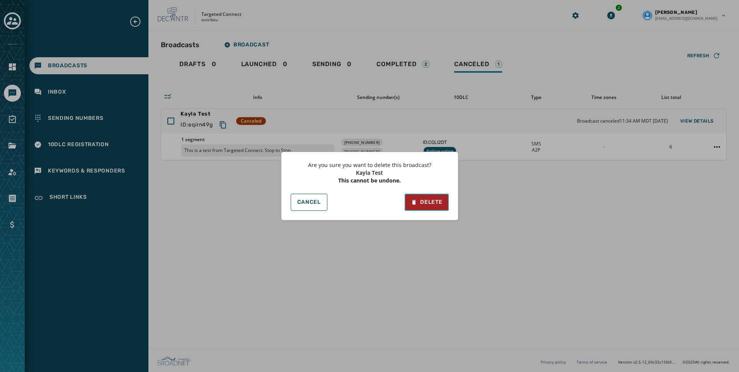
click at [430, 199] on div "Delete" at bounding box center [426, 202] width 31 height 8
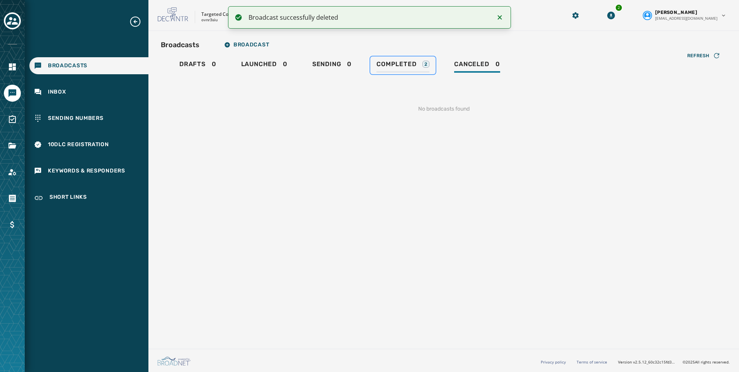
click at [415, 63] on span "Completed" at bounding box center [396, 64] width 40 height 8
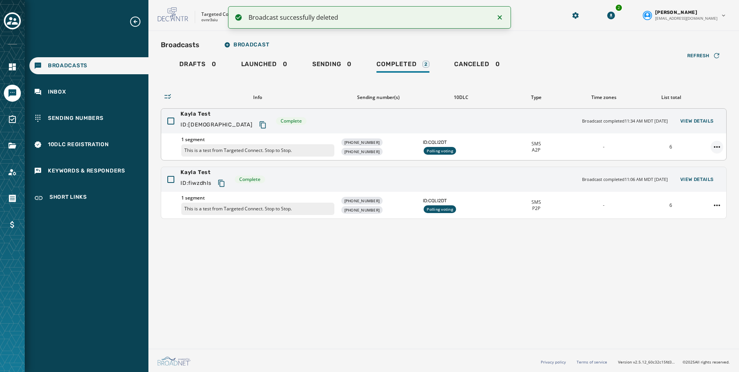
click at [713, 149] on html "Broadcast successfully deleted Broadcasts Inbox Sending Numbers 10DLC Registrat…" at bounding box center [369, 186] width 739 height 372
click at [700, 173] on div "Delete broadcast" at bounding box center [695, 171] width 56 height 12
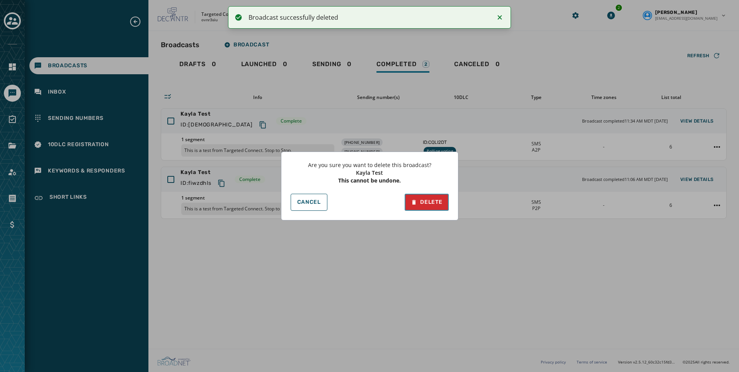
click at [433, 198] on button "Delete" at bounding box center [427, 202] width 44 height 17
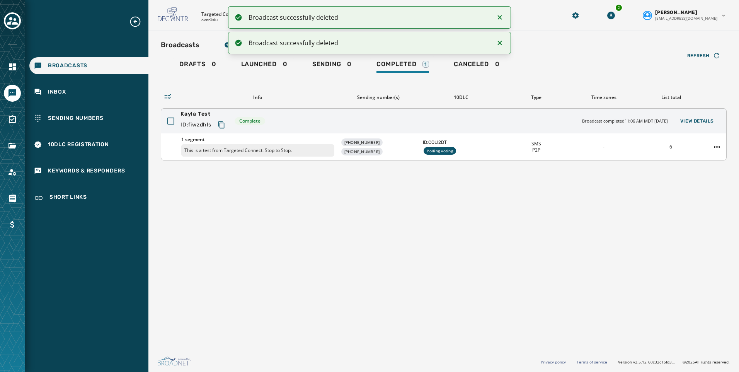
click at [715, 139] on div "1 segment This is a test from Targeted Connect. Stop to Stop. +1 205 301-3595 +…" at bounding box center [443, 146] width 565 height 27
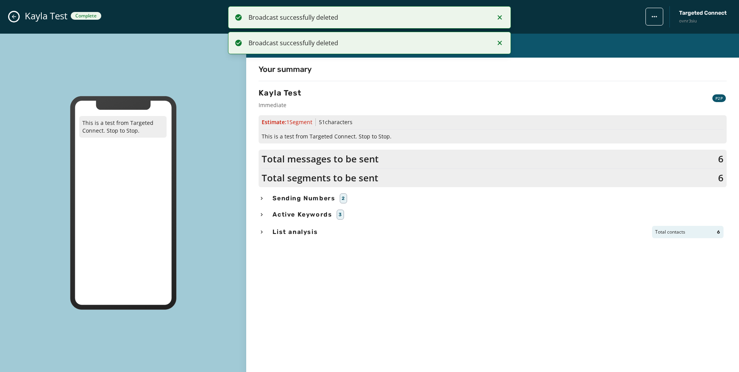
click at [10, 14] on button "Close admin drawer" at bounding box center [13, 16] width 9 height 9
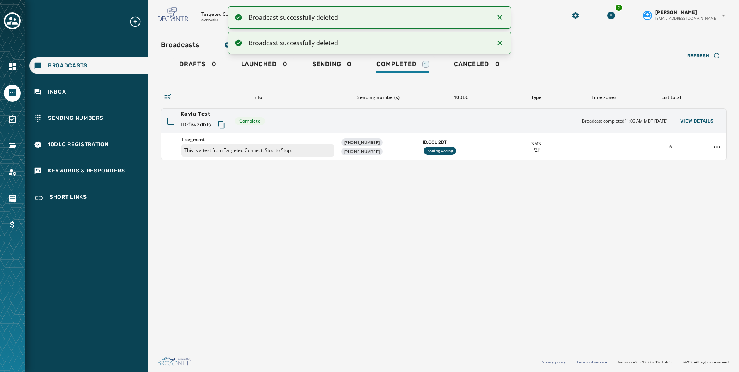
click at [502, 19] on icon "Notifications (F8)" at bounding box center [499, 17] width 9 height 9
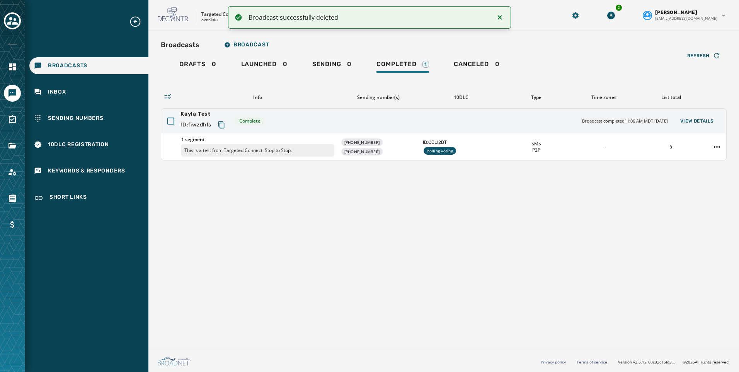
click at [500, 16] on icon "Notifications (F8)" at bounding box center [499, 17] width 9 height 9
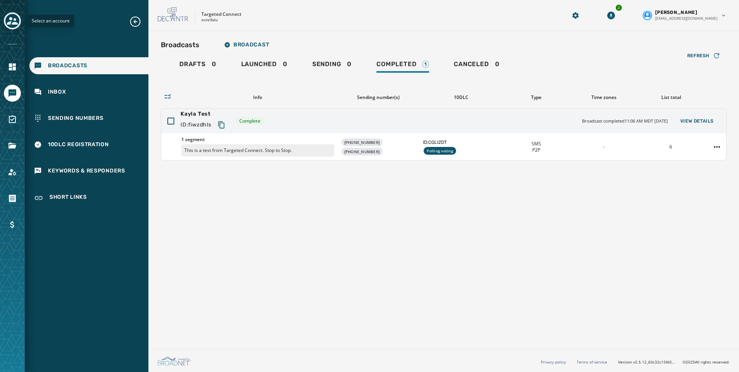
click at [9, 23] on icon "Toggle account select drawer" at bounding box center [12, 21] width 11 height 8
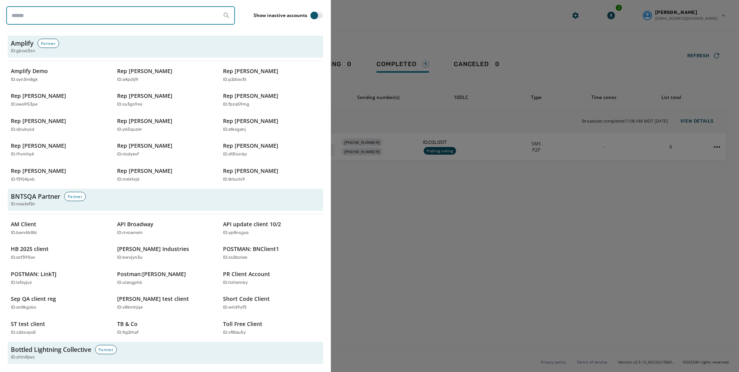
click at [95, 20] on input "search" at bounding box center [120, 15] width 229 height 19
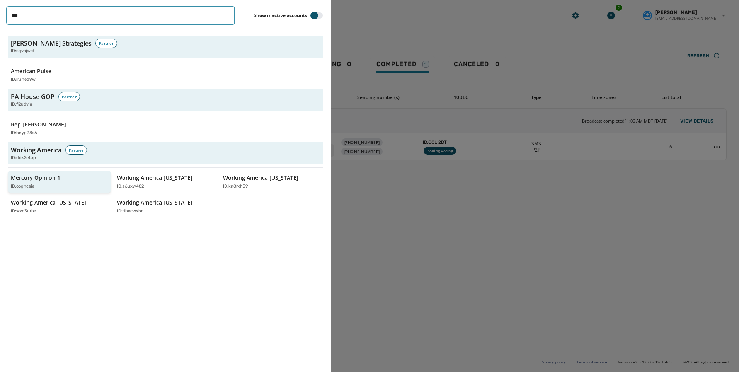
type input "***"
click at [34, 180] on p "Mercury Opinion 1" at bounding box center [35, 178] width 49 height 8
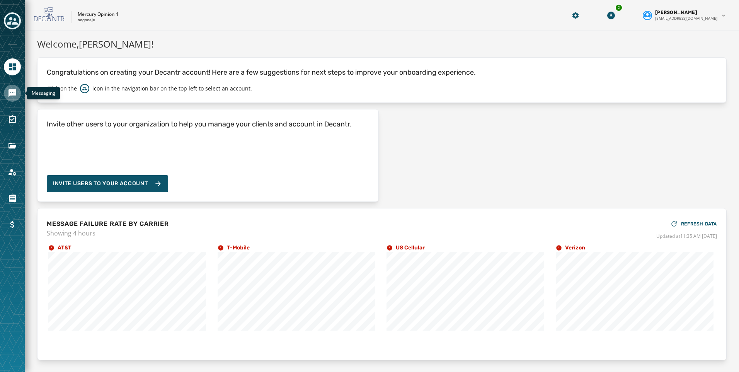
click at [16, 90] on icon "Navigate to Messaging" at bounding box center [13, 93] width 8 height 8
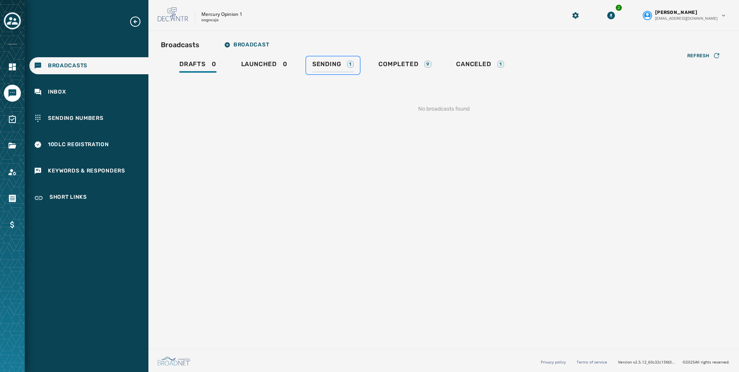
click at [331, 64] on span "Sending" at bounding box center [326, 64] width 29 height 8
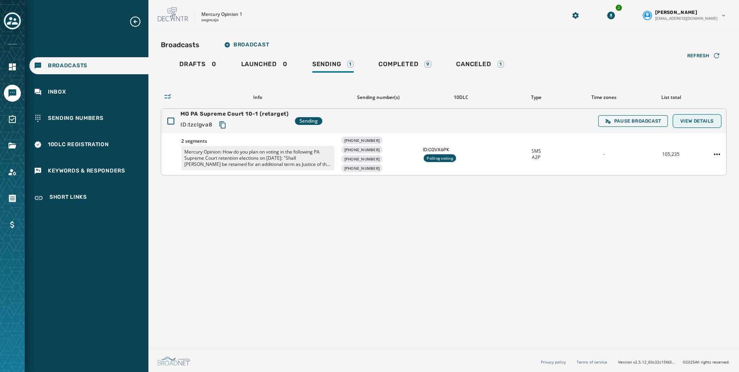
click at [706, 124] on button "View Details" at bounding box center [697, 121] width 46 height 11
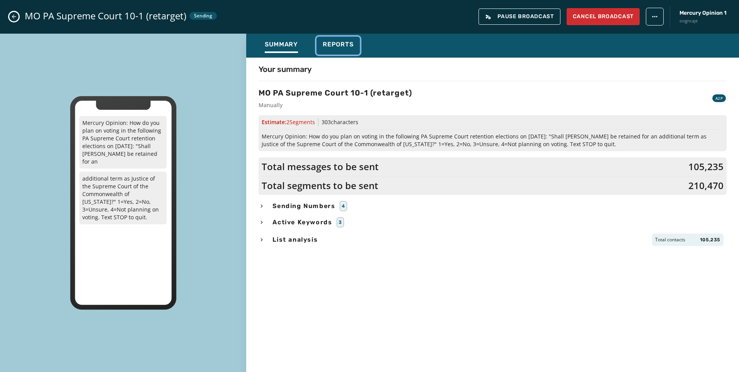
click at [339, 43] on span "Reports" at bounding box center [338, 45] width 31 height 8
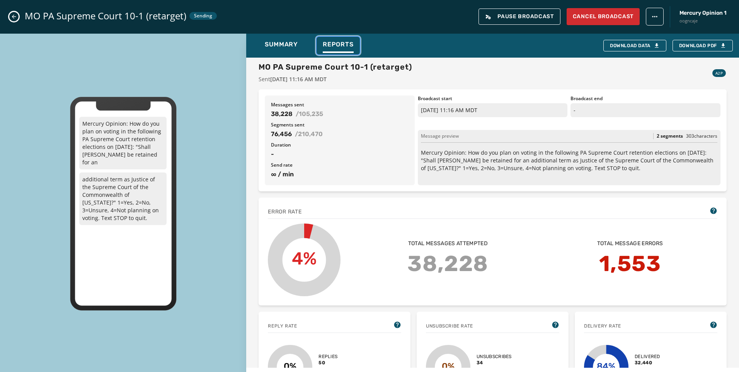
scroll to position [39, 0]
